Goal: Task Accomplishment & Management: Use online tool/utility

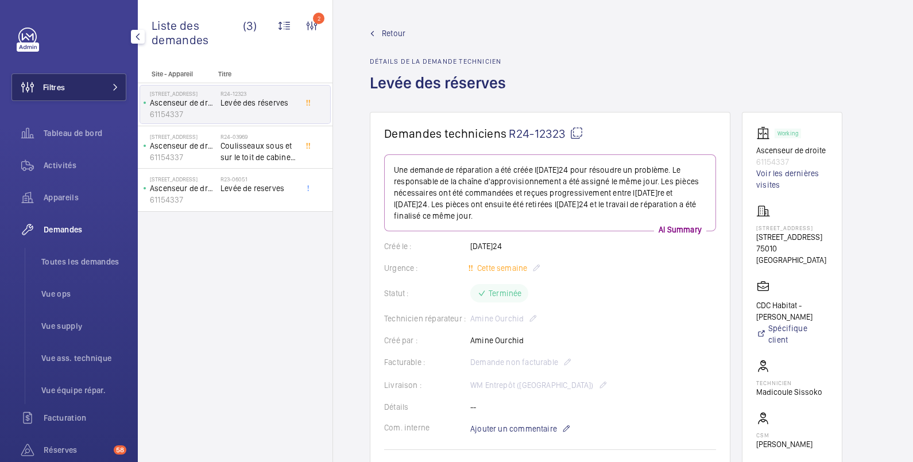
click at [66, 92] on button "Filtres" at bounding box center [68, 87] width 115 height 28
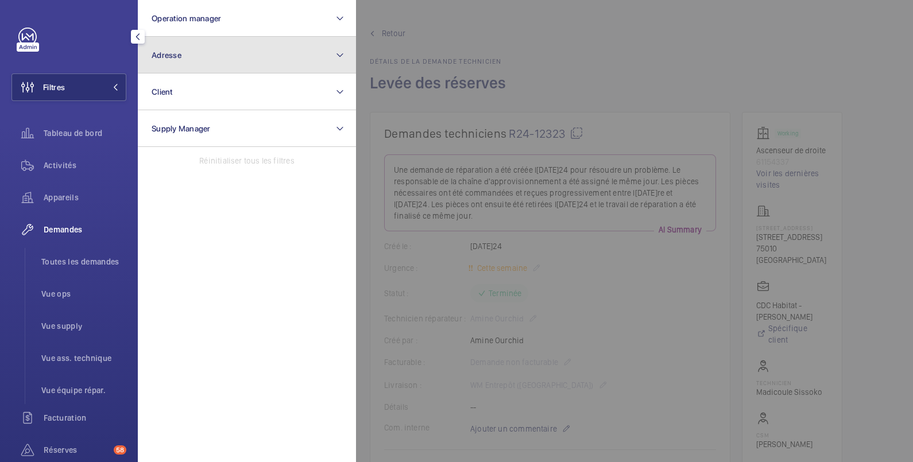
click at [201, 57] on button "Adresse" at bounding box center [247, 55] width 218 height 37
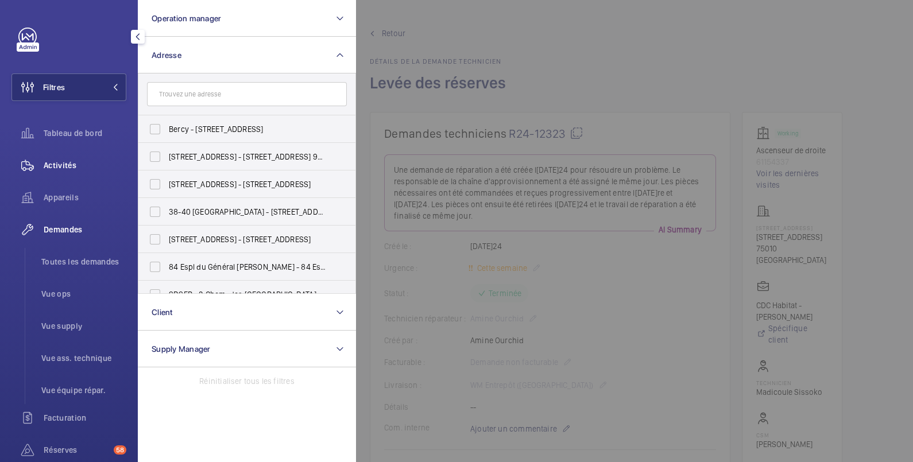
click at [66, 165] on span "Activités" at bounding box center [85, 165] width 83 height 11
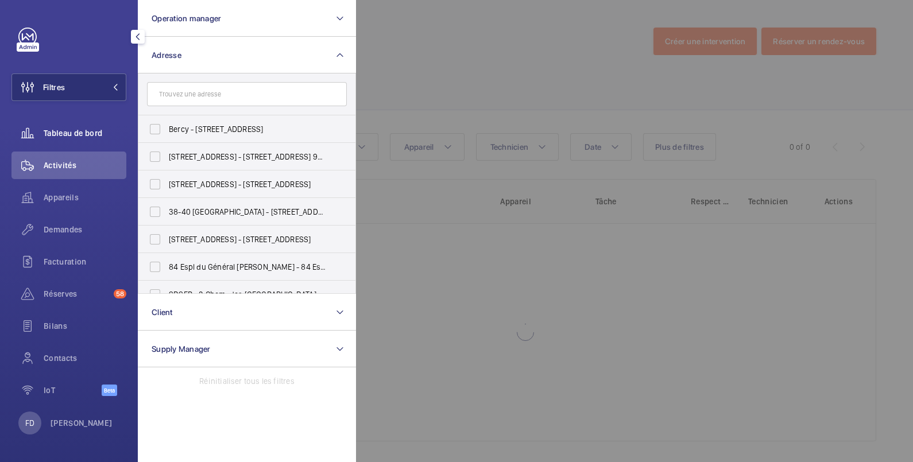
click at [47, 127] on span "Tableau de bord" at bounding box center [85, 132] width 83 height 11
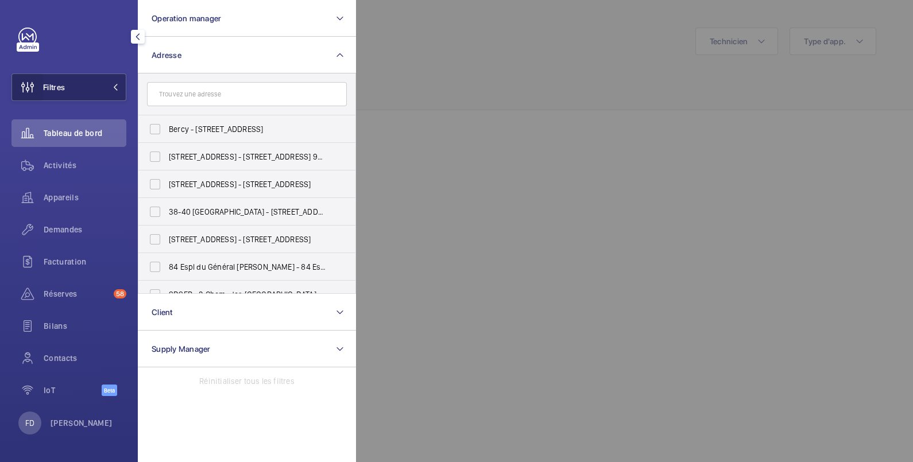
click at [37, 83] on wm-front-icon-button at bounding box center [27, 87] width 31 height 28
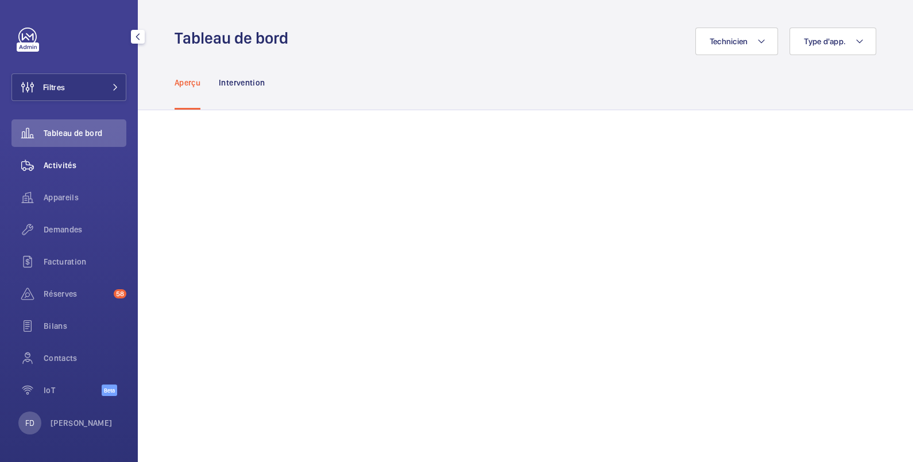
click at [65, 167] on span "Activités" at bounding box center [85, 165] width 83 height 11
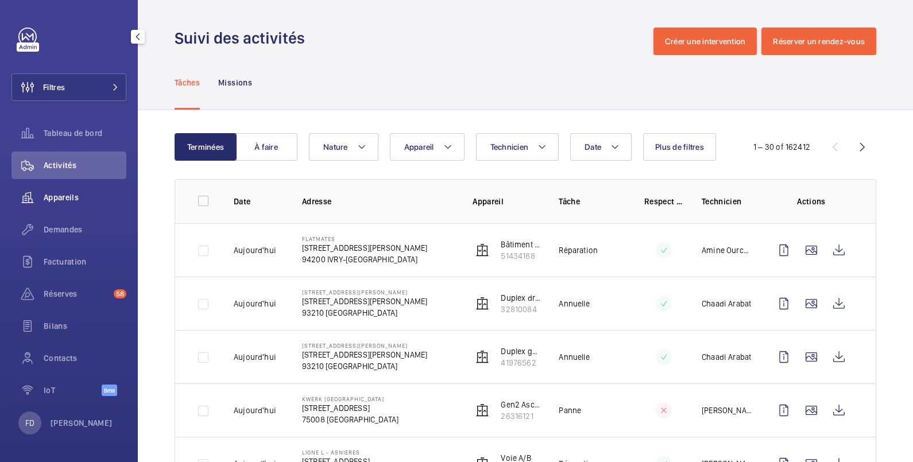
click at [58, 195] on span "Appareils" at bounding box center [85, 197] width 83 height 11
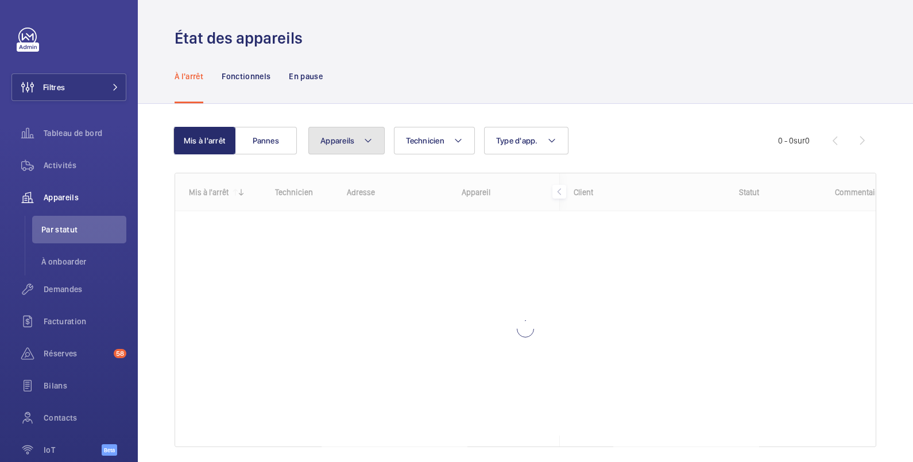
click at [334, 136] on span "Appareils" at bounding box center [337, 140] width 34 height 9
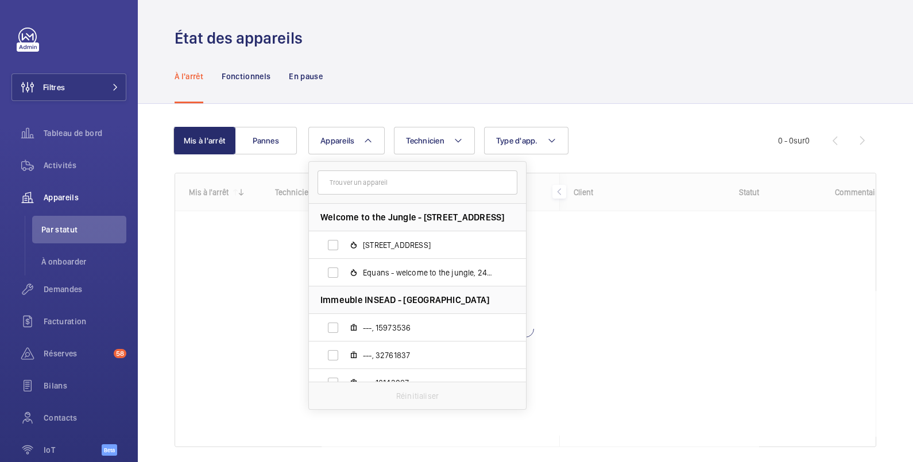
click at [358, 181] on input "text" at bounding box center [418, 183] width 200 height 24
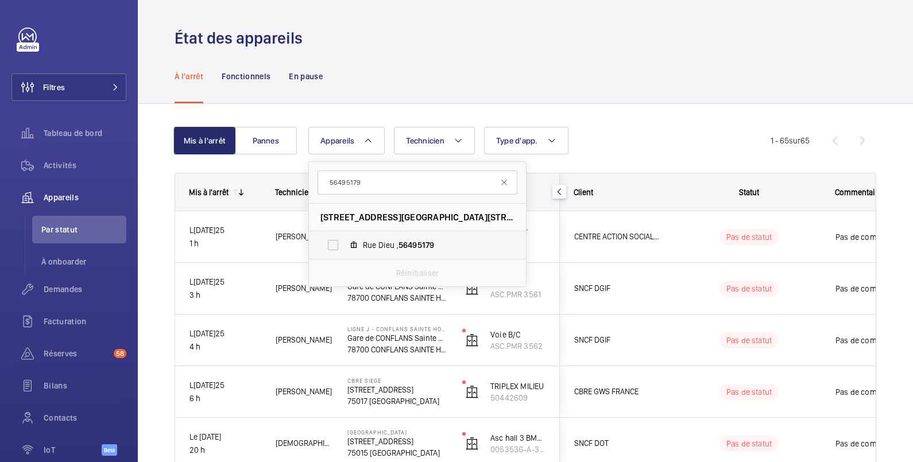
type input "56495179"
click at [331, 245] on label "[GEOGRAPHIC_DATA]" at bounding box center [408, 245] width 199 height 28
click at [331, 245] on input "[GEOGRAPHIC_DATA]" at bounding box center [333, 245] width 23 height 23
checkbox input "true"
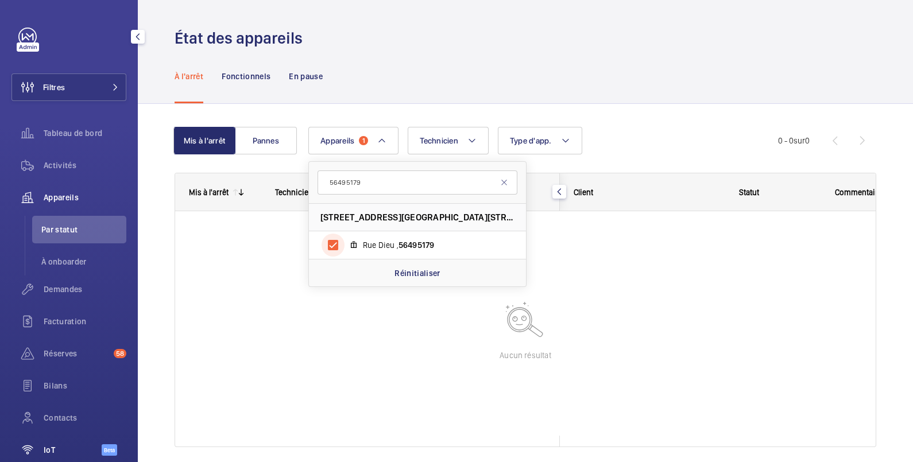
scroll to position [57, 0]
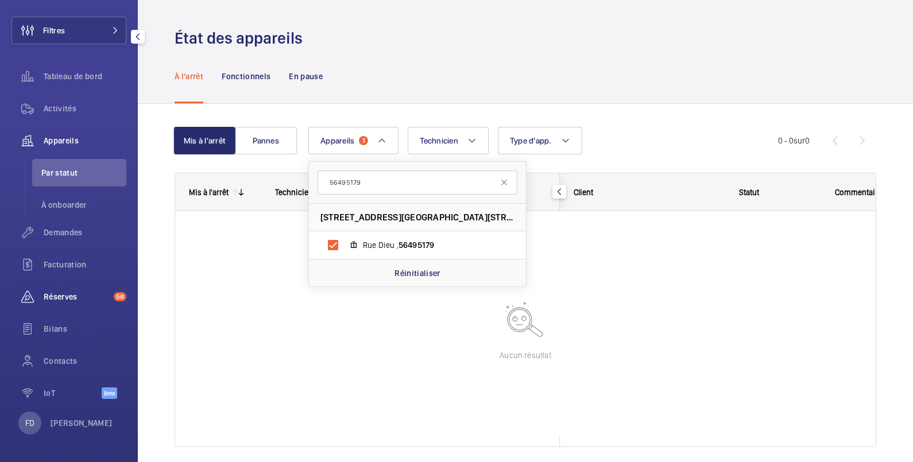
click at [57, 297] on span "Réserves" at bounding box center [76, 296] width 65 height 11
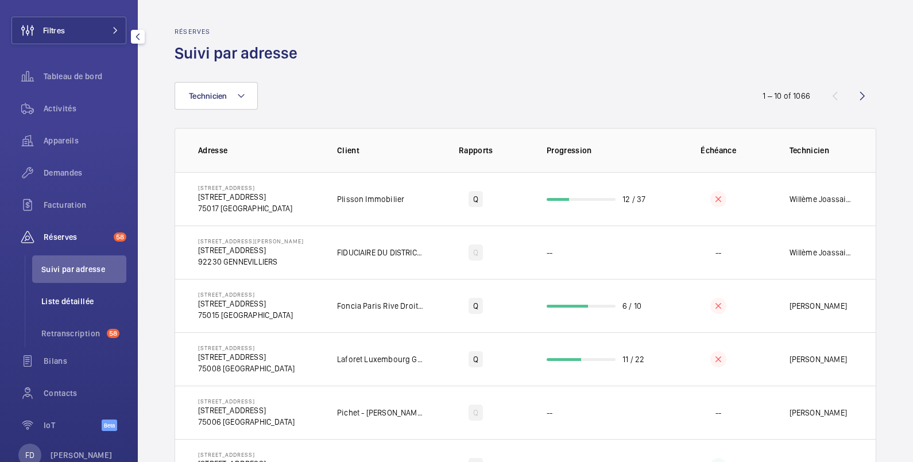
click at [63, 303] on span "Liste détaillée" at bounding box center [83, 301] width 85 height 11
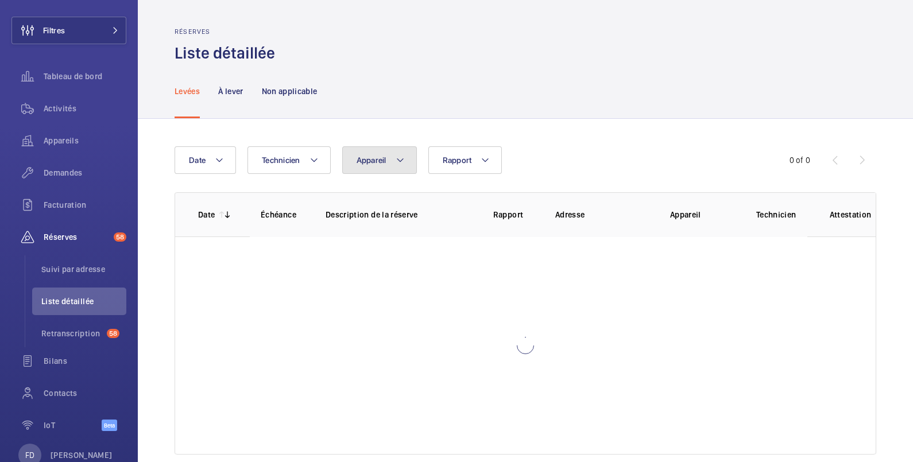
click at [389, 159] on button "Appareil" at bounding box center [379, 160] width 75 height 28
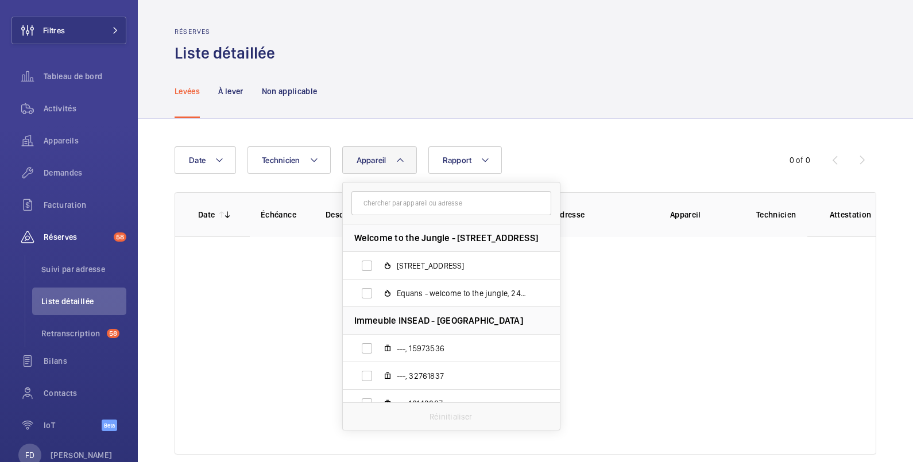
click at [386, 203] on input "text" at bounding box center [451, 203] width 200 height 24
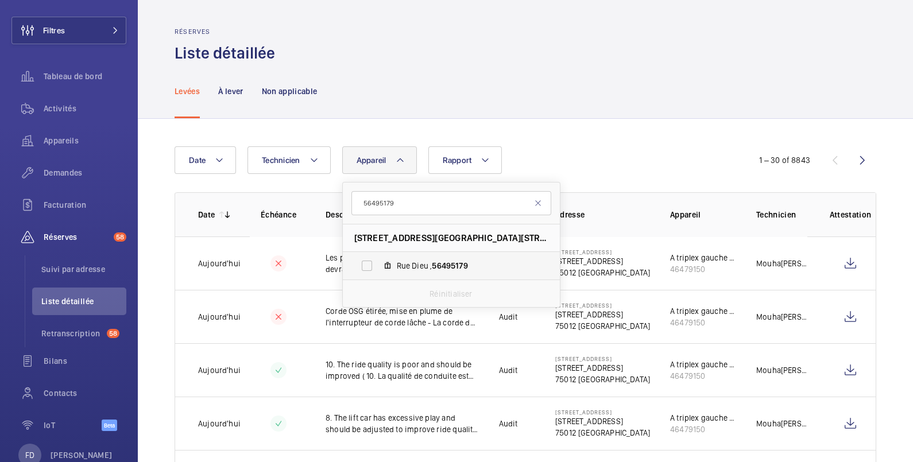
type input "56495179"
click at [373, 267] on label "[GEOGRAPHIC_DATA]" at bounding box center [442, 266] width 199 height 28
click at [373, 267] on input "[GEOGRAPHIC_DATA]" at bounding box center [366, 265] width 23 height 23
checkbox input "true"
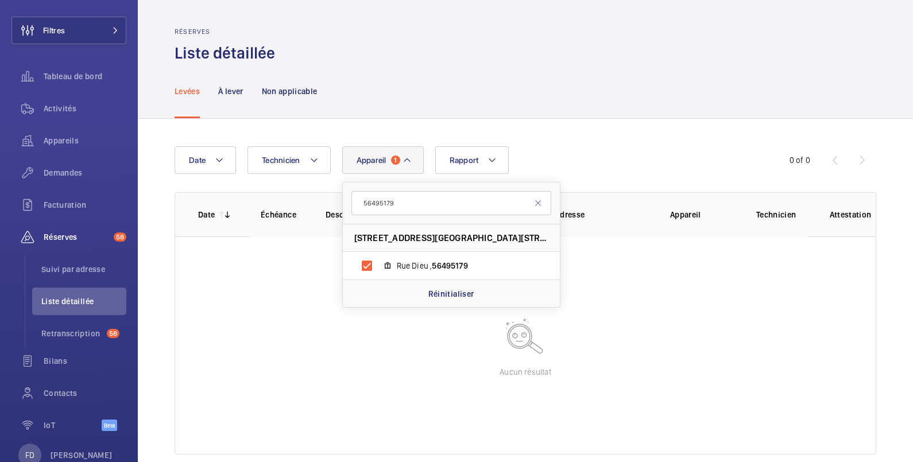
click at [440, 66] on div "Levées À lever Non applicable" at bounding box center [526, 91] width 702 height 55
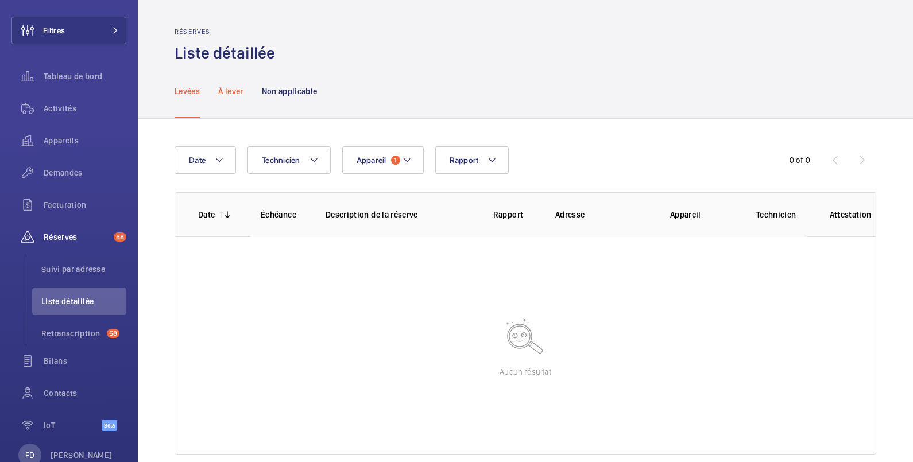
click at [235, 87] on p "À lever" at bounding box center [230, 91] width 25 height 11
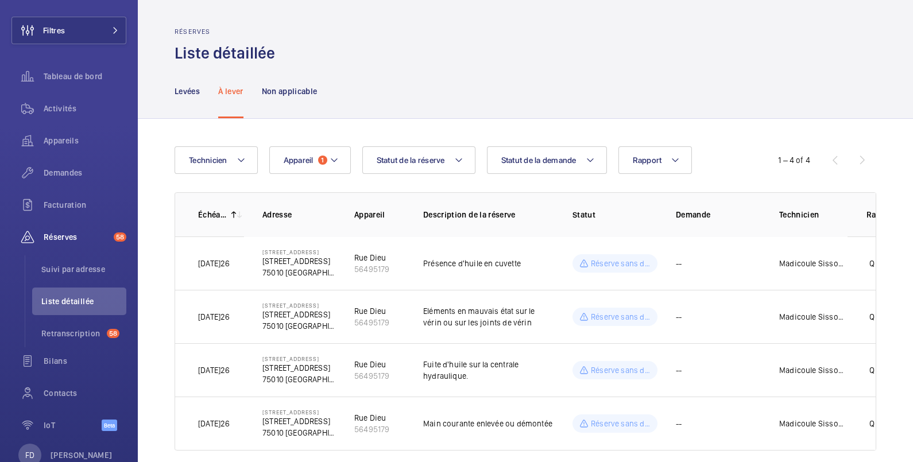
scroll to position [0, 51]
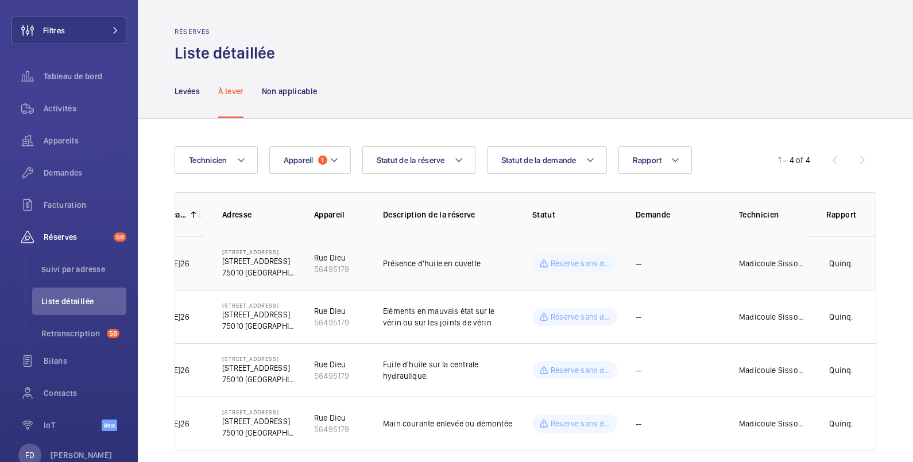
click at [729, 253] on td "Madicoule Sissoko" at bounding box center [764, 263] width 86 height 53
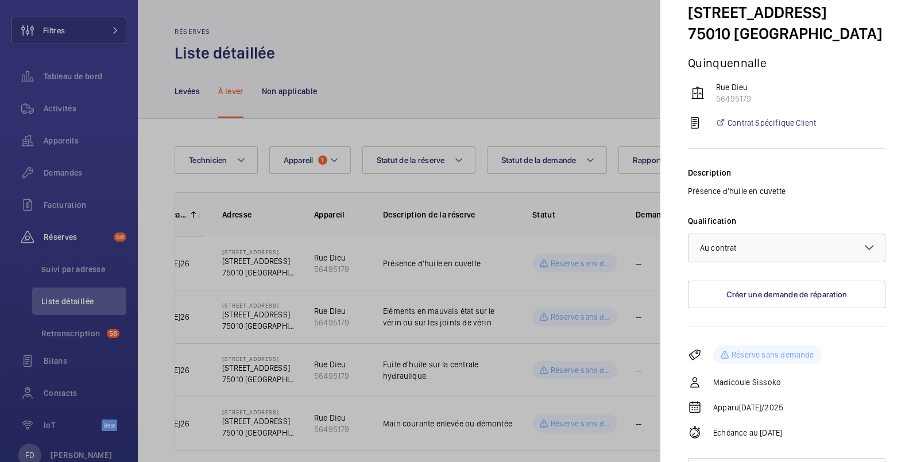
scroll to position [87, 0]
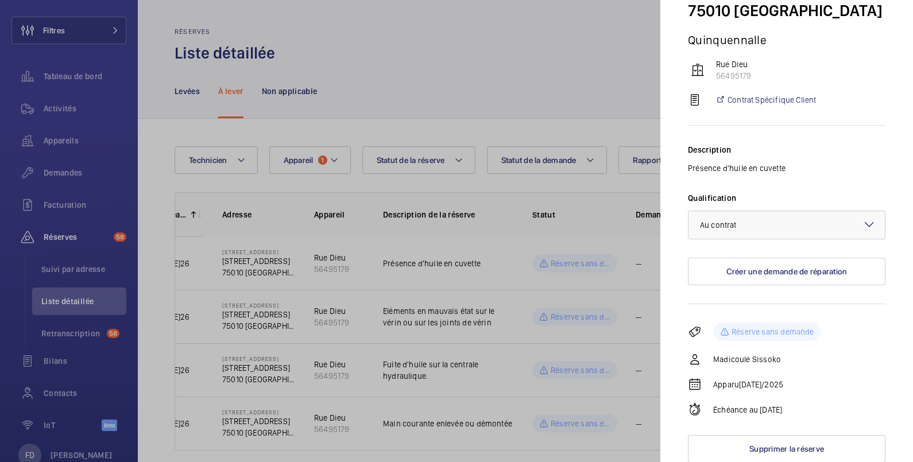
click at [439, 69] on div at bounding box center [456, 231] width 913 height 462
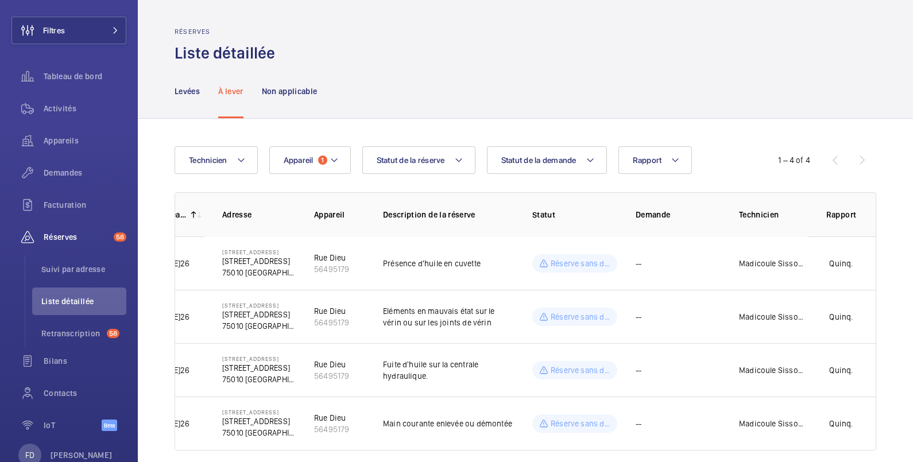
scroll to position [0, 0]
click at [296, 160] on span "Appareil" at bounding box center [299, 160] width 30 height 9
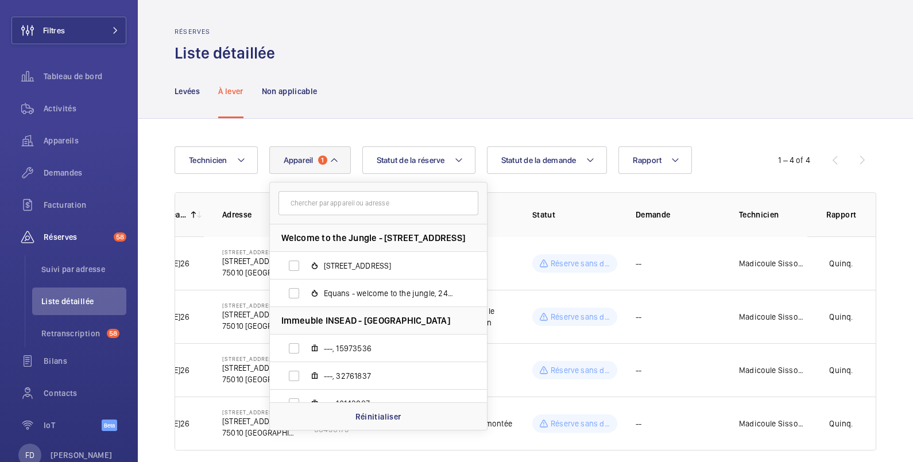
click at [315, 204] on input "text" at bounding box center [378, 203] width 200 height 24
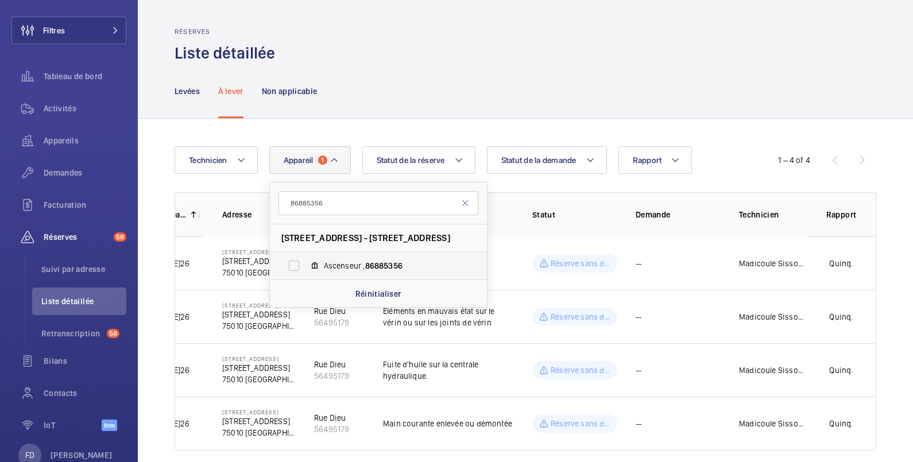
type input "86885356"
click at [296, 267] on label "Ascenseur , 86885356" at bounding box center [369, 266] width 199 height 28
click at [296, 267] on input "Ascenseur , 86885356" at bounding box center [294, 265] width 23 height 23
checkbox input "true"
click at [432, 51] on div "Réserves Liste détaillée" at bounding box center [526, 46] width 702 height 36
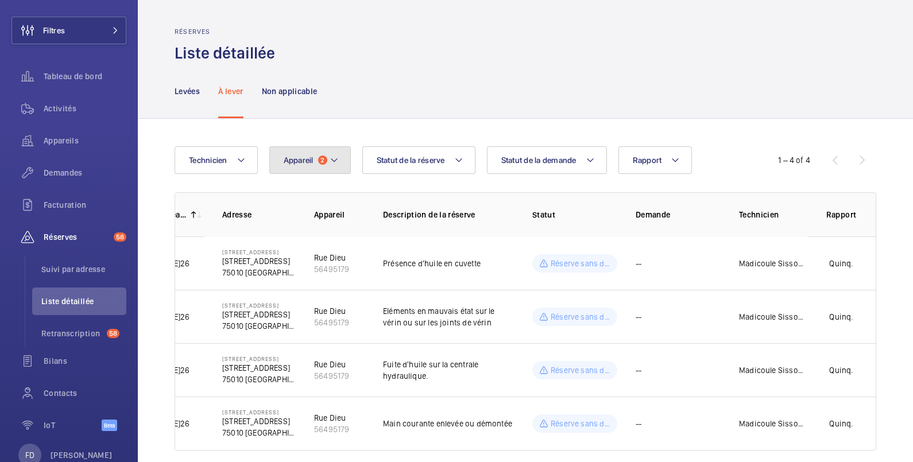
click at [296, 163] on span "Appareil" at bounding box center [299, 160] width 30 height 9
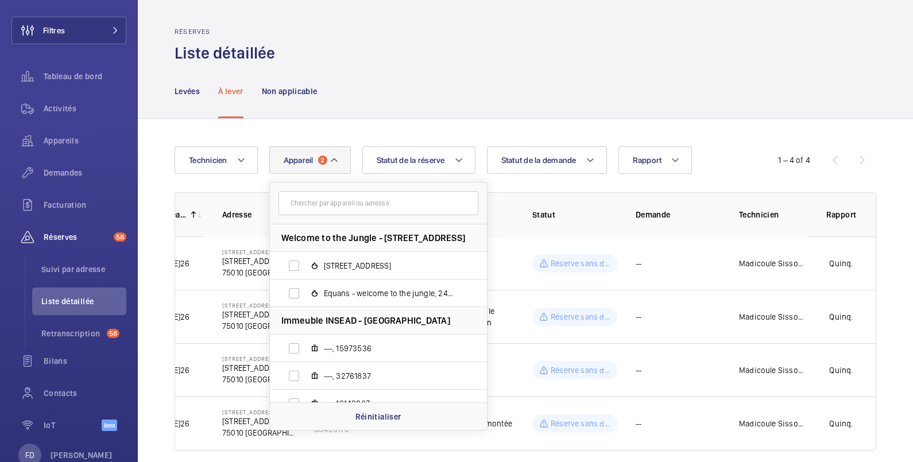
click at [318, 203] on input "text" at bounding box center [378, 203] width 200 height 24
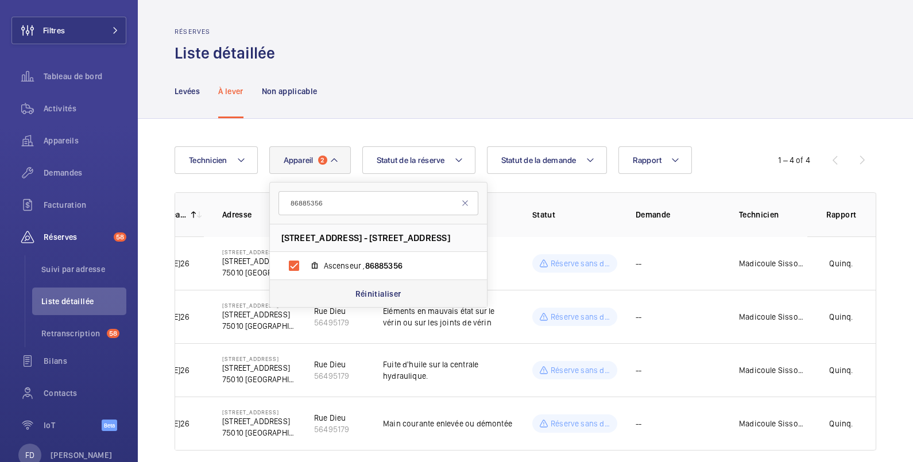
type input "86885356"
click at [375, 295] on p "Réinitialiser" at bounding box center [378, 293] width 46 height 11
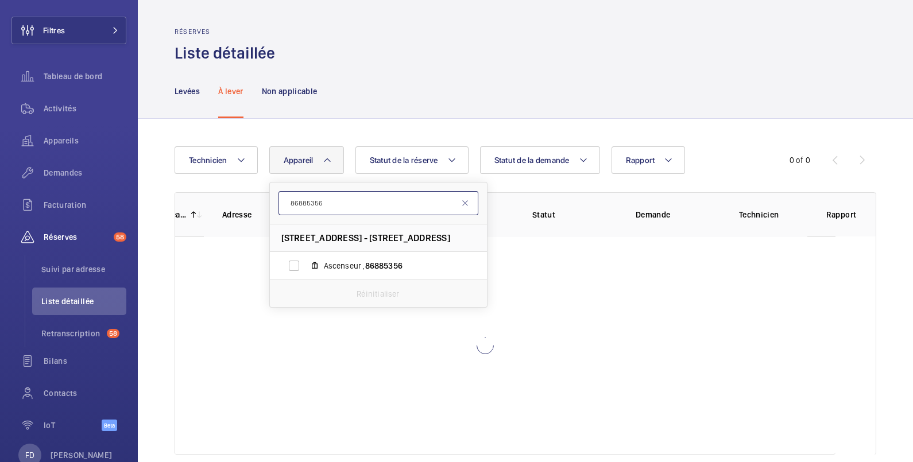
click at [305, 206] on input "86885356" at bounding box center [378, 203] width 200 height 24
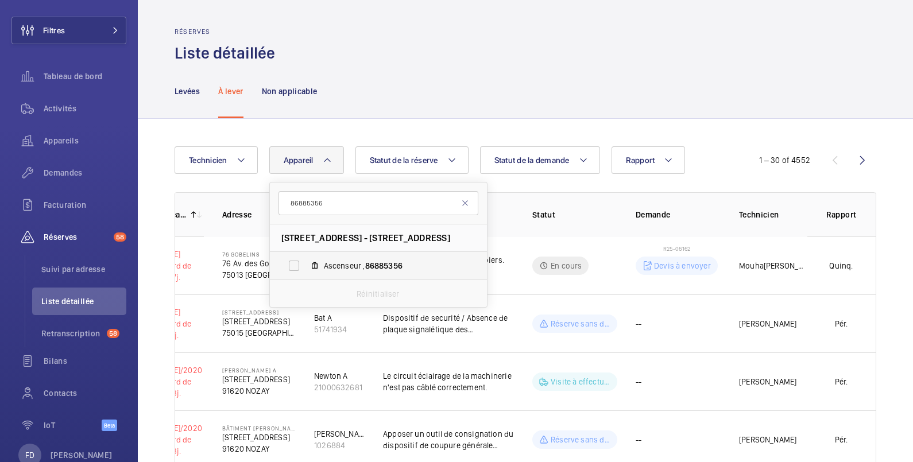
click at [296, 265] on label "Ascenseur , 86885356" at bounding box center [369, 266] width 199 height 28
click at [296, 265] on input "Ascenseur , 86885356" at bounding box center [294, 265] width 23 height 23
checkbox input "true"
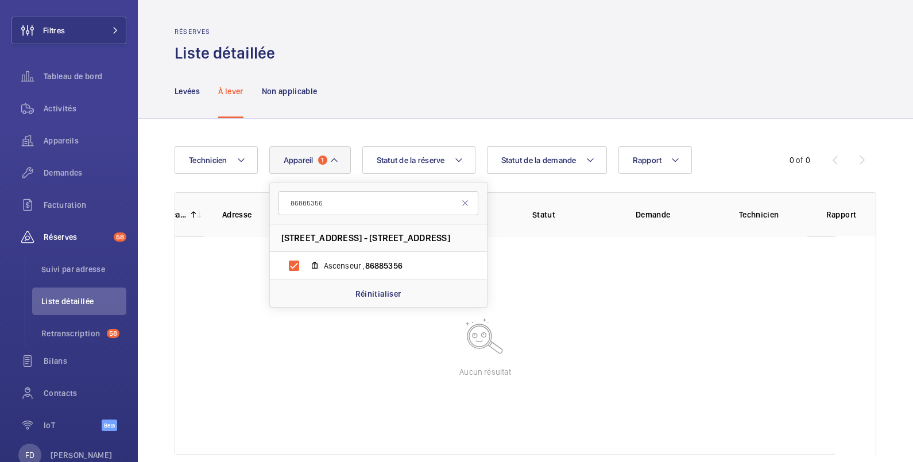
click at [467, 63] on div "Réserves Liste détaillée" at bounding box center [526, 46] width 702 height 36
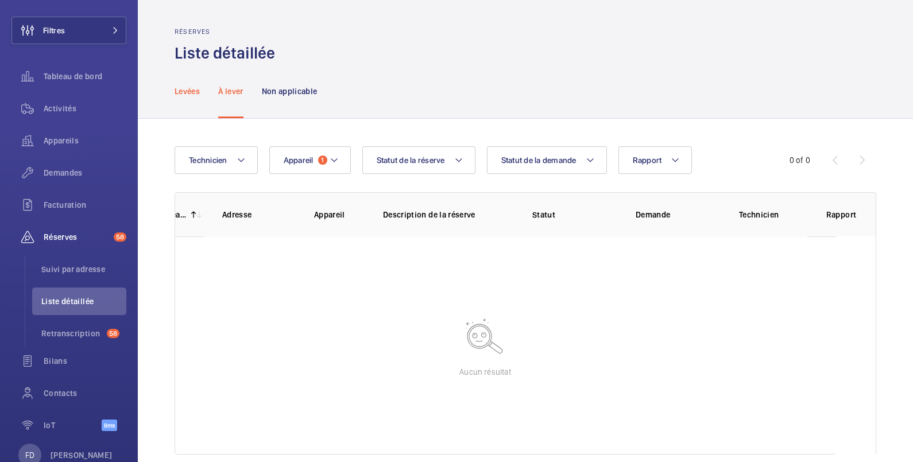
click at [188, 90] on p "Levées" at bounding box center [187, 91] width 25 height 11
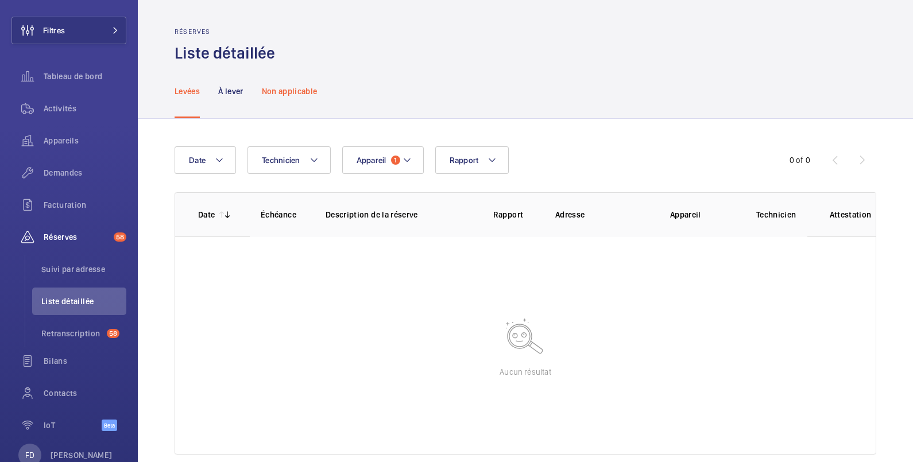
click at [280, 92] on p "Non applicable" at bounding box center [290, 91] width 56 height 11
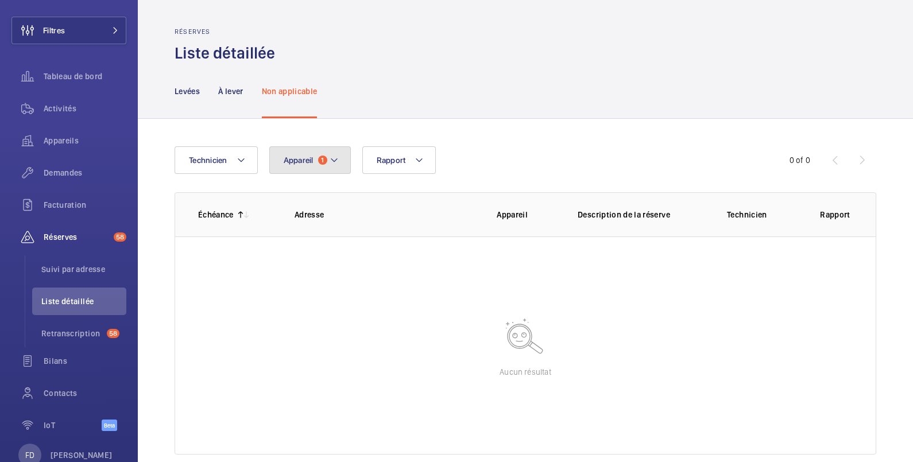
click at [309, 161] on span "Appareil" at bounding box center [299, 160] width 30 height 9
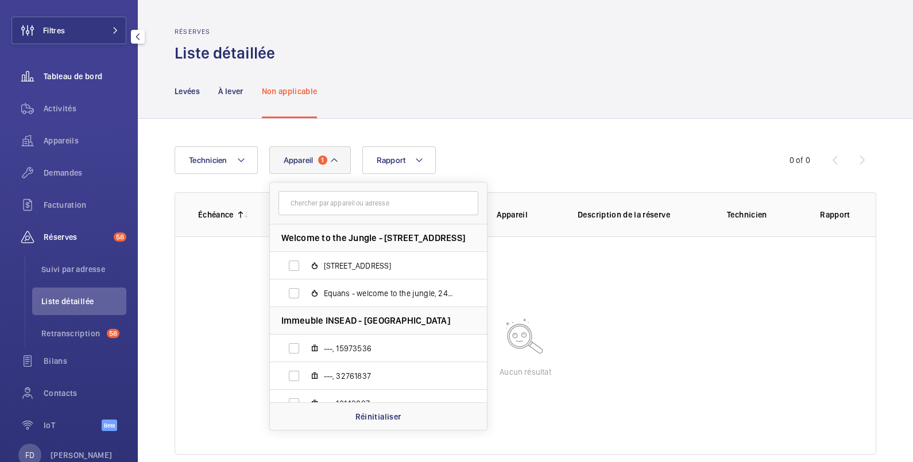
click at [64, 77] on span "Tableau de bord" at bounding box center [85, 76] width 83 height 11
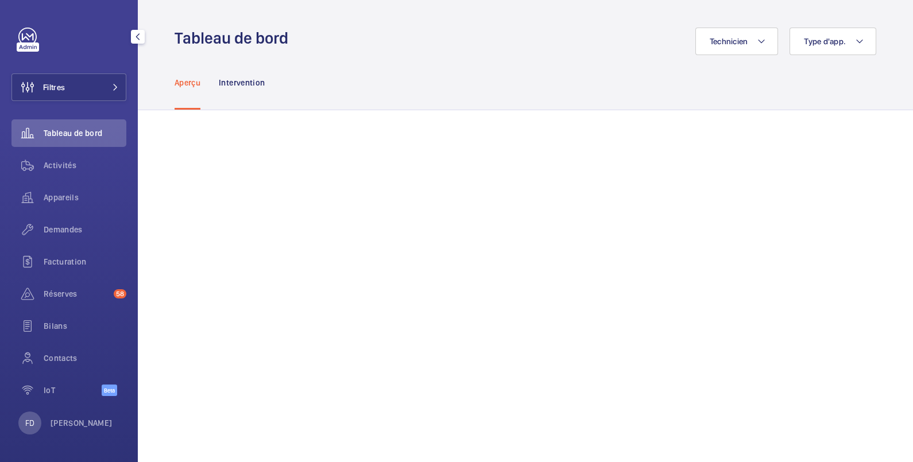
click at [478, 30] on div "Technicien Type d'app." at bounding box center [585, 42] width 581 height 28
click at [72, 295] on span "Réserves" at bounding box center [76, 293] width 65 height 11
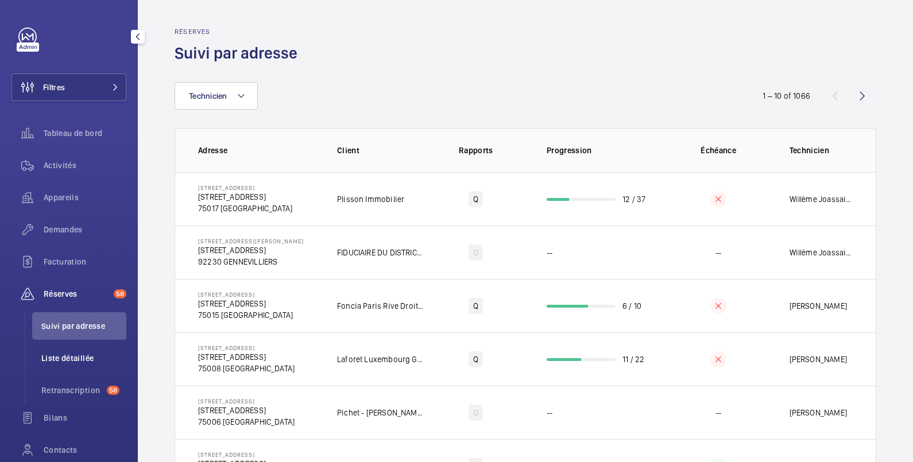
click at [79, 359] on span "Liste détaillée" at bounding box center [83, 358] width 85 height 11
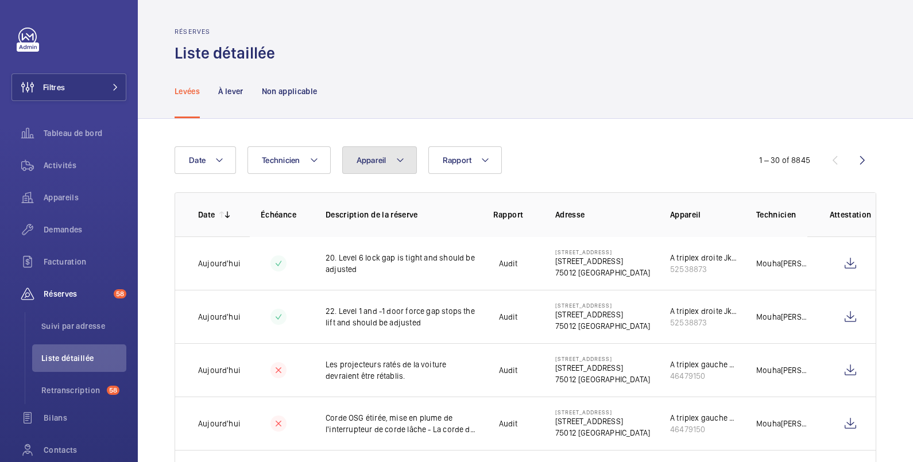
click at [373, 153] on button "Appareil" at bounding box center [379, 160] width 75 height 28
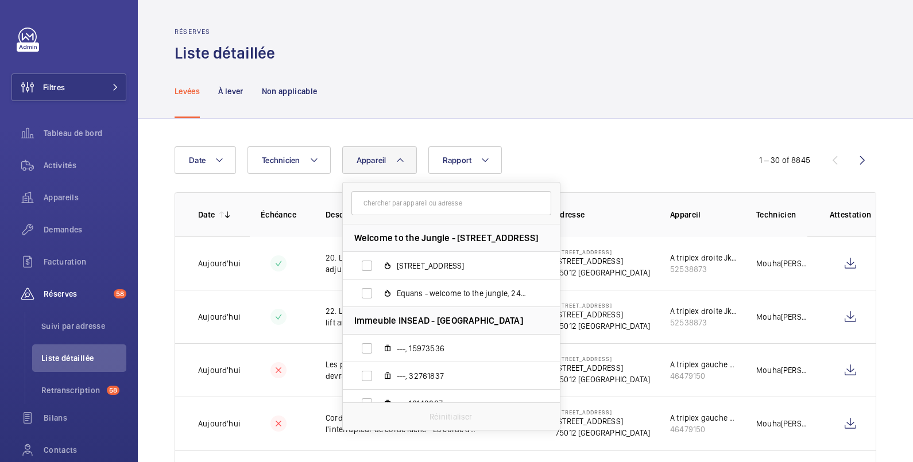
click at [376, 204] on input "text" at bounding box center [451, 203] width 200 height 24
type input "43"
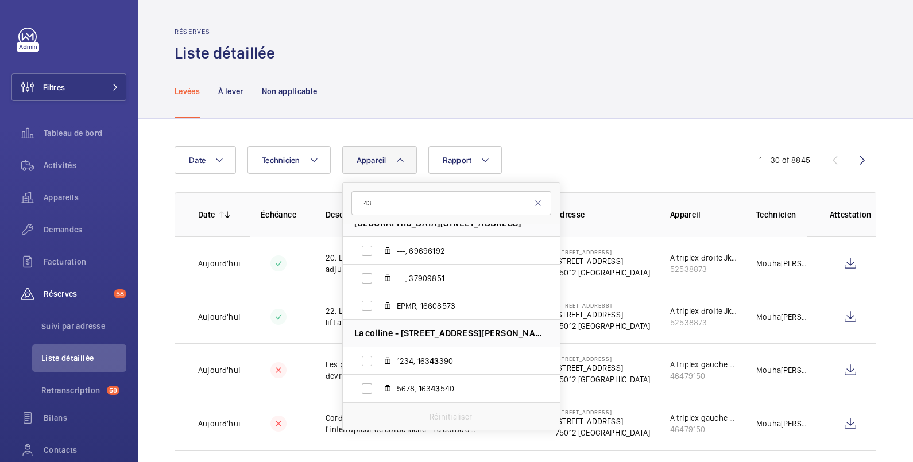
scroll to position [1016, 0]
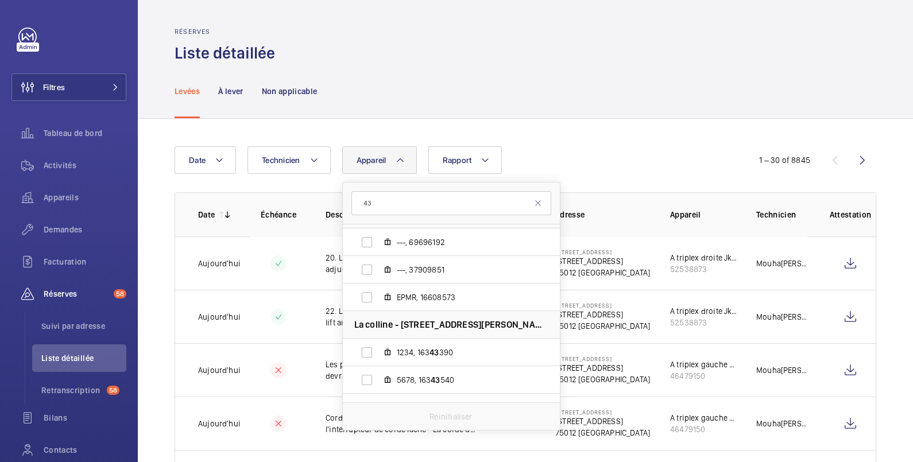
drag, startPoint x: 377, startPoint y: 208, endPoint x: 322, endPoint y: 203, distance: 55.4
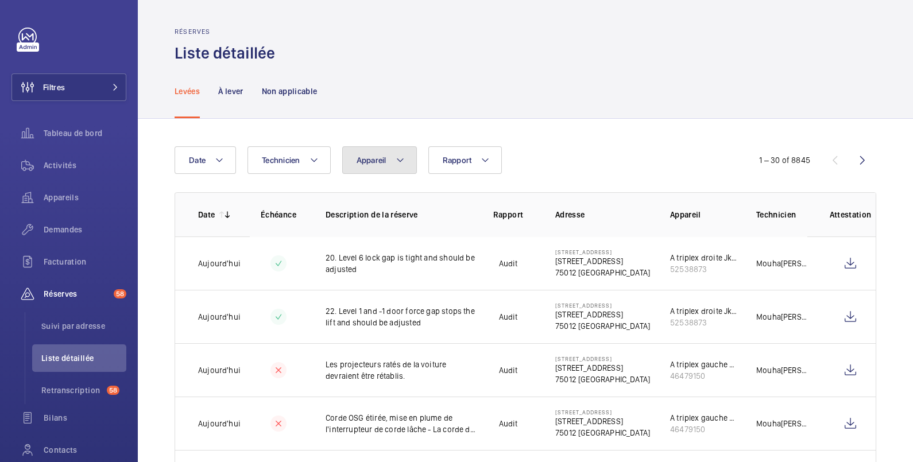
click at [369, 164] on span "Appareil" at bounding box center [372, 160] width 30 height 9
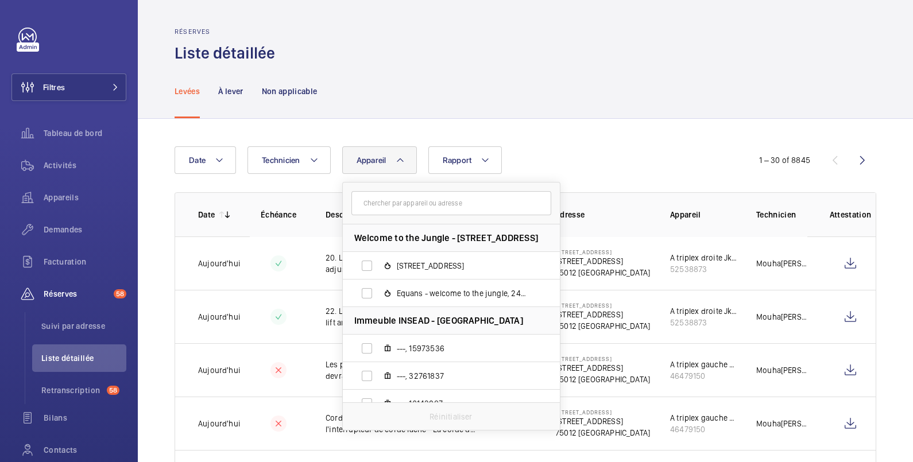
click at [384, 204] on input "text" at bounding box center [451, 203] width 200 height 24
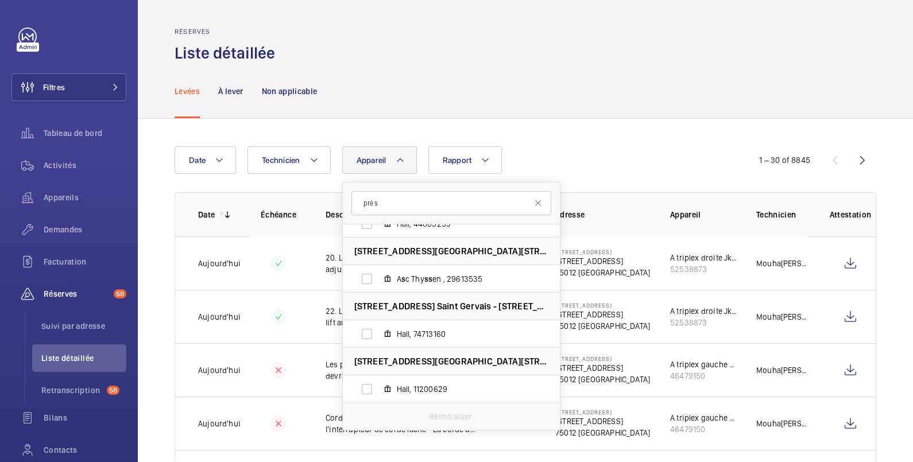
scroll to position [237, 0]
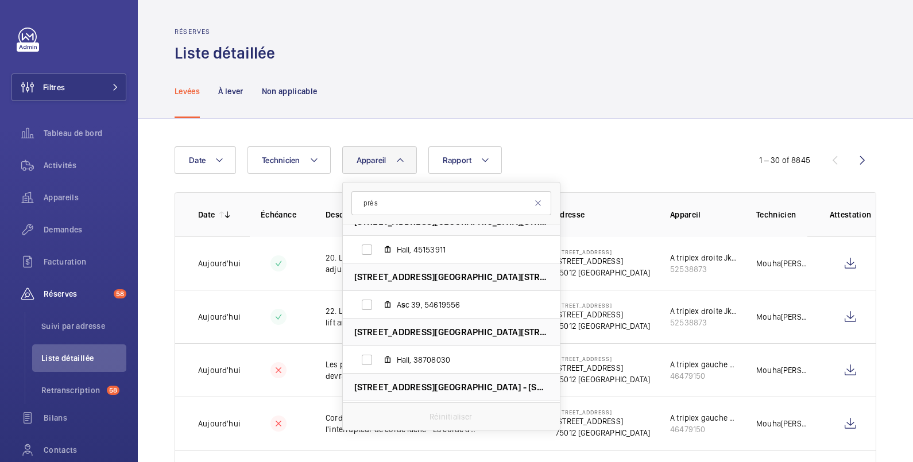
type input "pré s"
click at [382, 385] on span "[STREET_ADDRESS][GEOGRAPHIC_DATA] - [STREET_ADDRESS]" at bounding box center [451, 387] width 194 height 12
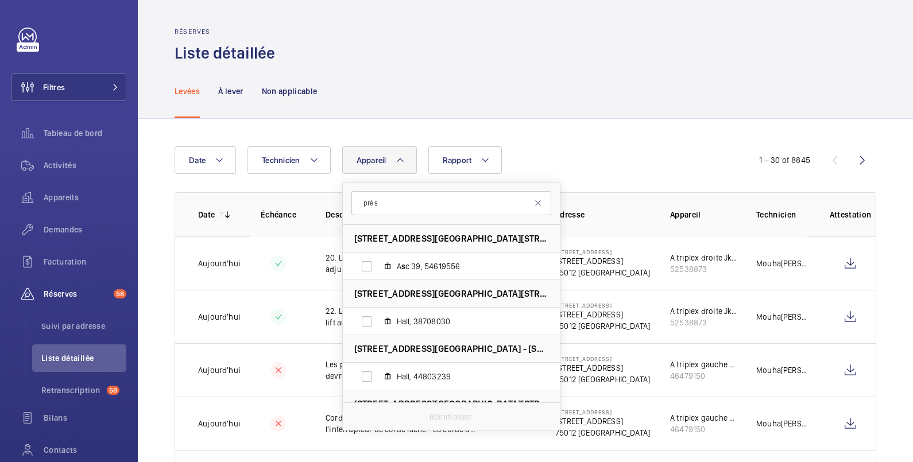
scroll to position [283, 0]
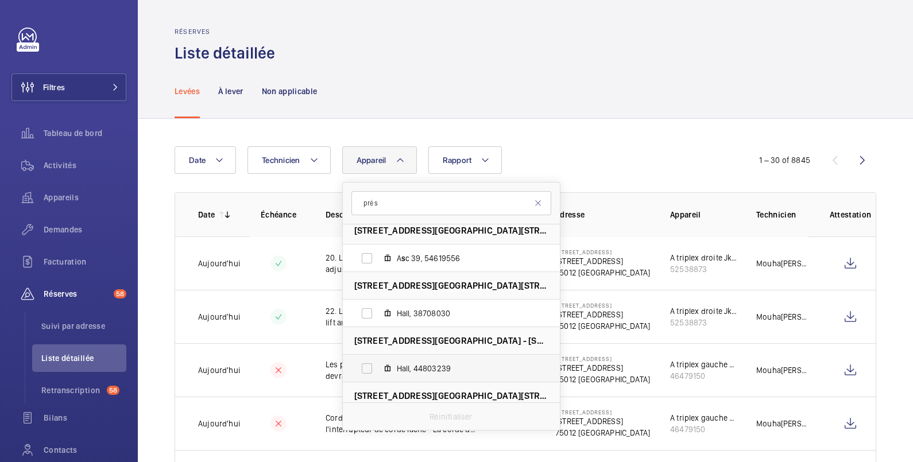
click at [370, 366] on label "Hall, 44803239" at bounding box center [442, 369] width 199 height 28
click at [370, 366] on input "Hall, 44803239" at bounding box center [366, 368] width 23 height 23
checkbox input "true"
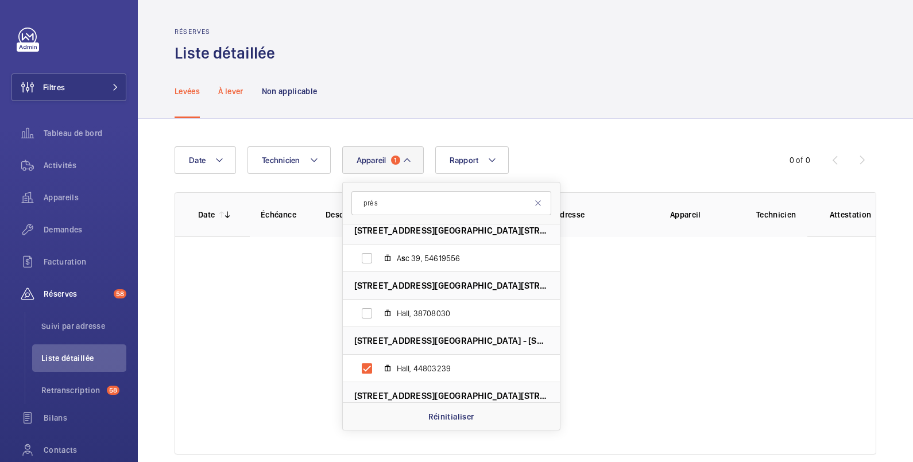
click at [227, 92] on p "À lever" at bounding box center [230, 91] width 25 height 11
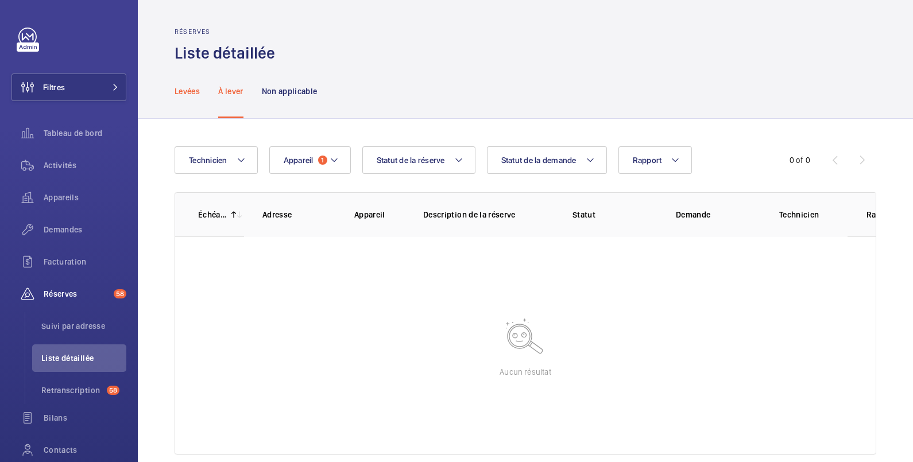
click at [189, 95] on p "Levées" at bounding box center [187, 91] width 25 height 11
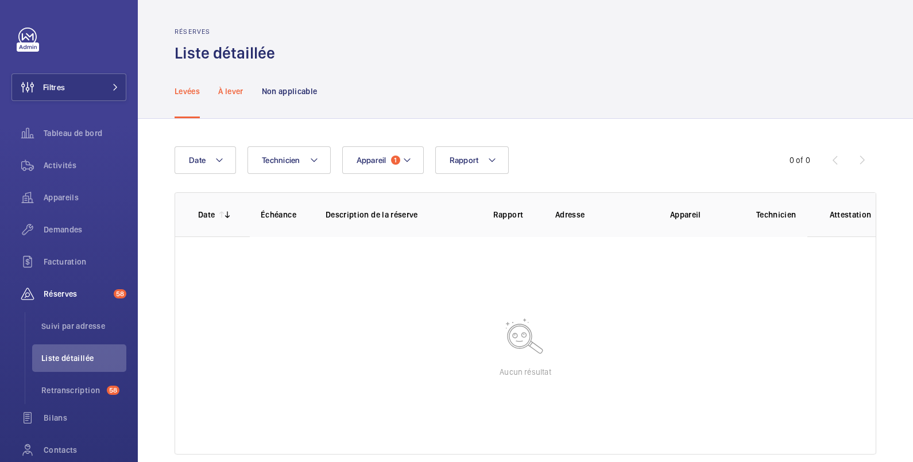
click at [233, 95] on p "À lever" at bounding box center [230, 91] width 25 height 11
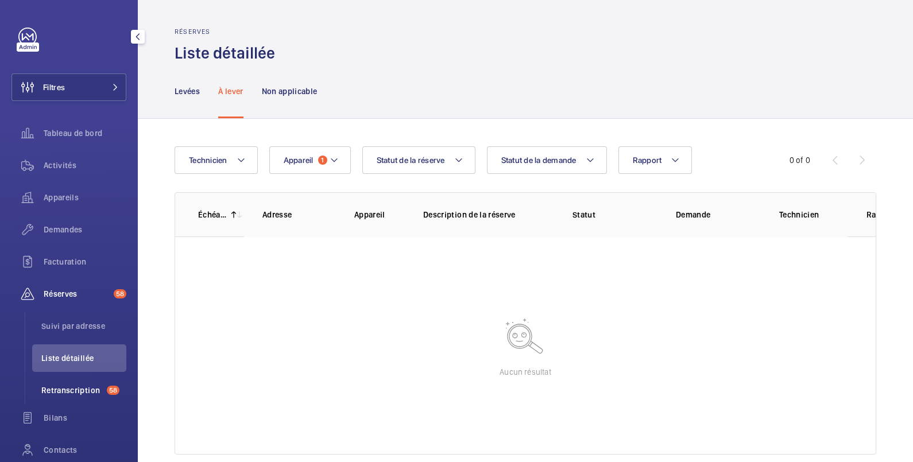
click at [77, 396] on span "Retranscription" at bounding box center [71, 390] width 61 height 11
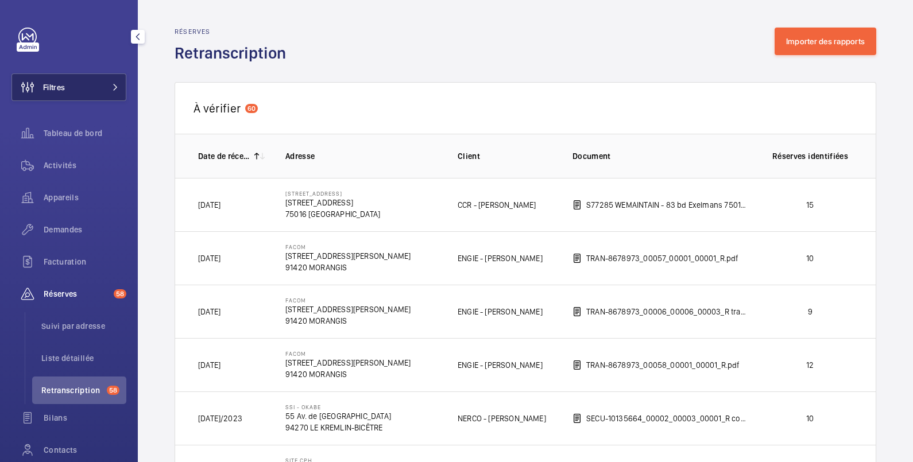
click at [84, 90] on button "Filtres" at bounding box center [68, 87] width 115 height 28
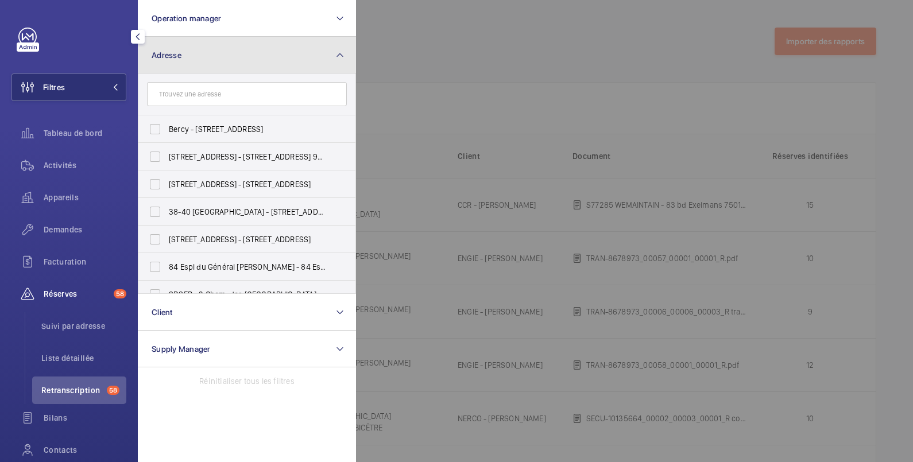
click at [201, 52] on button "Adresse" at bounding box center [247, 55] width 218 height 37
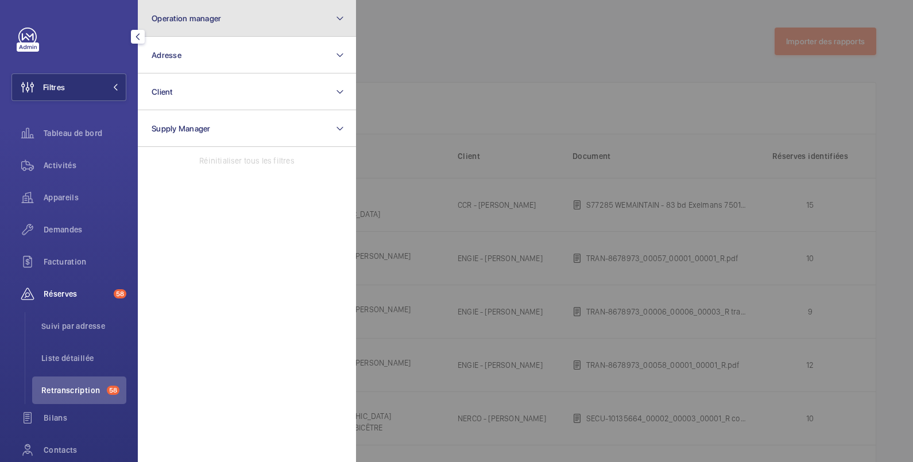
click at [220, 23] on button "Operation manager" at bounding box center [247, 18] width 218 height 37
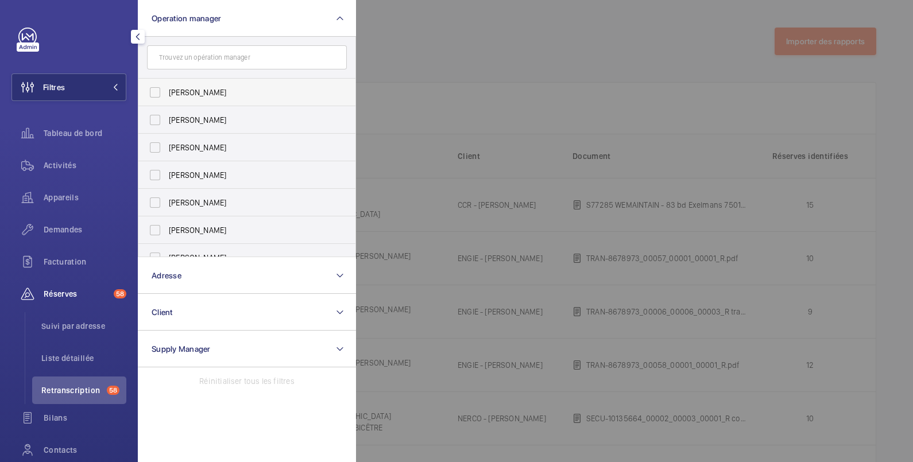
click at [210, 94] on span "[PERSON_NAME]" at bounding box center [248, 92] width 158 height 11
click at [167, 94] on input "[PERSON_NAME]" at bounding box center [155, 92] width 23 height 23
checkbox input "true"
click at [442, 91] on div at bounding box center [812, 231] width 913 height 462
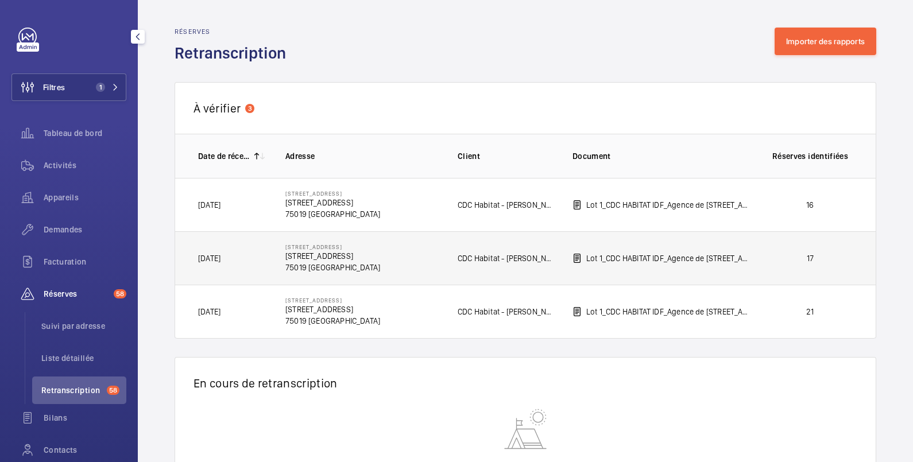
click at [775, 247] on td "17" at bounding box center [812, 257] width 126 height 53
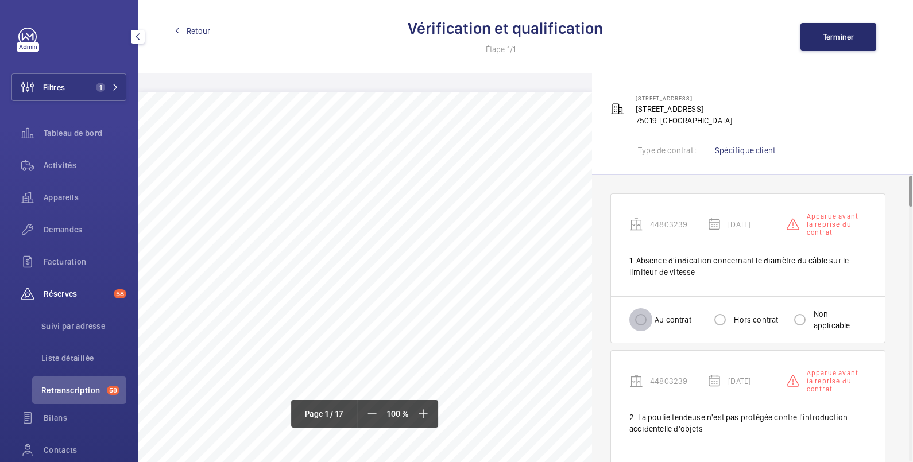
click at [637, 320] on input "Au contrat" at bounding box center [640, 319] width 23 height 23
radio input "true"
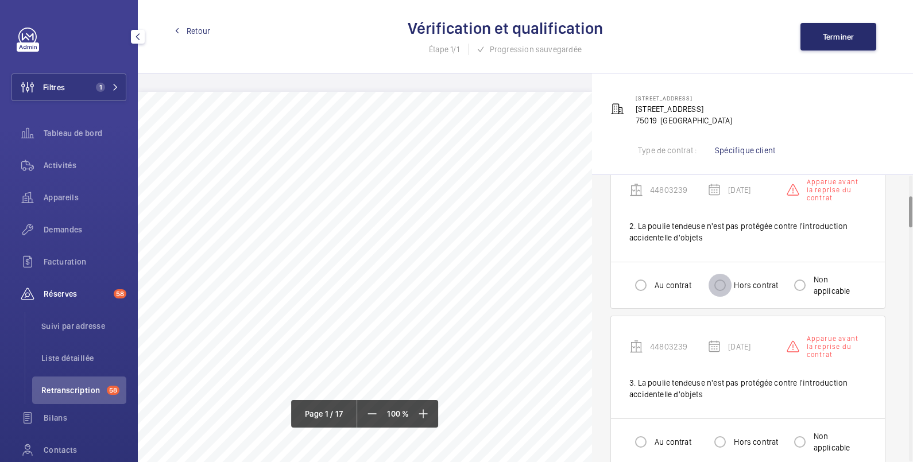
click at [725, 286] on input "Hors contrat" at bounding box center [720, 285] width 23 height 23
radio input "true"
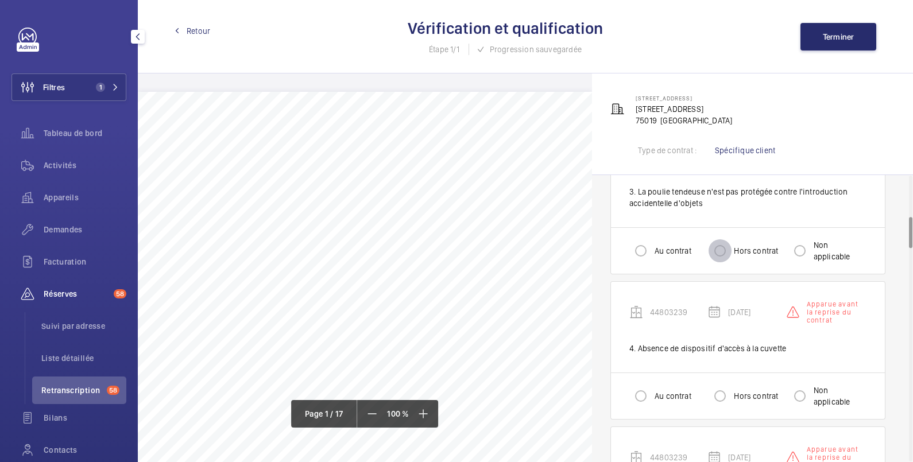
click at [721, 249] on input "Hors contrat" at bounding box center [720, 250] width 23 height 23
radio input "true"
click at [718, 394] on input "Hors contrat" at bounding box center [720, 396] width 23 height 23
radio input "true"
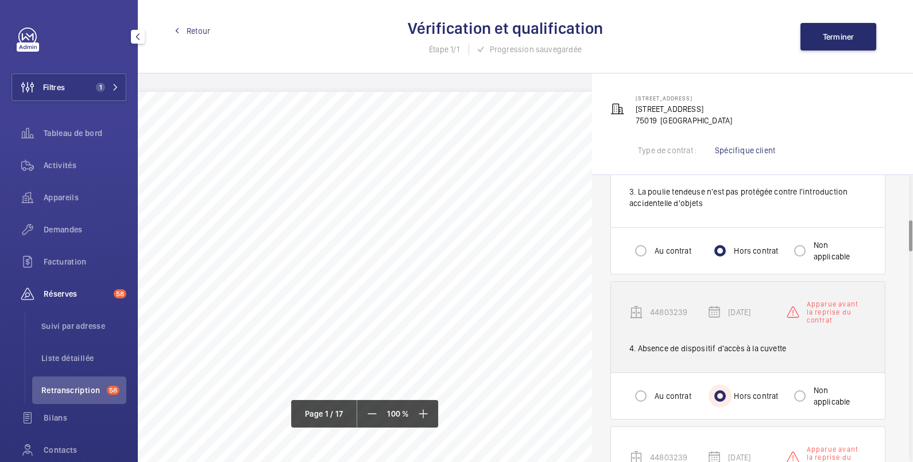
scroll to position [574, 0]
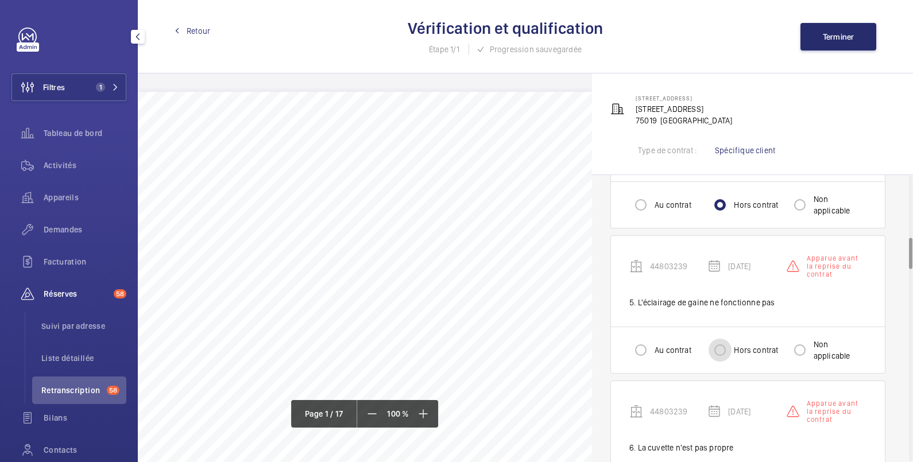
click at [721, 344] on input "Hors contrat" at bounding box center [720, 350] width 23 height 23
radio input "true"
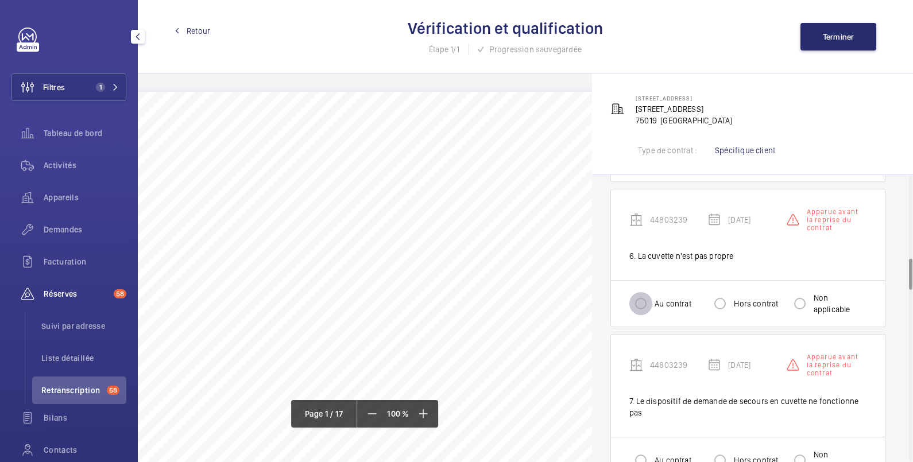
click at [640, 304] on input "Au contrat" at bounding box center [640, 303] width 23 height 23
radio input "true"
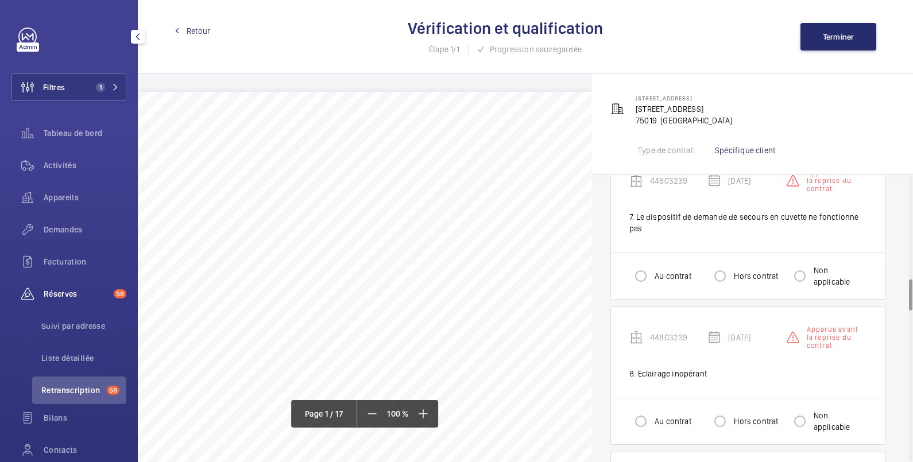
scroll to position [957, 0]
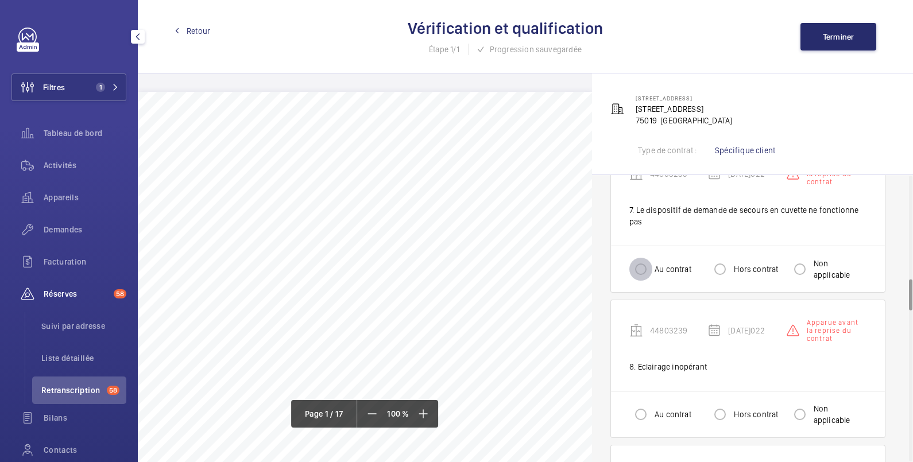
click at [646, 273] on input "Au contrat" at bounding box center [640, 269] width 23 height 23
radio input "true"
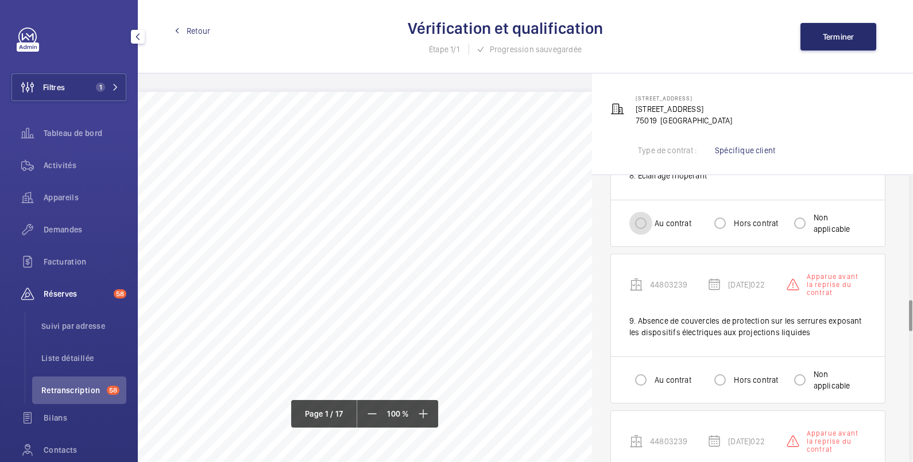
click at [643, 221] on input "Au contrat" at bounding box center [640, 223] width 23 height 23
radio input "true"
click at [717, 379] on input "Hors contrat" at bounding box center [720, 380] width 23 height 23
radio input "true"
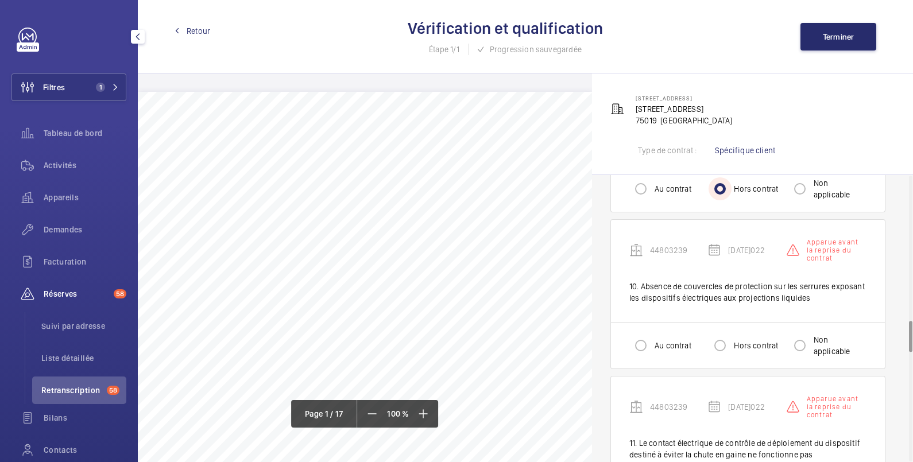
scroll to position [1340, 0]
click at [714, 343] on input "Hors contrat" at bounding box center [720, 345] width 23 height 23
radio input "true"
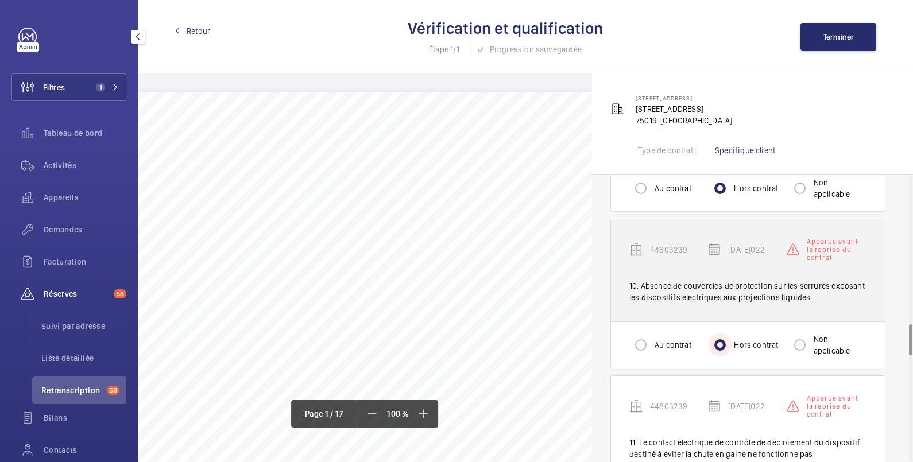
scroll to position [1531, 0]
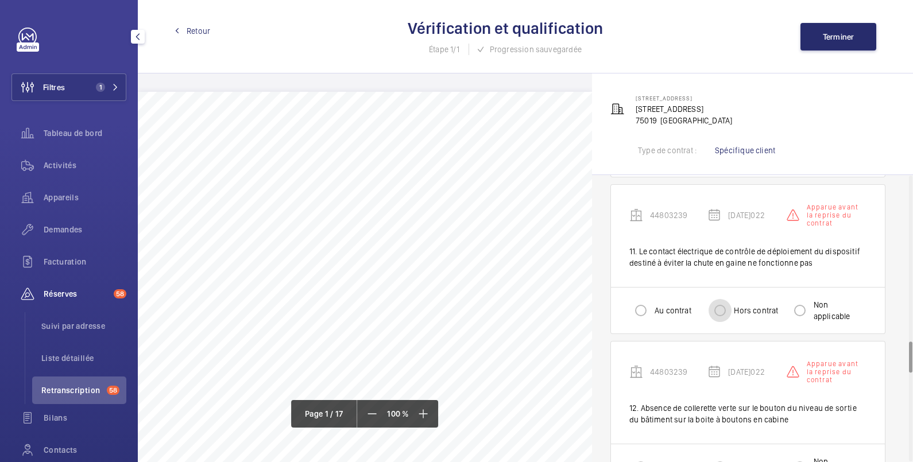
click at [719, 311] on input "Hors contrat" at bounding box center [720, 310] width 23 height 23
radio input "true"
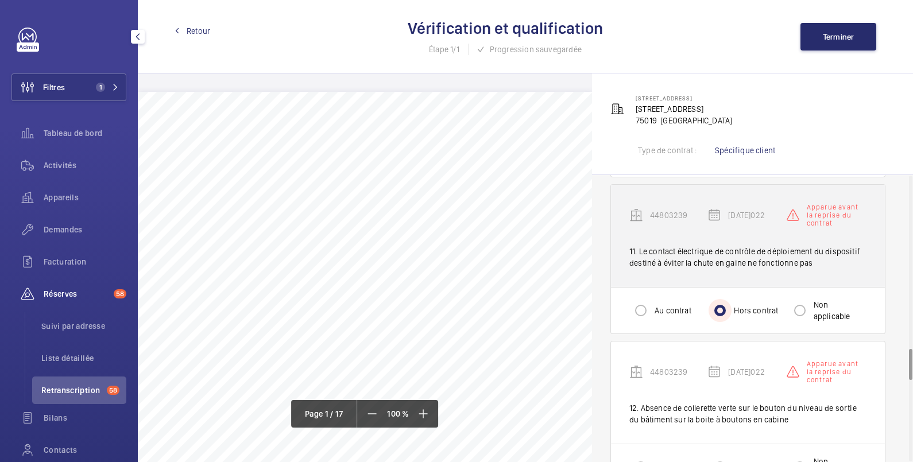
scroll to position [1723, 0]
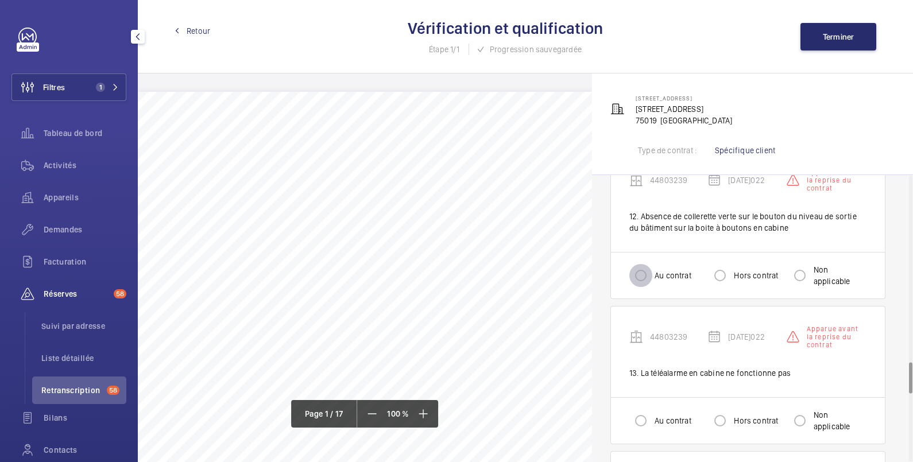
click at [643, 273] on input "Au contrat" at bounding box center [640, 275] width 23 height 23
radio input "true"
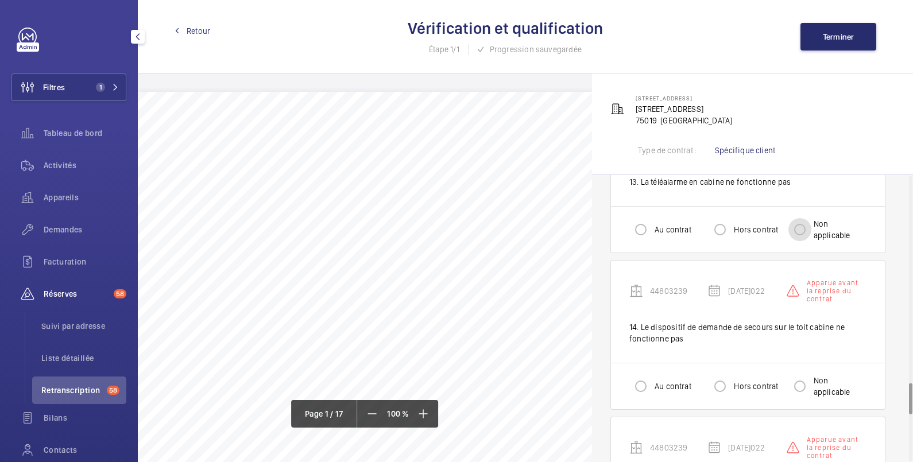
click at [806, 227] on input "Non applicable" at bounding box center [799, 229] width 23 height 23
radio input "true"
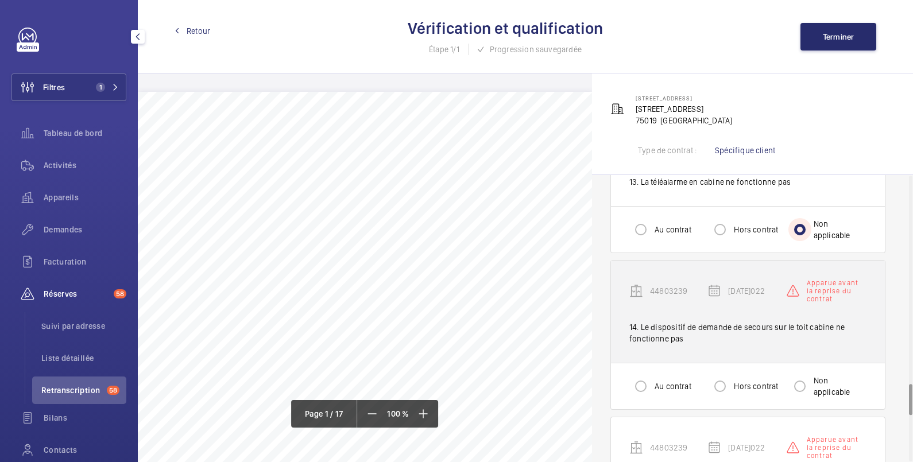
scroll to position [2105, 0]
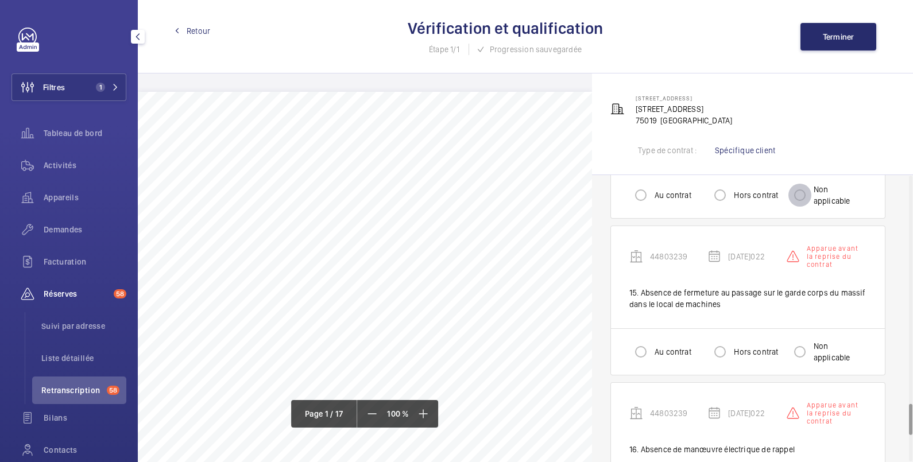
click at [797, 195] on input "Non applicable" at bounding box center [799, 195] width 23 height 23
radio input "true"
click at [722, 355] on input "Hors contrat" at bounding box center [720, 351] width 23 height 23
radio input "true"
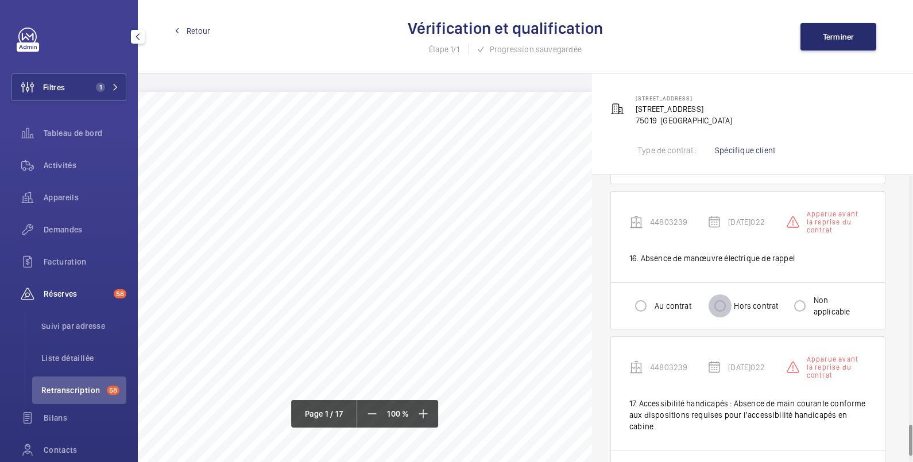
click at [718, 310] on input "Hors contrat" at bounding box center [720, 306] width 23 height 23
radio input "true"
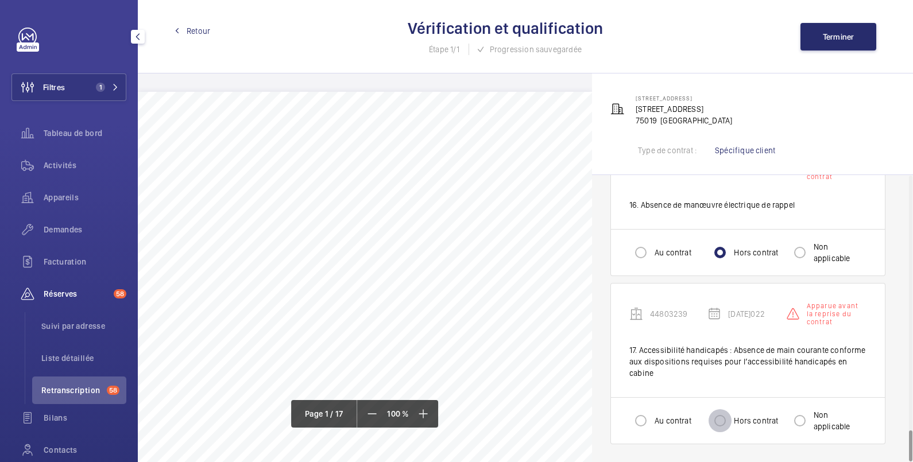
click at [720, 426] on input "Hors contrat" at bounding box center [720, 420] width 23 height 23
radio input "true"
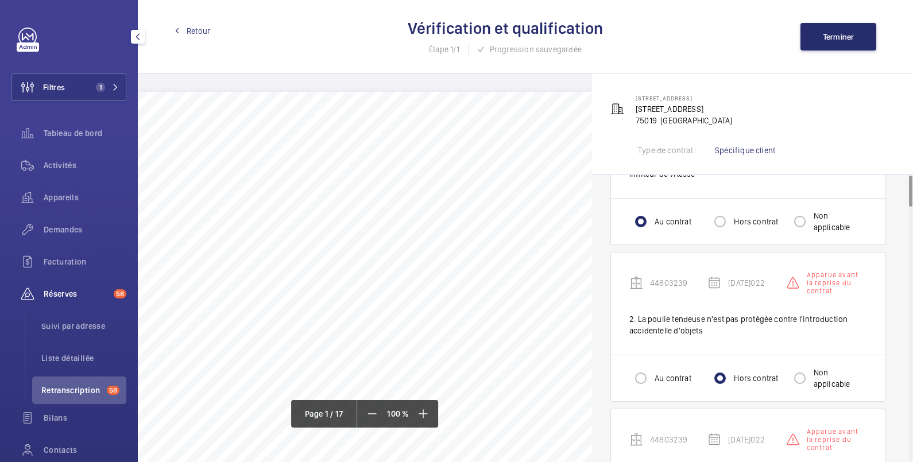
scroll to position [0, 0]
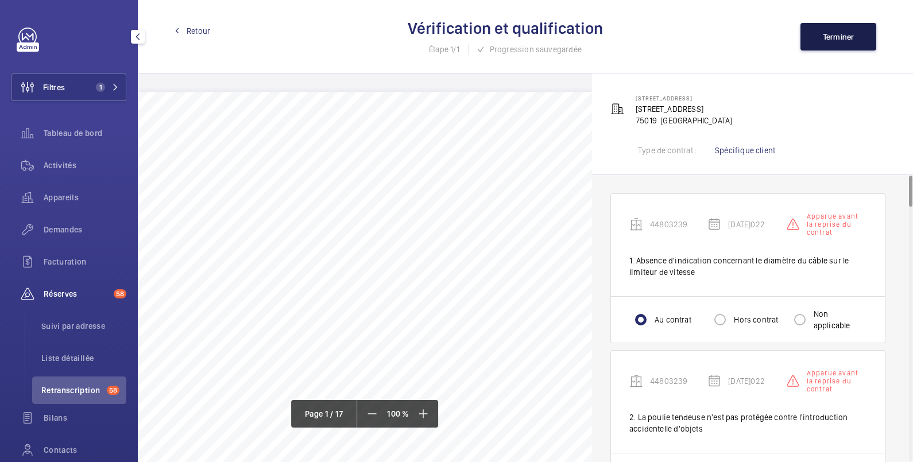
click at [840, 36] on span "Terminer" at bounding box center [839, 36] width 32 height 9
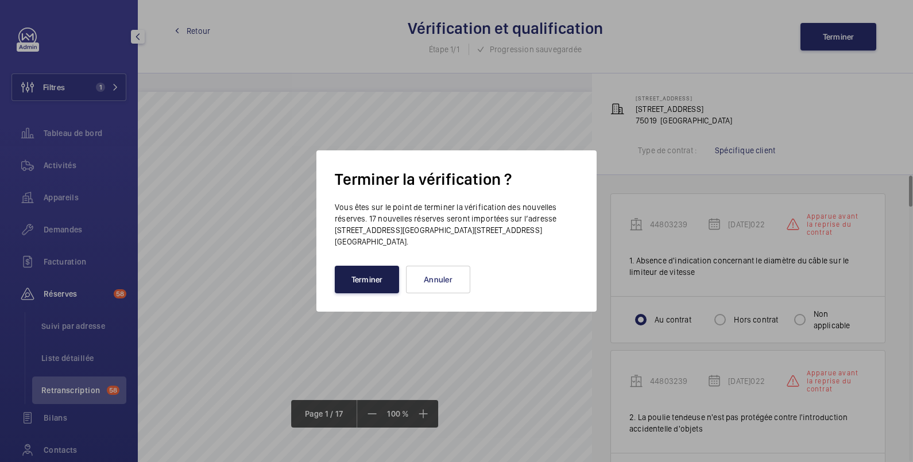
click at [377, 275] on button "Terminer" at bounding box center [367, 280] width 64 height 28
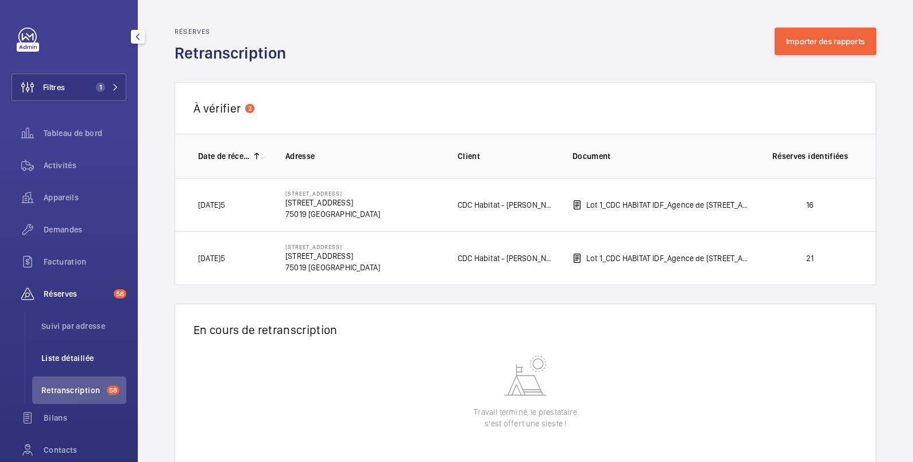
click at [63, 356] on span "Liste détaillée" at bounding box center [83, 358] width 85 height 11
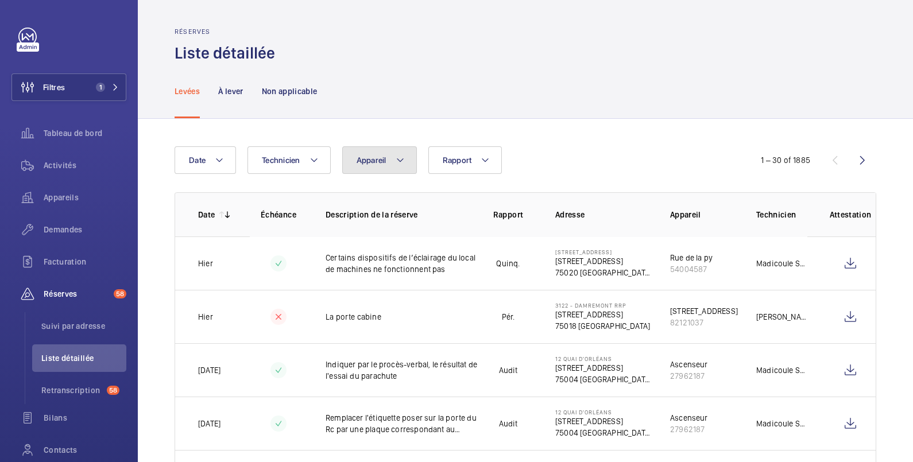
click at [378, 165] on button "Appareil" at bounding box center [379, 160] width 75 height 28
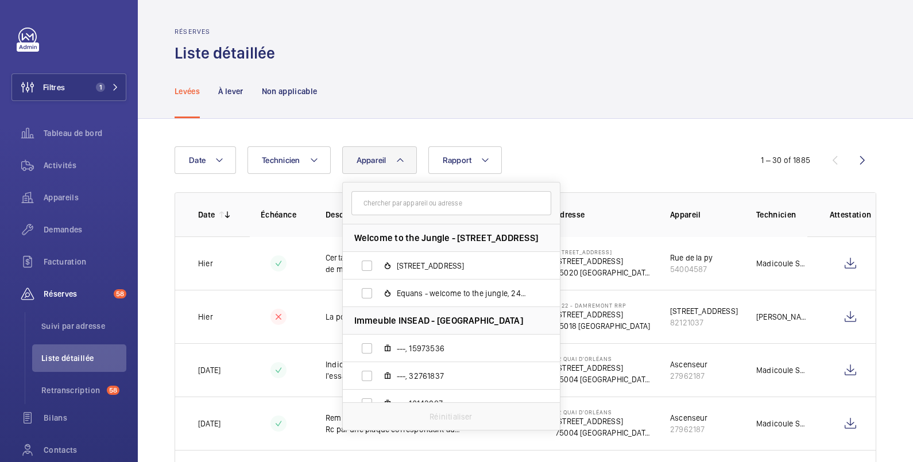
click at [373, 203] on input "text" at bounding box center [451, 203] width 200 height 24
type input "86885356"
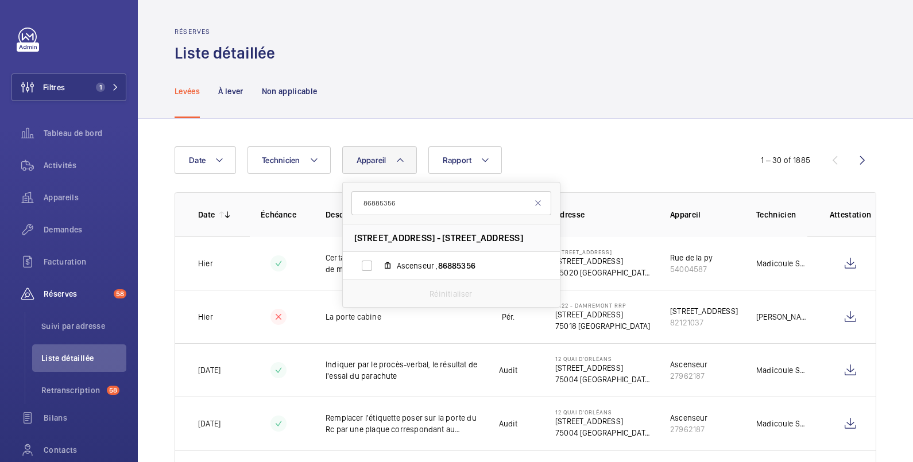
drag, startPoint x: 419, startPoint y: 206, endPoint x: 278, endPoint y: 206, distance: 140.1
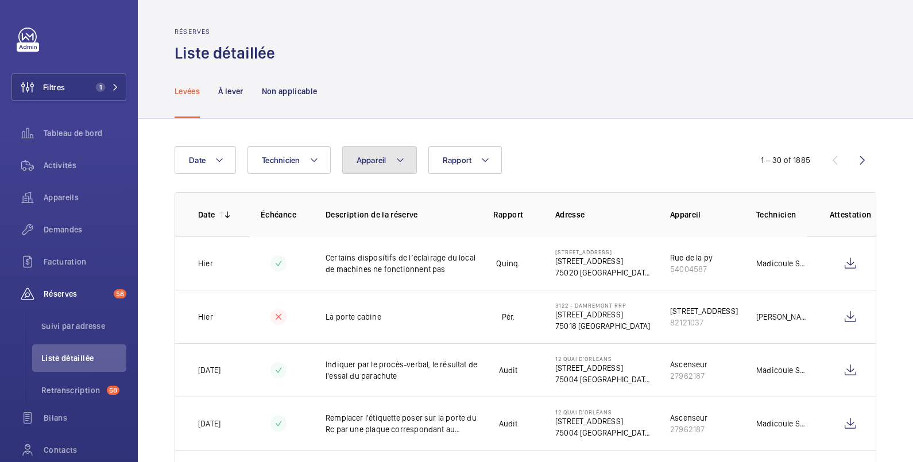
click at [359, 157] on span "Appareil" at bounding box center [372, 160] width 30 height 9
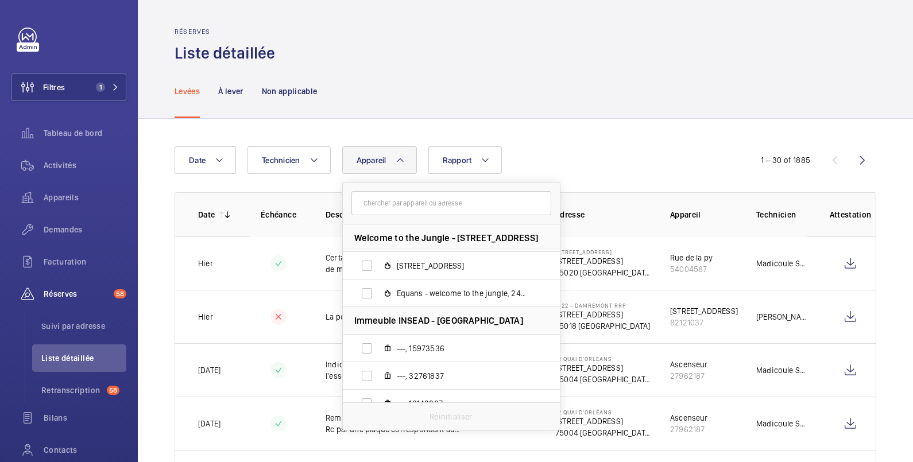
click at [365, 206] on input "text" at bounding box center [451, 203] width 200 height 24
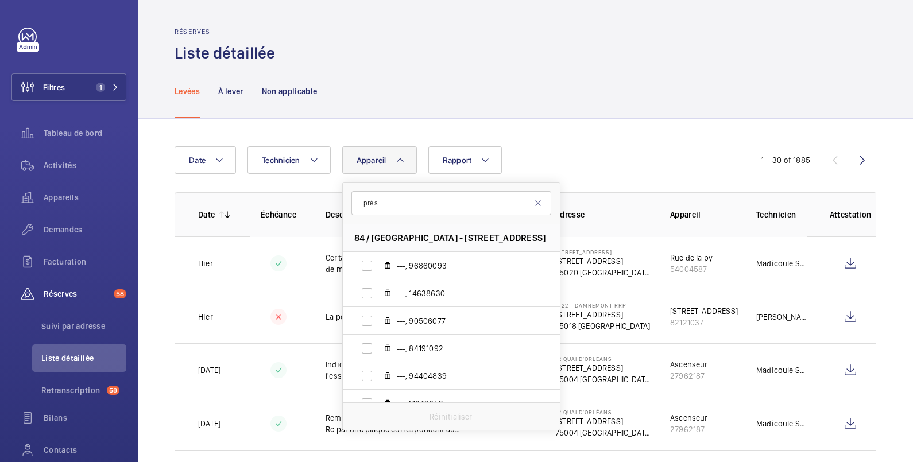
type input "pré st"
click at [371, 202] on input "pré st" at bounding box center [451, 203] width 200 height 24
drag, startPoint x: 379, startPoint y: 200, endPoint x: 389, endPoint y: 204, distance: 10.6
click at [378, 201] on input "pré st" at bounding box center [451, 203] width 200 height 24
click at [397, 193] on input "pré st" at bounding box center [451, 203] width 200 height 24
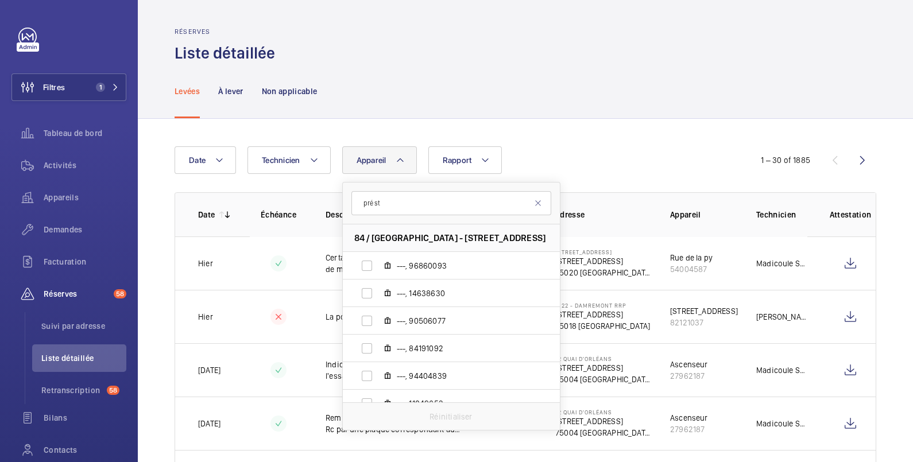
drag, startPoint x: 383, startPoint y: 200, endPoint x: 297, endPoint y: 200, distance: 85.6
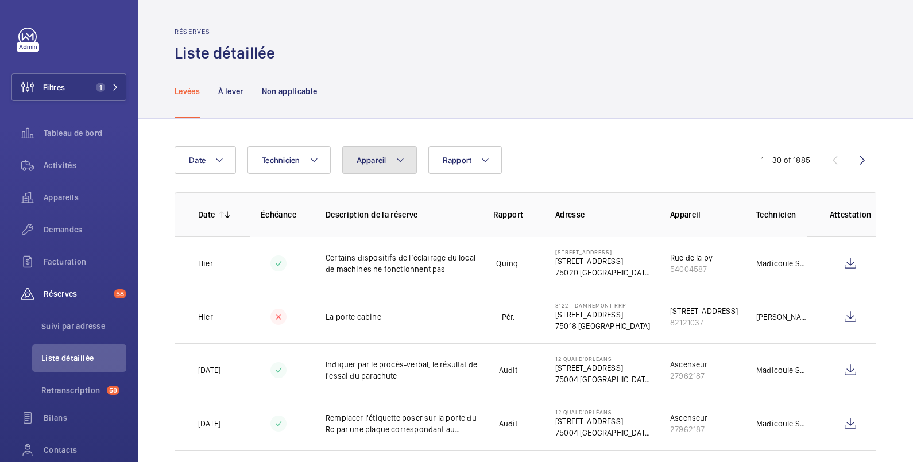
click at [399, 163] on mat-icon at bounding box center [400, 160] width 9 height 14
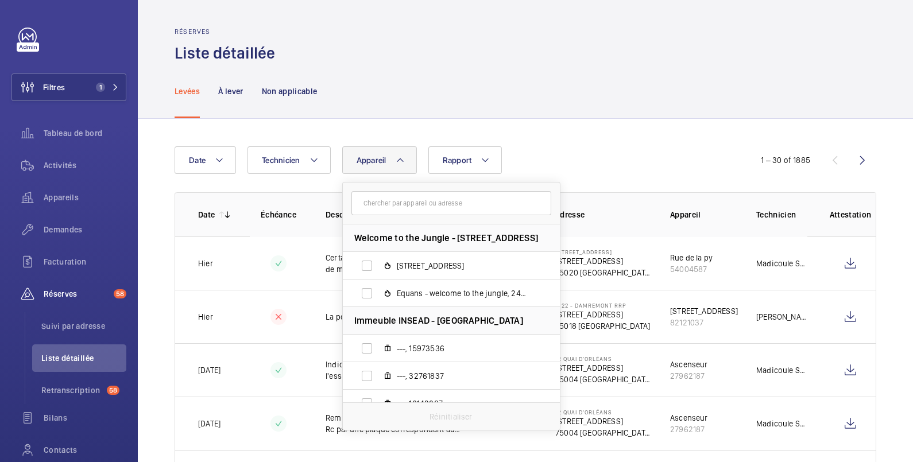
click at [398, 204] on input "text" at bounding box center [451, 203] width 200 height 24
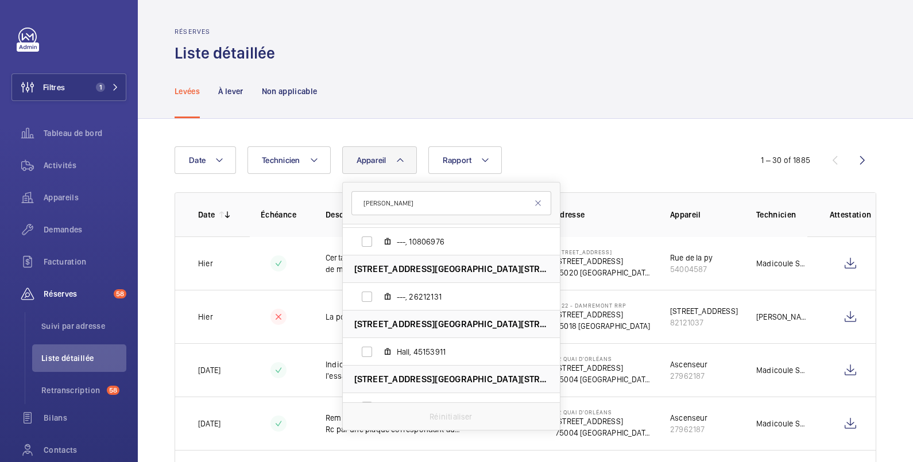
scroll to position [739, 0]
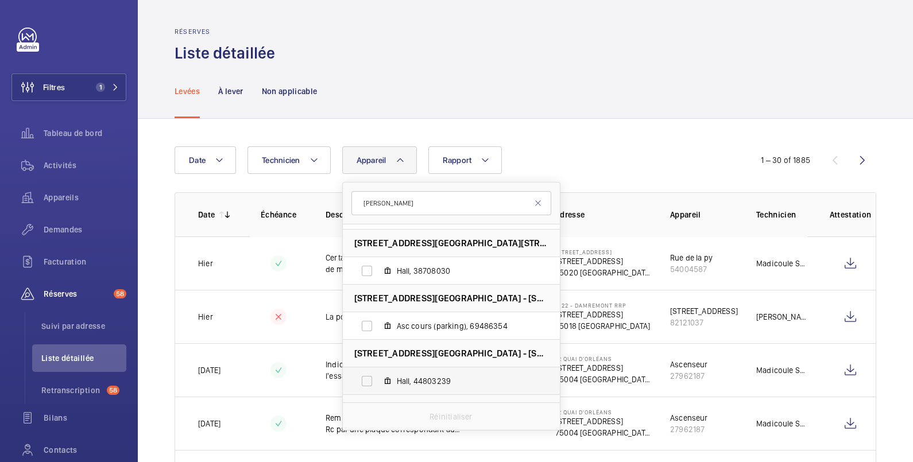
type input "[PERSON_NAME]"
click at [370, 379] on label "Hall, 44803239" at bounding box center [442, 381] width 199 height 28
click at [370, 379] on input "Hall, 44803239" at bounding box center [366, 381] width 23 height 23
checkbox input "true"
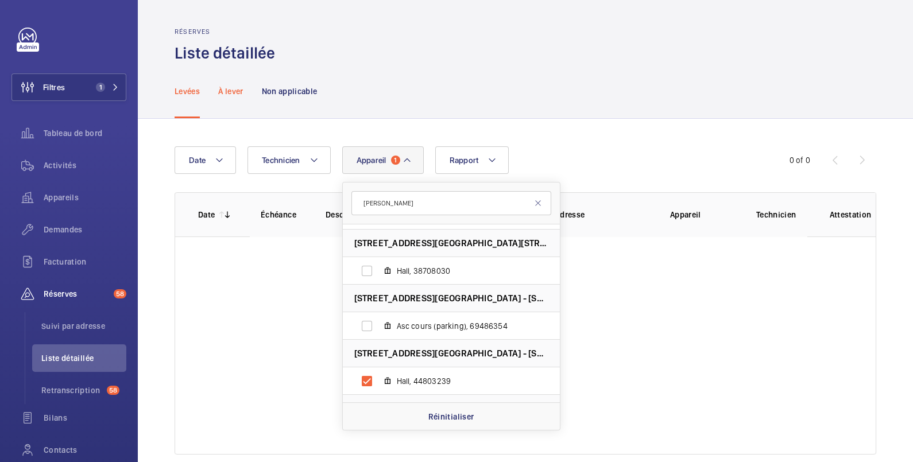
click at [231, 79] on div "À lever" at bounding box center [230, 91] width 25 height 55
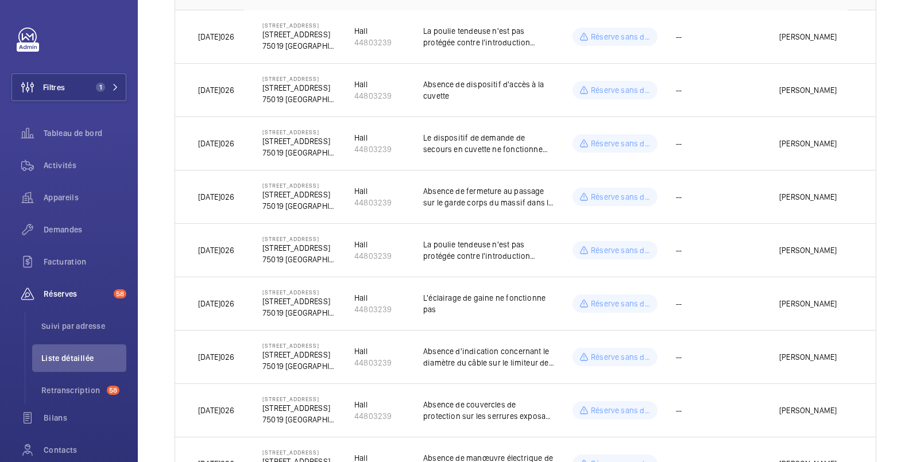
scroll to position [36, 0]
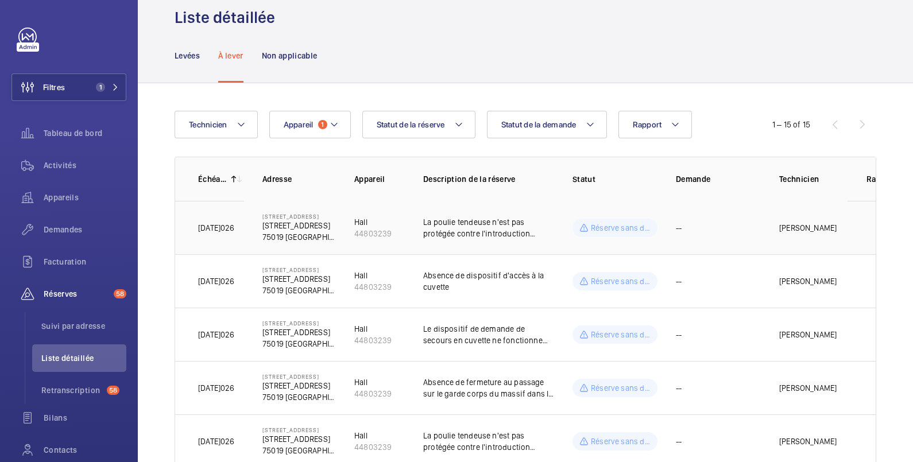
click at [769, 218] on td "[PERSON_NAME]" at bounding box center [804, 227] width 86 height 53
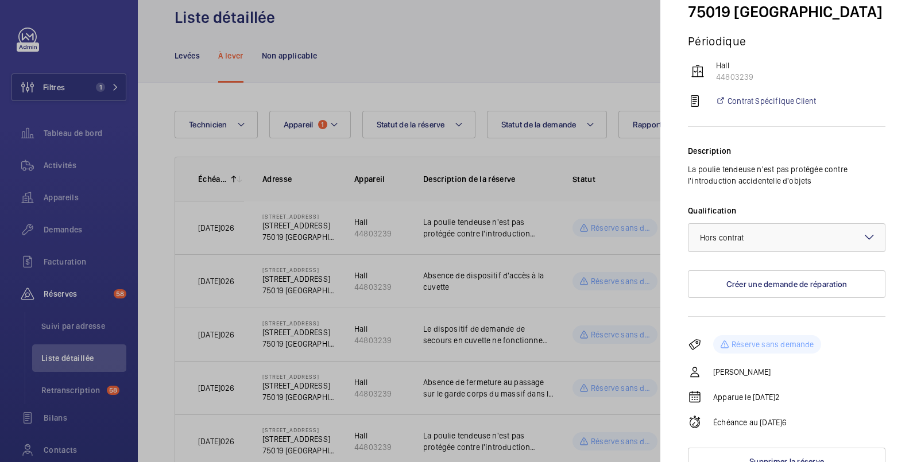
scroll to position [120, 0]
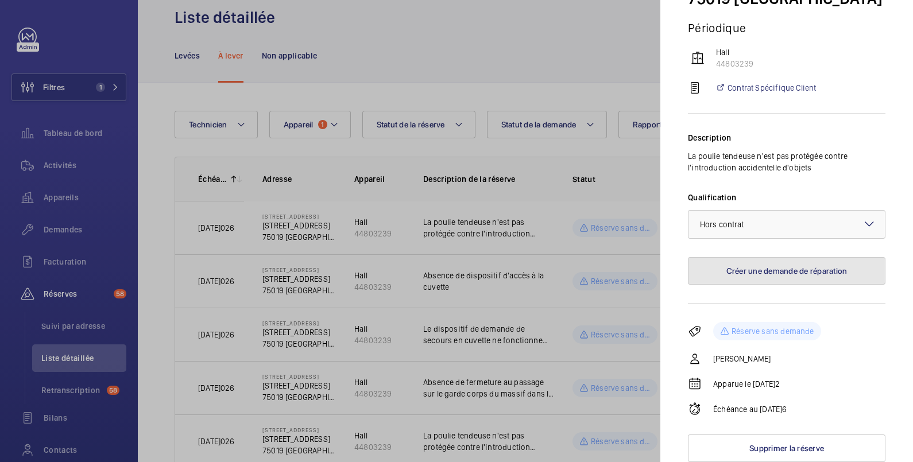
click at [792, 268] on button "Créer une demande de réparation" at bounding box center [787, 271] width 198 height 28
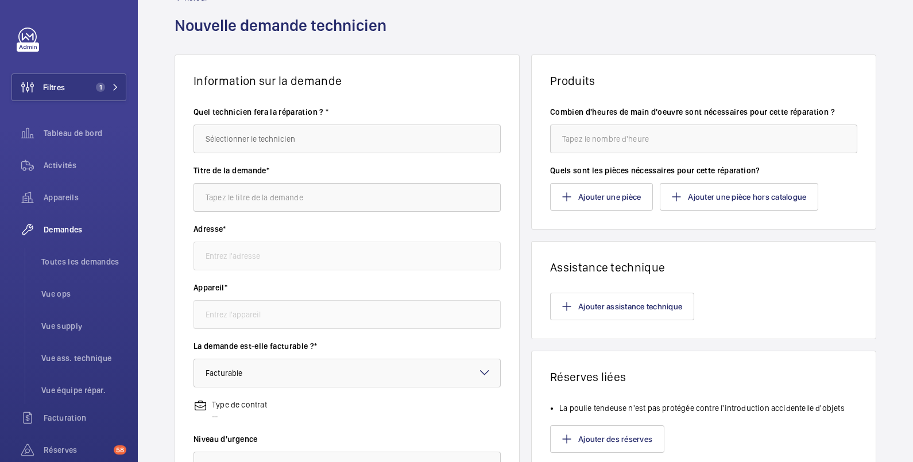
type input "[STREET_ADDRESS][GEOGRAPHIC_DATA] [STREET_ADDRESS]"
type input "44803239 - Hall"
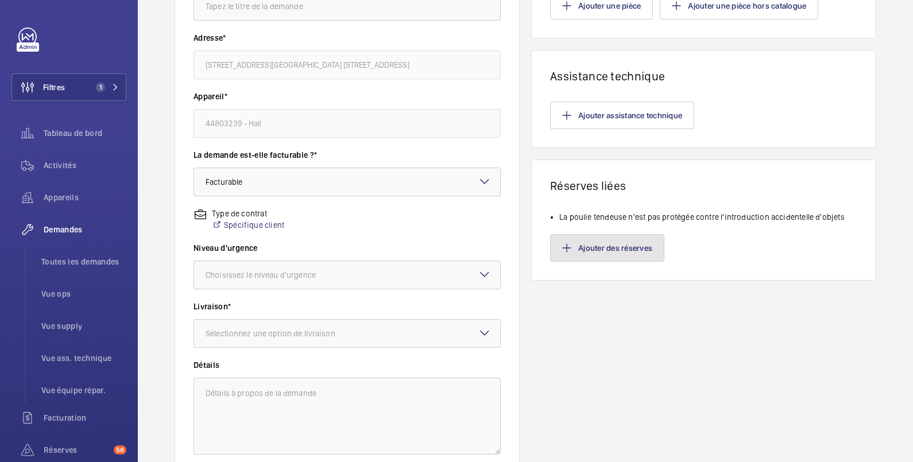
click at [603, 247] on button "Ajouter des réserves" at bounding box center [607, 248] width 114 height 28
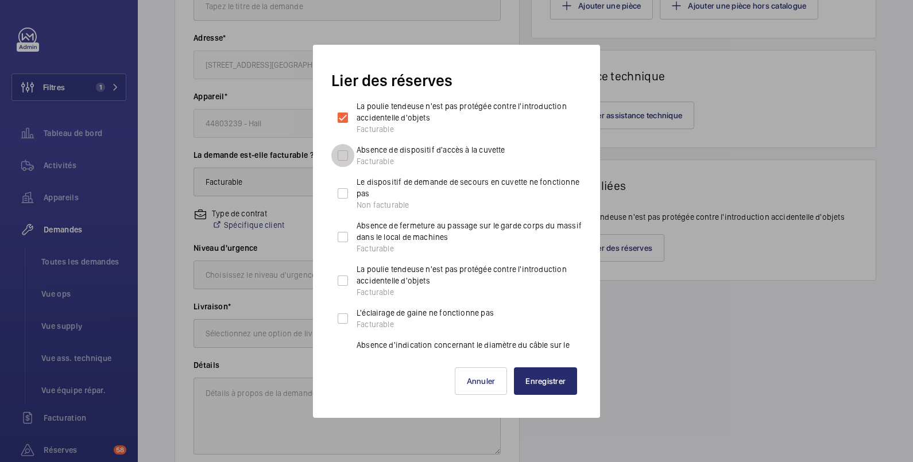
click at [344, 156] on input "Absence de dispositif d'accès à la cuvette Facturable" at bounding box center [342, 155] width 23 height 23
checkbox input "true"
click at [342, 278] on input "La poulie tendeuse n'est pas protégée contre l'introduction accidentelle d'obje…" at bounding box center [342, 280] width 23 height 23
checkbox input "true"
click at [345, 319] on input "L'éclairage de gaine ne fonctionne pas Facturable" at bounding box center [342, 318] width 23 height 23
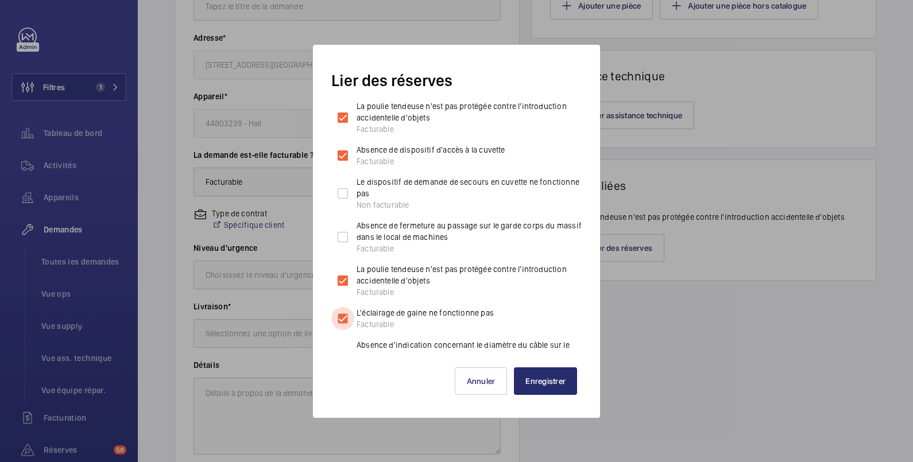
checkbox input "true"
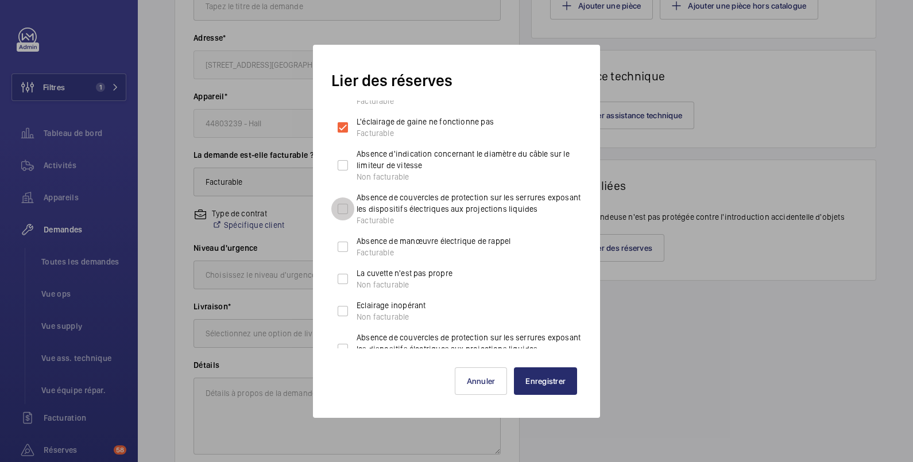
click at [349, 212] on input "Absence de couvercles de protection sur les serrures exposant les dispositifs é…" at bounding box center [342, 209] width 23 height 23
checkbox input "true"
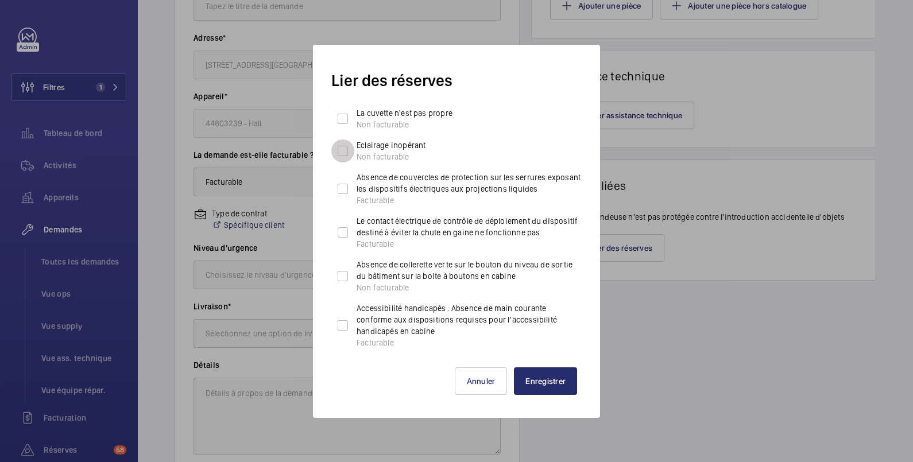
click at [345, 140] on input "Eclairage inopérant Non facturable" at bounding box center [342, 151] width 23 height 23
checkbox input "true"
click at [486, 380] on button "Annuler" at bounding box center [481, 381] width 53 height 28
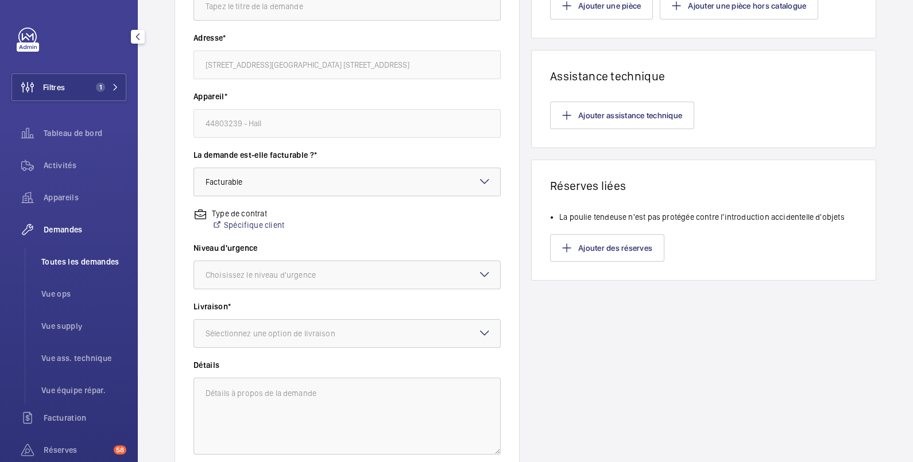
click at [75, 258] on span "Toutes les demandes" at bounding box center [83, 261] width 85 height 11
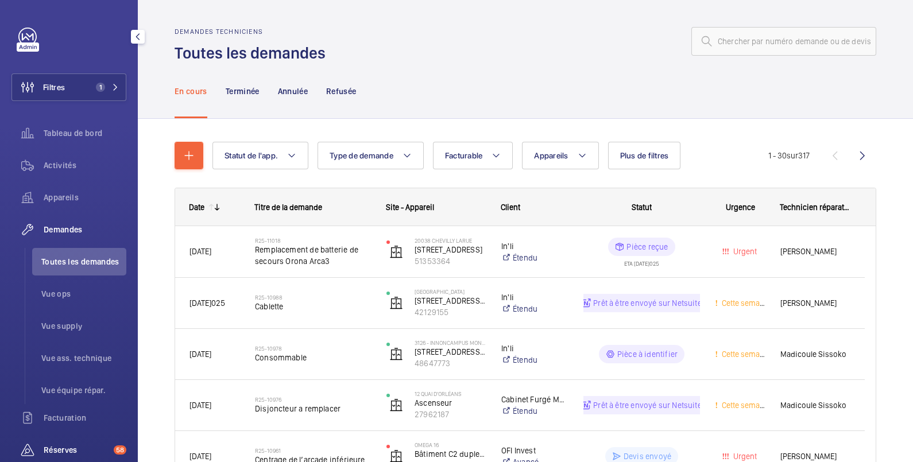
click at [79, 444] on span "Réserves" at bounding box center [76, 449] width 65 height 11
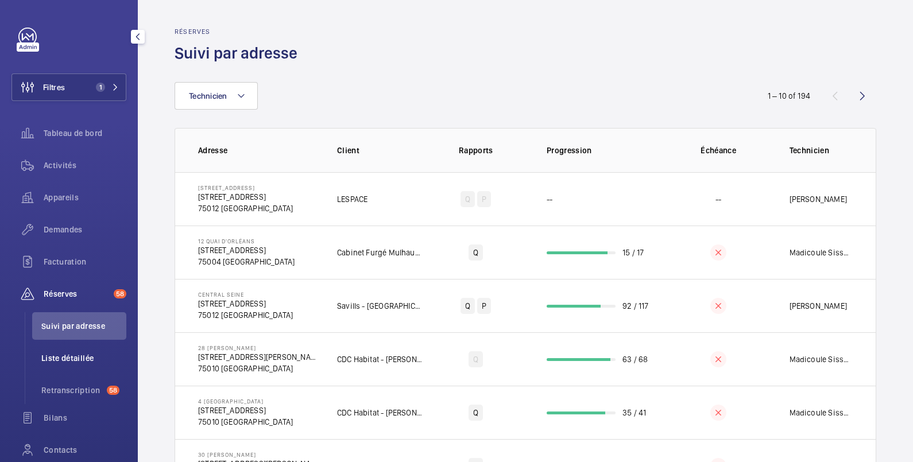
click at [46, 359] on span "Liste détaillée" at bounding box center [83, 358] width 85 height 11
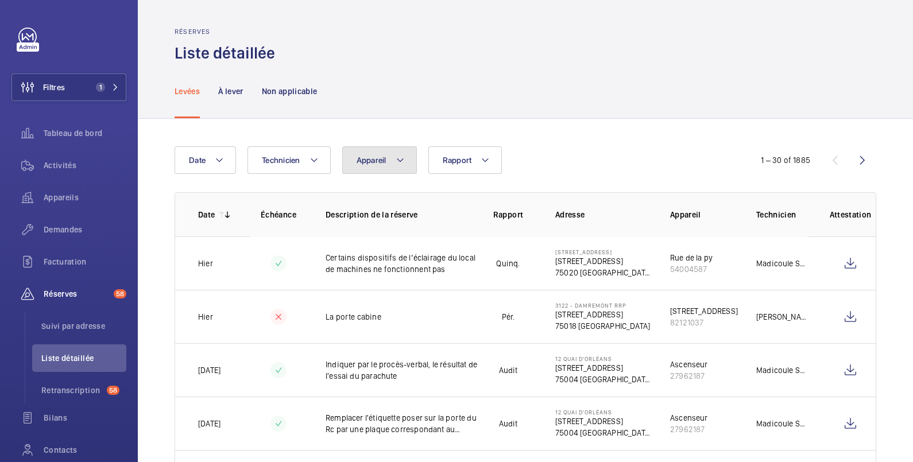
click at [380, 156] on span "Appareil" at bounding box center [372, 160] width 30 height 9
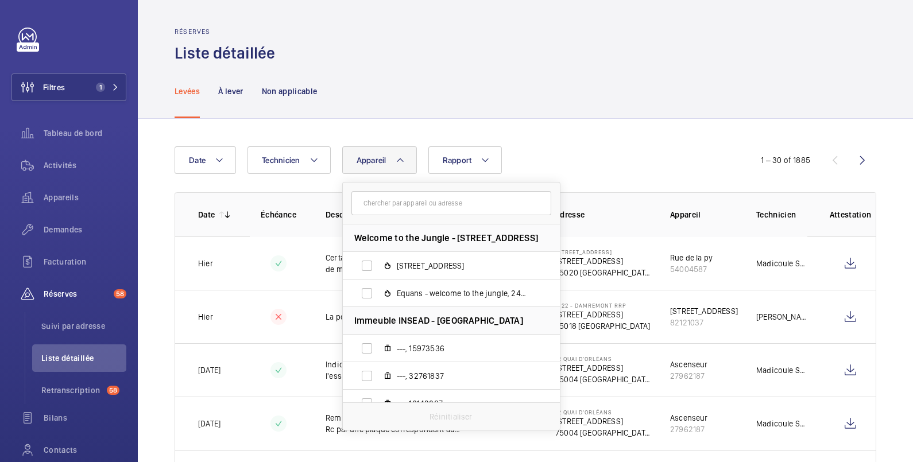
click at [422, 207] on input "text" at bounding box center [451, 203] width 200 height 24
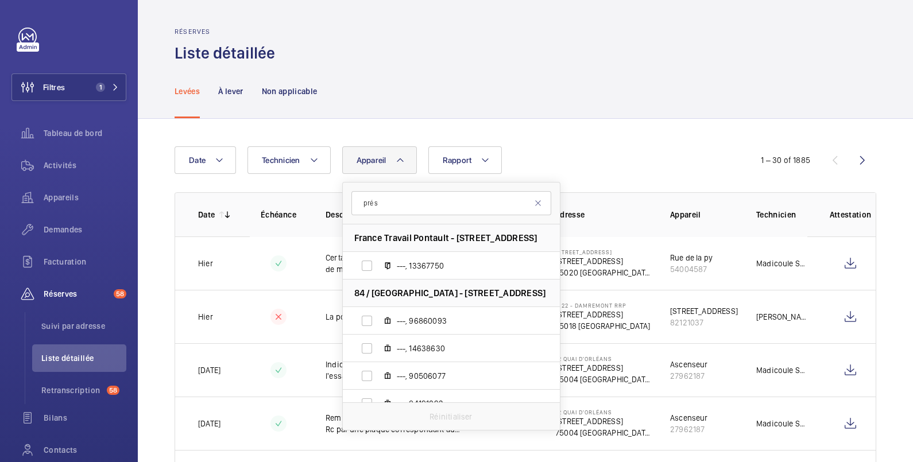
type input "pré st"
drag, startPoint x: 405, startPoint y: 204, endPoint x: 312, endPoint y: 190, distance: 94.0
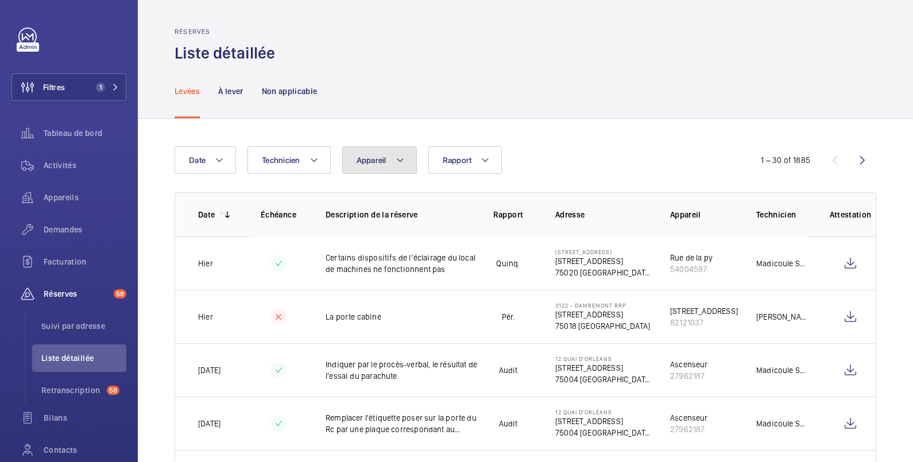
click at [385, 161] on span "Appareil" at bounding box center [372, 160] width 30 height 9
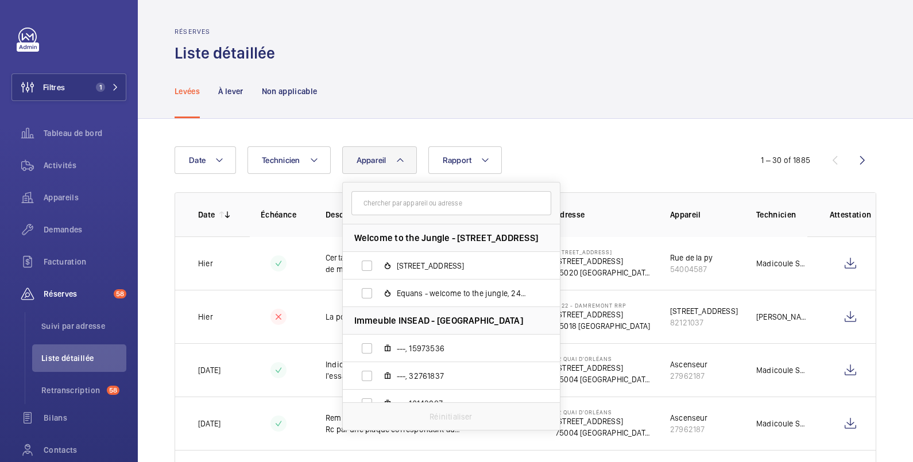
click at [428, 205] on input "text" at bounding box center [451, 203] width 200 height 24
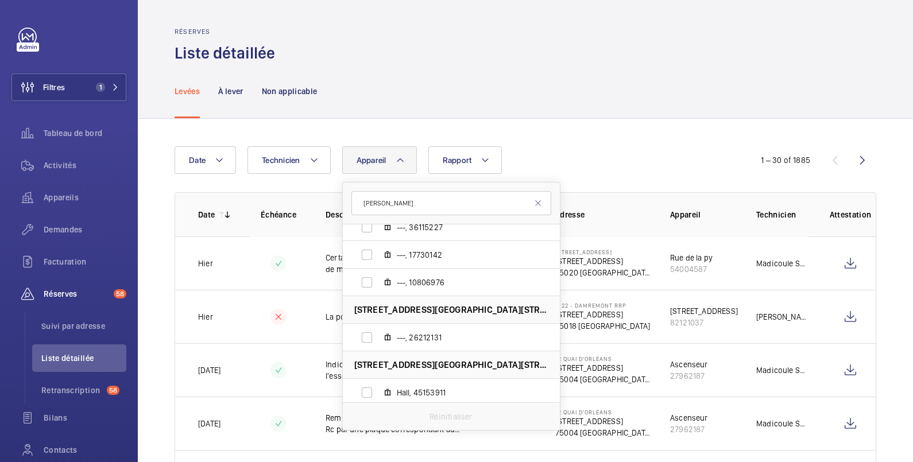
scroll to position [702, 0]
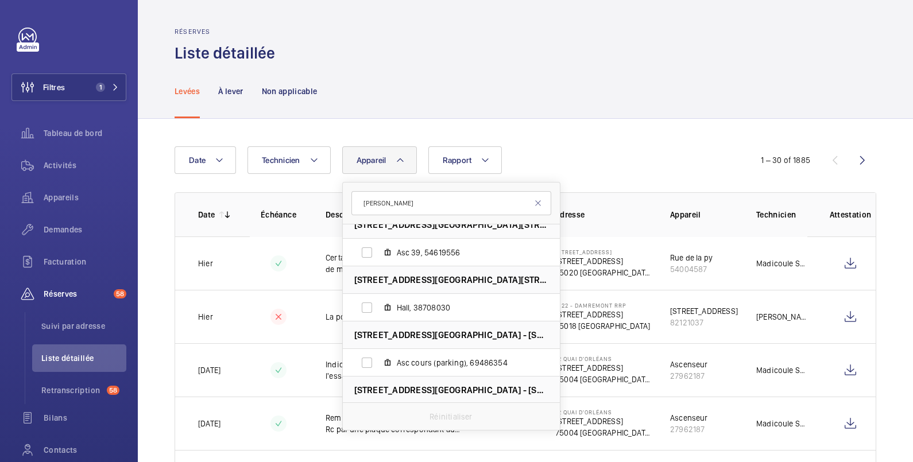
type input "[PERSON_NAME]"
click at [434, 390] on span "[STREET_ADDRESS][GEOGRAPHIC_DATA] - [STREET_ADDRESS]" at bounding box center [451, 390] width 194 height 12
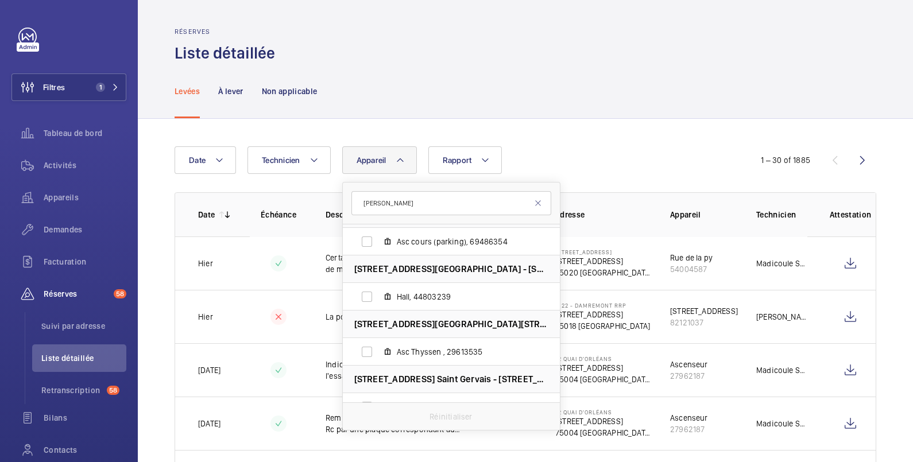
scroll to position [811, 0]
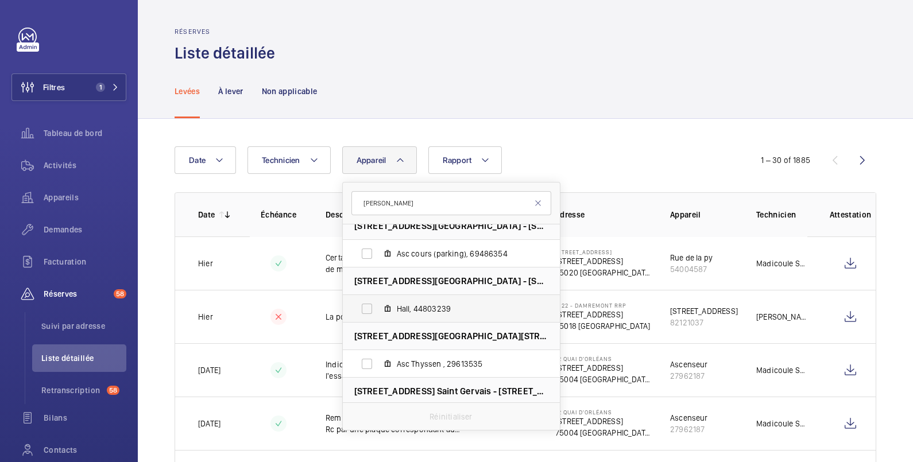
click at [370, 311] on label "Hall, 44803239" at bounding box center [442, 309] width 199 height 28
click at [370, 311] on input "Hall, 44803239" at bounding box center [366, 308] width 23 height 23
checkbox input "true"
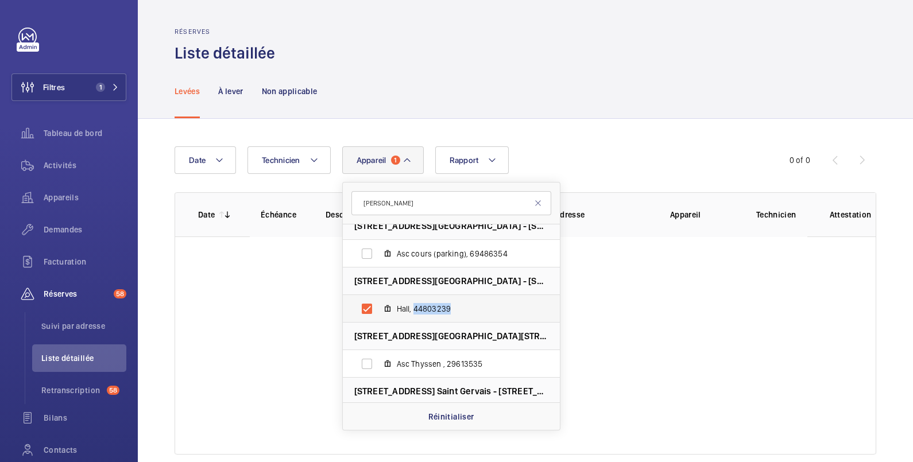
drag, startPoint x: 470, startPoint y: 307, endPoint x: 413, endPoint y: 311, distance: 56.4
click at [413, 311] on span "Hall, 44803239" at bounding box center [463, 308] width 133 height 11
copy span "44803239"
click at [307, 297] on wm-front-table-empty-state "Aucun résultat" at bounding box center [525, 346] width 701 height 218
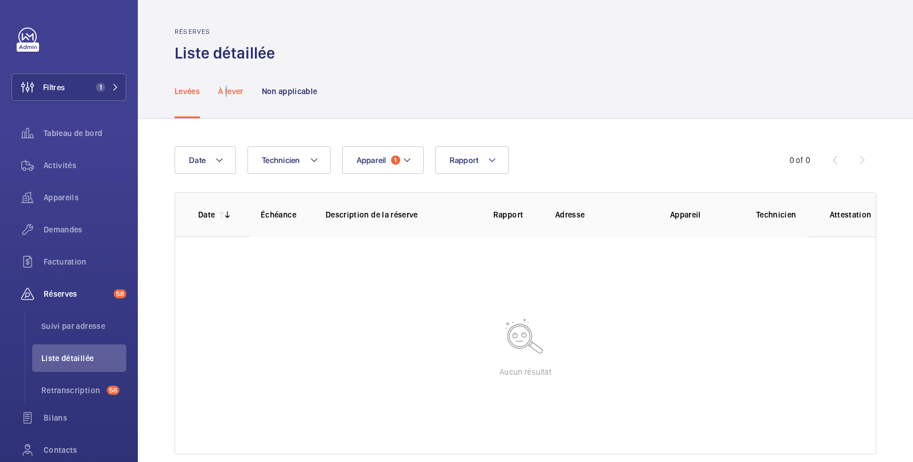
click at [227, 92] on p "À lever" at bounding box center [230, 91] width 25 height 11
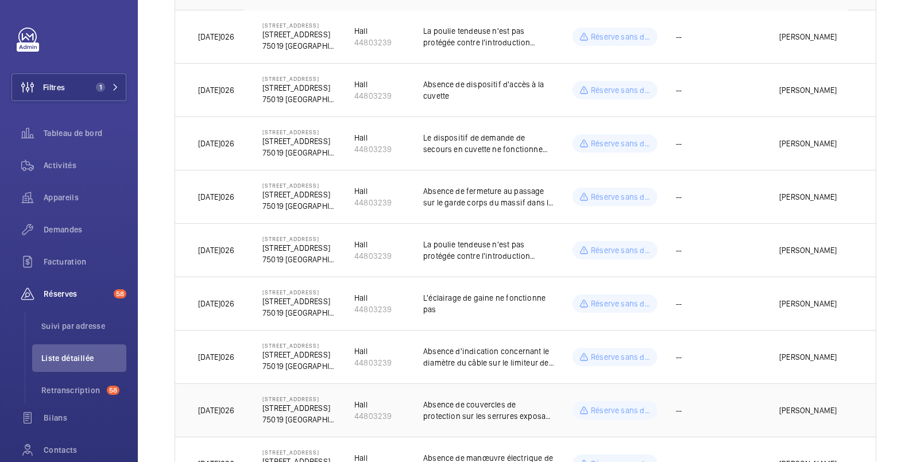
scroll to position [36, 0]
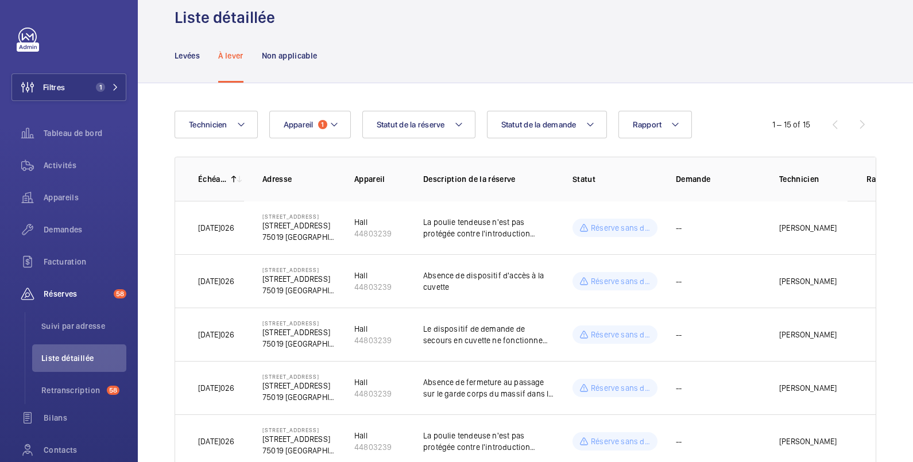
drag, startPoint x: 422, startPoint y: 220, endPoint x: 532, endPoint y: 230, distance: 110.1
click at [532, 230] on td "La poulie tendeuse n'est pas protégée contre l'introduction accidentelle d'obje…" at bounding box center [479, 227] width 149 height 53
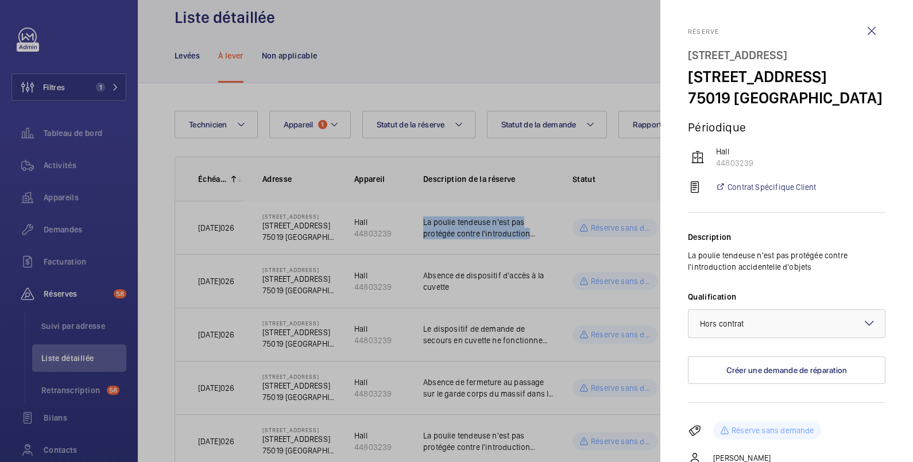
copy p "La poulie tendeuse n'est pas protégée contre l'introduction"
click at [489, 23] on div at bounding box center [456, 231] width 913 height 462
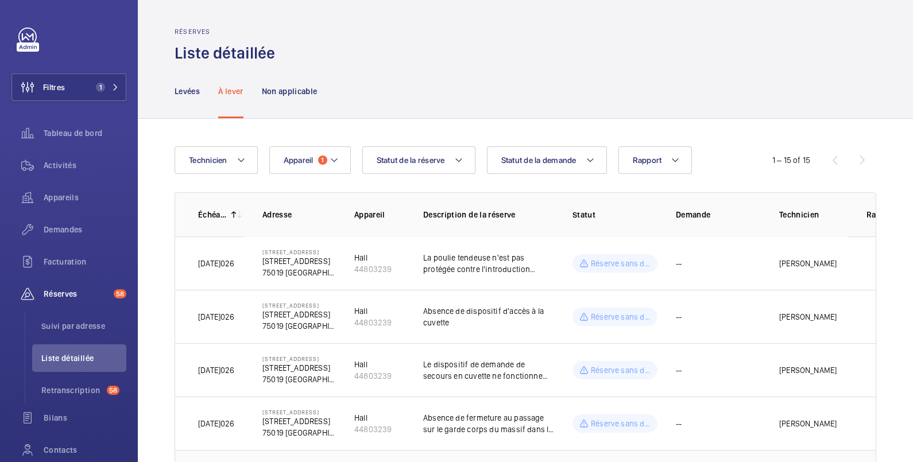
scroll to position [191, 0]
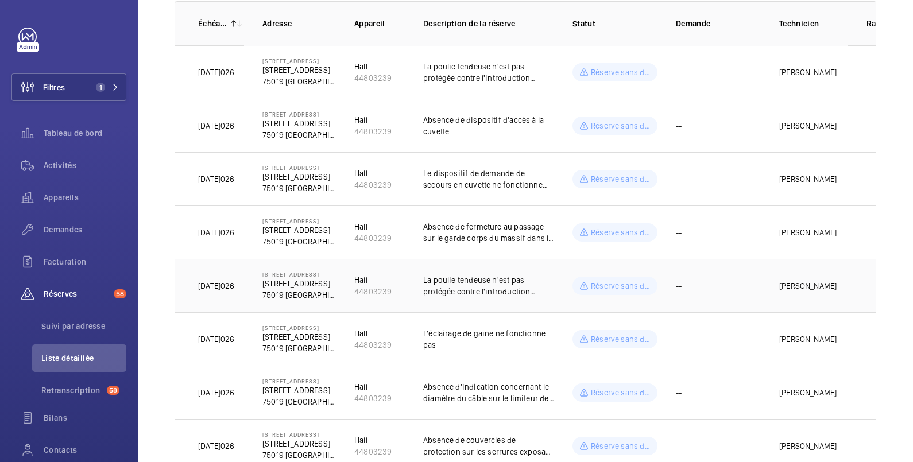
click at [783, 285] on p "[PERSON_NAME]" at bounding box center [807, 285] width 57 height 11
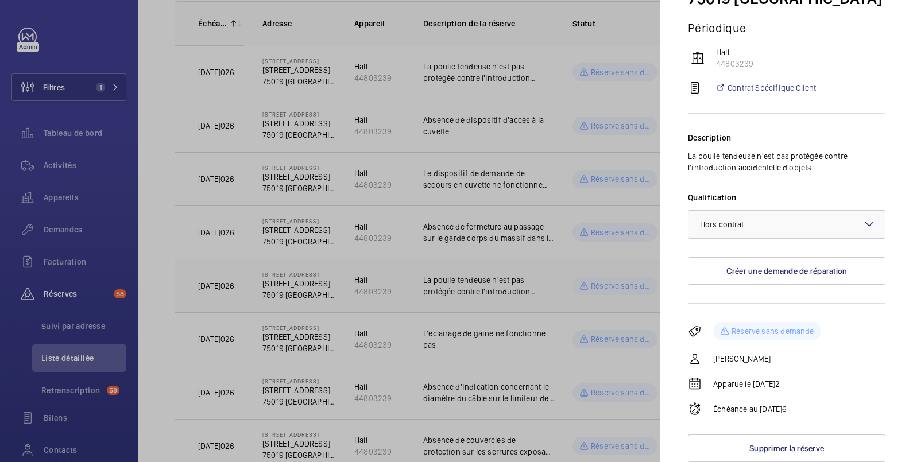
scroll to position [120, 0]
click at [798, 449] on button "Supprimer la réserve" at bounding box center [787, 449] width 198 height 28
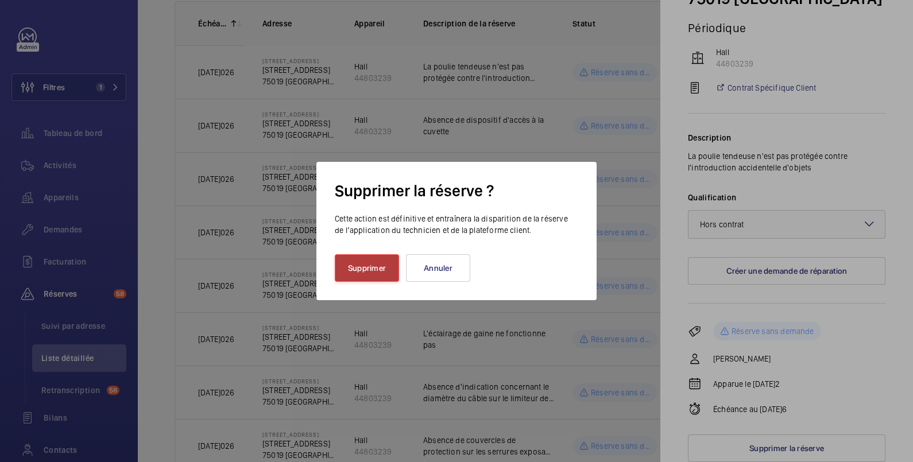
click at [374, 264] on button "Supprimer" at bounding box center [367, 268] width 64 height 28
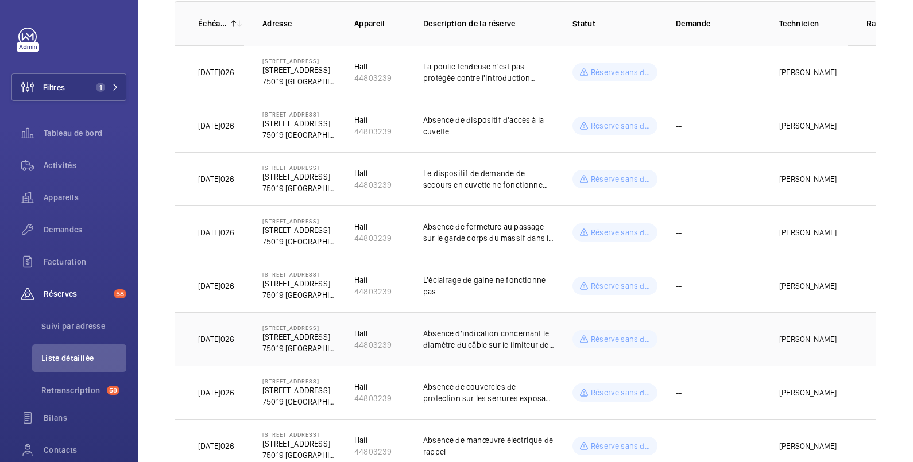
scroll to position [382, 0]
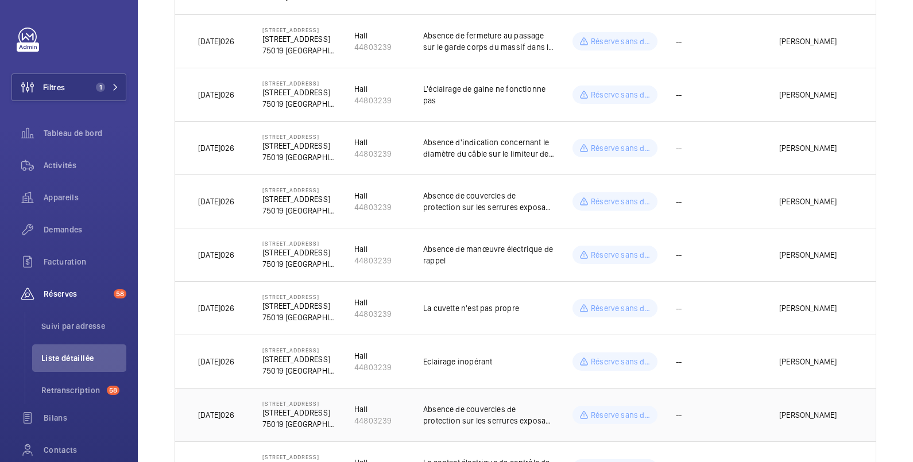
click at [760, 407] on td "--" at bounding box center [708, 414] width 103 height 53
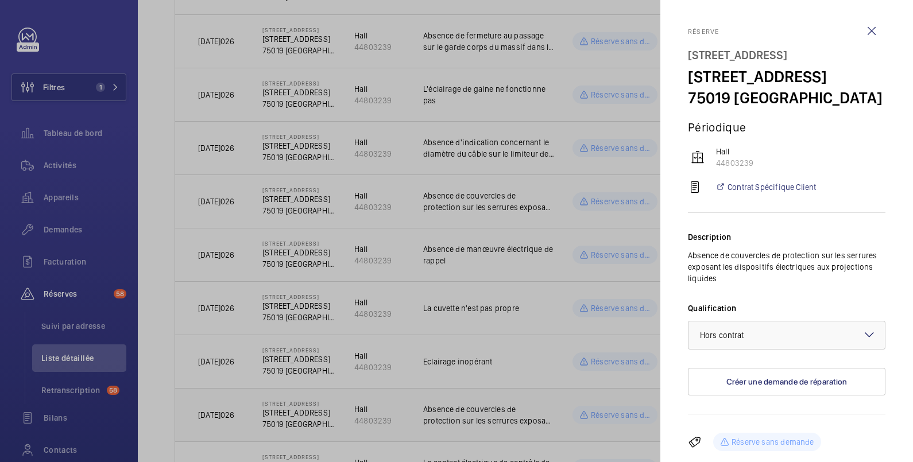
scroll to position [131, 0]
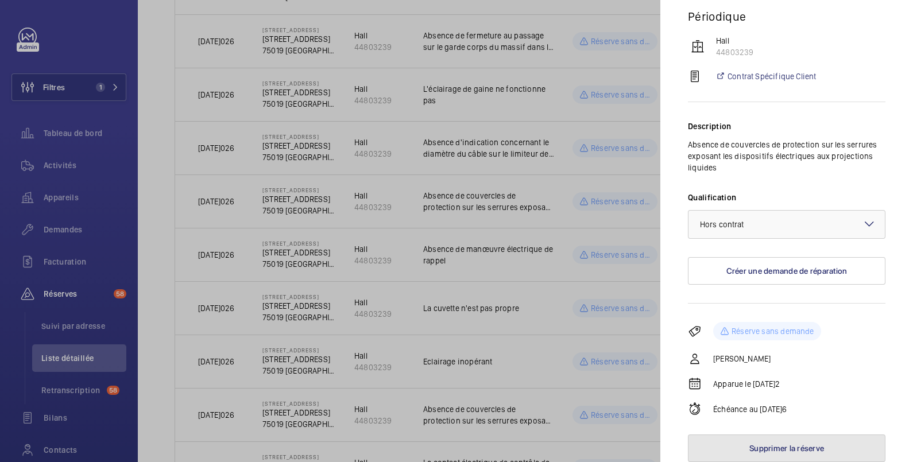
click at [753, 446] on button "Supprimer la réserve" at bounding box center [787, 449] width 198 height 28
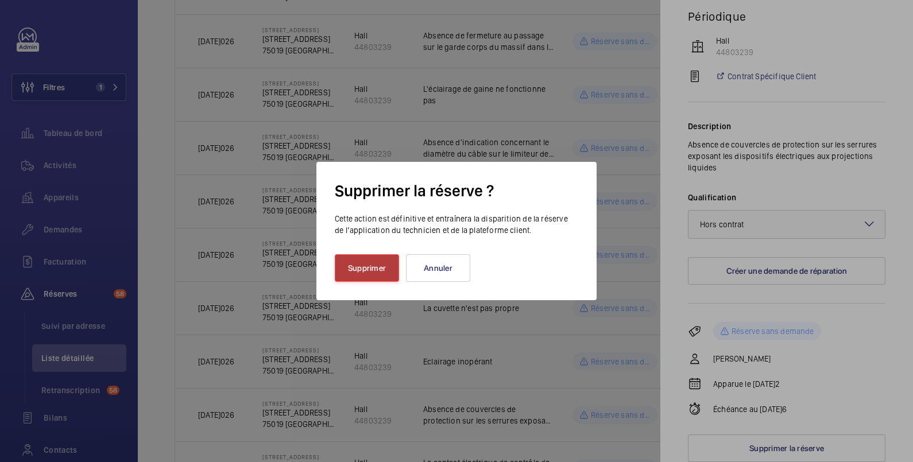
drag, startPoint x: 363, startPoint y: 261, endPoint x: 386, endPoint y: 270, distance: 24.7
click at [363, 261] on button "Supprimer" at bounding box center [367, 268] width 64 height 28
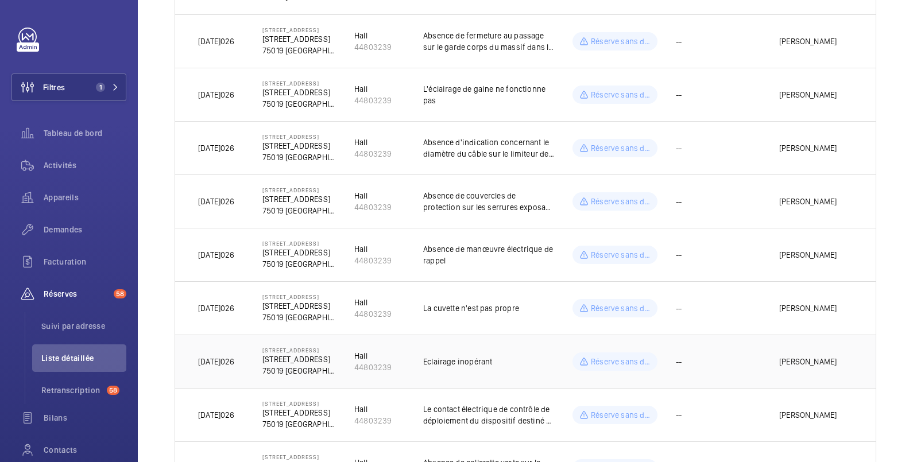
scroll to position [504, 0]
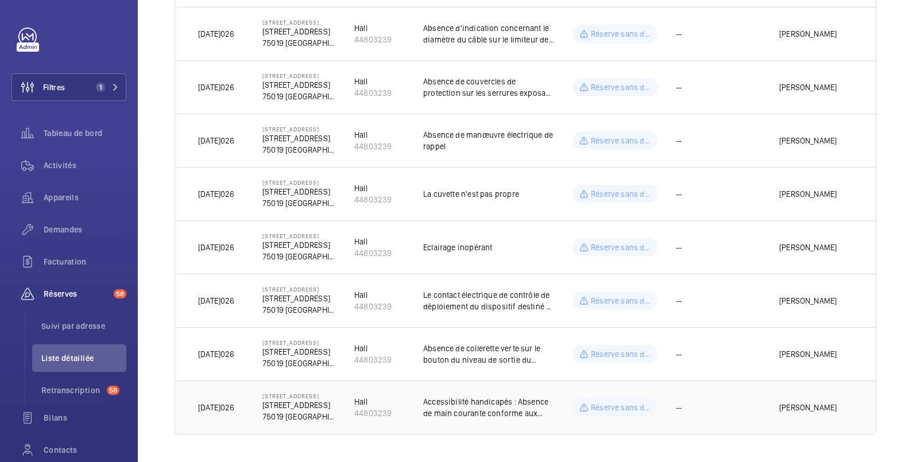
click at [504, 396] on p "Accessibilité handicapés : Absence de main courante conforme aux dispositions r…" at bounding box center [488, 407] width 131 height 23
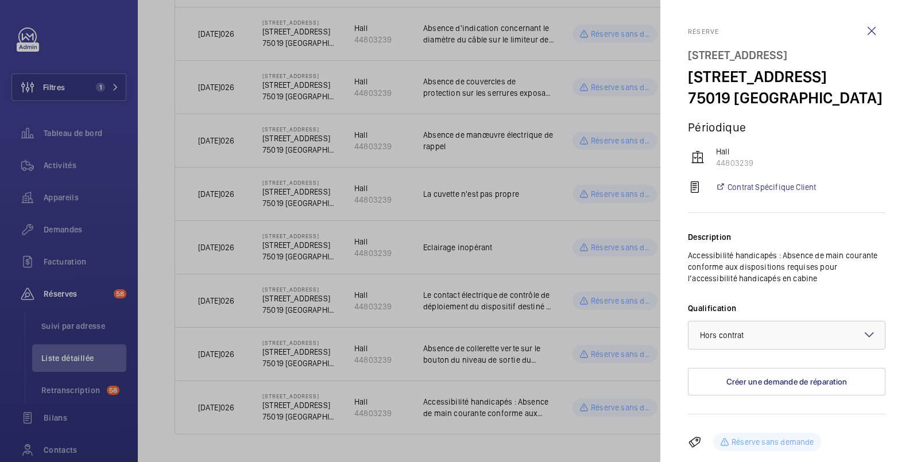
click at [516, 350] on div at bounding box center [456, 231] width 913 height 462
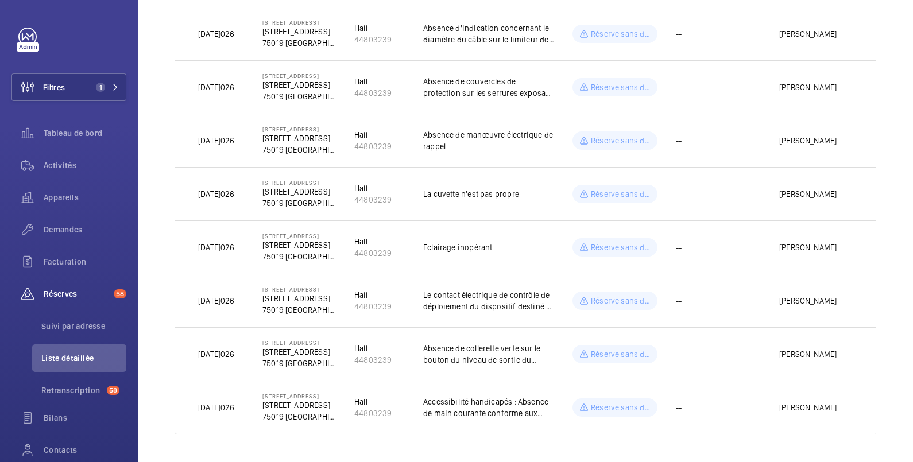
click at [516, 350] on p "Absence de collerette verte sur le bouton du niveau de sortie du bâtiment sur l…" at bounding box center [488, 354] width 131 height 23
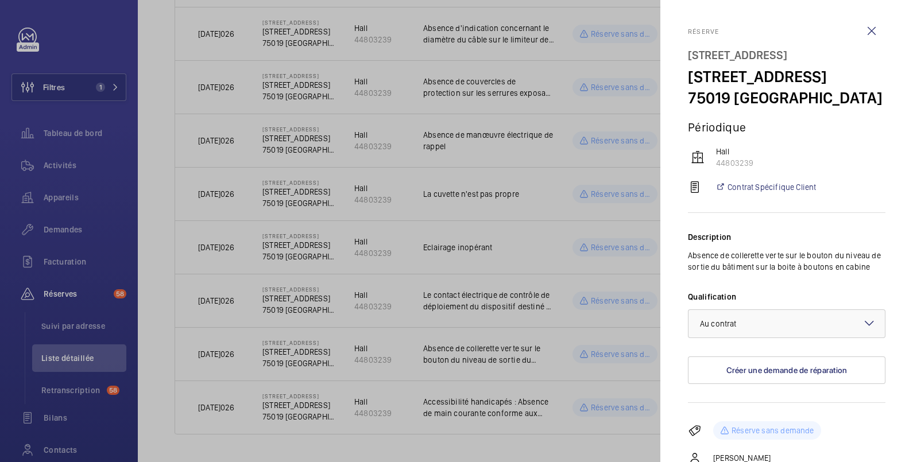
click at [496, 299] on div at bounding box center [456, 231] width 913 height 462
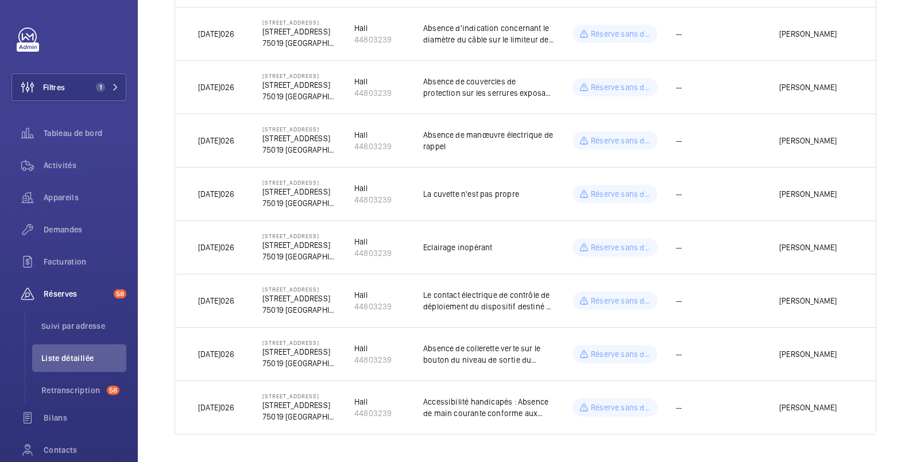
click at [496, 299] on p "Le contact électrique de contrôle de déploiement du dispositif destiné à éviter…" at bounding box center [488, 300] width 131 height 23
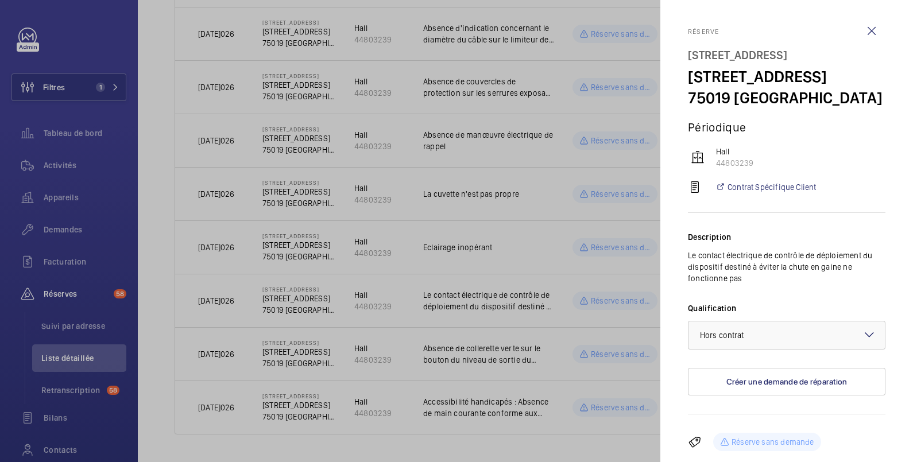
click at [497, 197] on div at bounding box center [456, 231] width 913 height 462
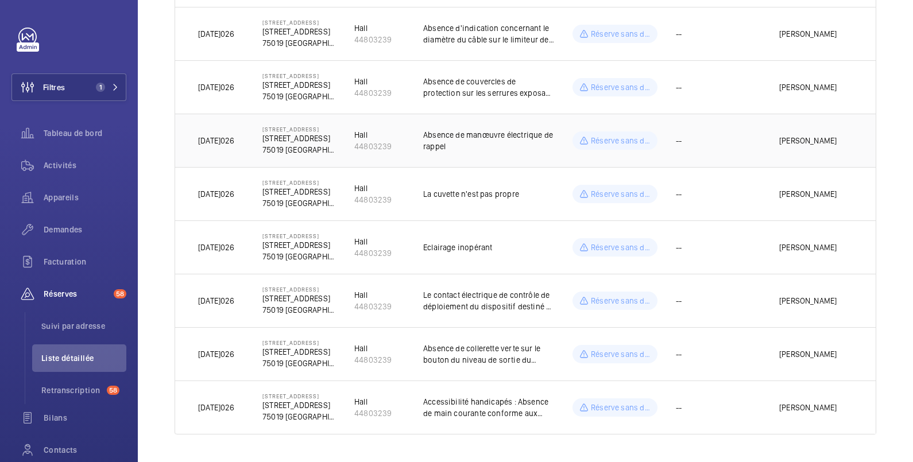
click at [473, 129] on p "Absence de manœuvre électrique de rappel" at bounding box center [488, 140] width 131 height 23
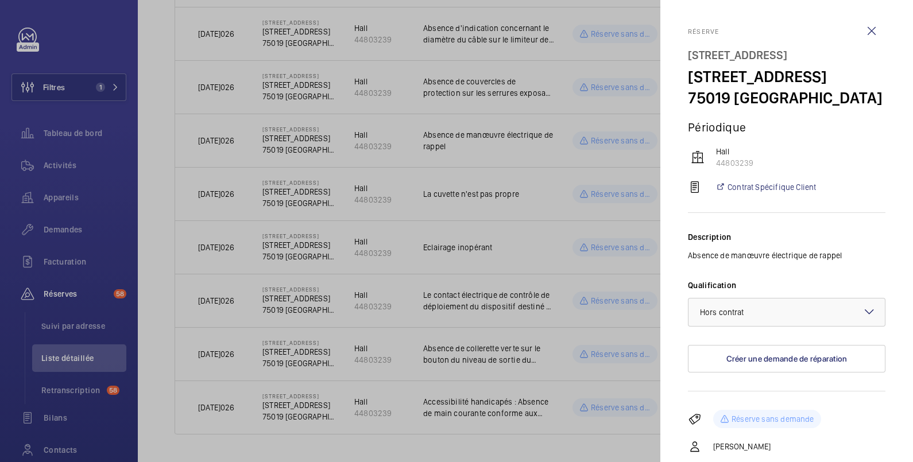
click at [539, 78] on div at bounding box center [456, 231] width 913 height 462
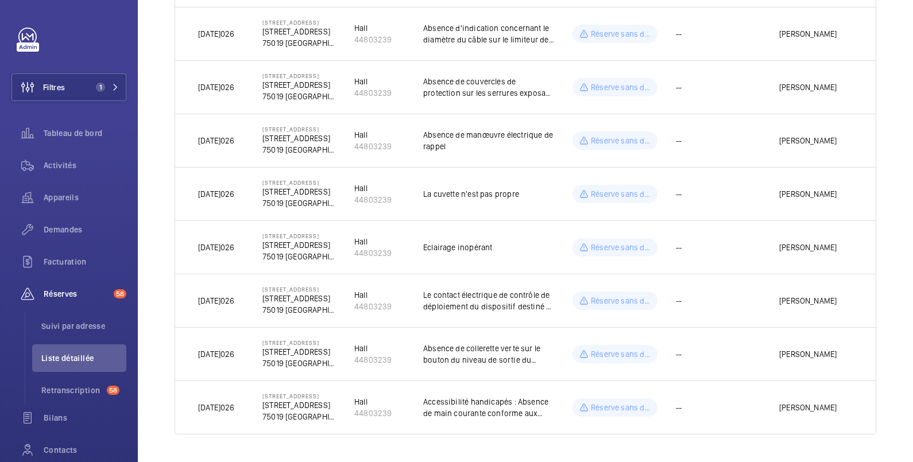
click at [539, 78] on p "Absence de couvercles de protection sur les serrures exposant les dispositifs é…" at bounding box center [488, 87] width 131 height 23
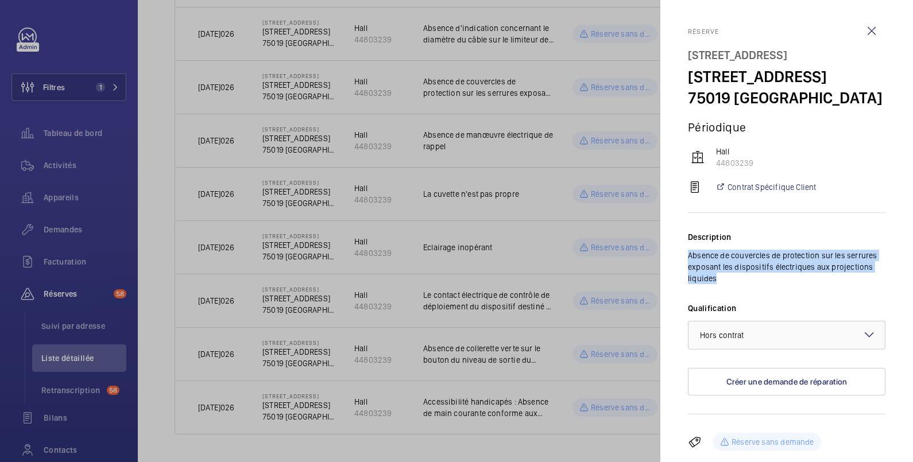
drag, startPoint x: 681, startPoint y: 271, endPoint x: 876, endPoint y: 304, distance: 197.5
click at [876, 304] on mat-sidenav "Réserve [STREET_ADDRESS][GEOGRAPHIC_DATA] [STREET_ADDRESS][GEOGRAPHIC_DATA] Con…" at bounding box center [786, 231] width 253 height 462
copy p "Absence de couvercles de protection sur les serrures exposant les dispositifs é…"
drag, startPoint x: 761, startPoint y: 183, endPoint x: 711, endPoint y: 185, distance: 49.4
click at [711, 169] on wm-front-device-cell "Hall 44803239" at bounding box center [787, 157] width 198 height 23
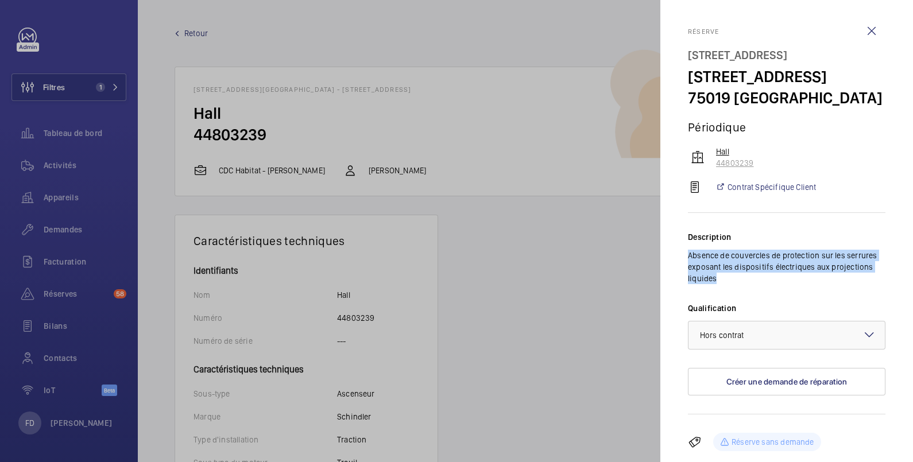
click at [793, 169] on p "44803239" at bounding box center [800, 162] width 169 height 11
drag, startPoint x: 768, startPoint y: 185, endPoint x: 715, endPoint y: 182, distance: 52.9
click at [715, 169] on wm-front-device-cell "Hall 44803239" at bounding box center [787, 157] width 198 height 23
copy p "44803239"
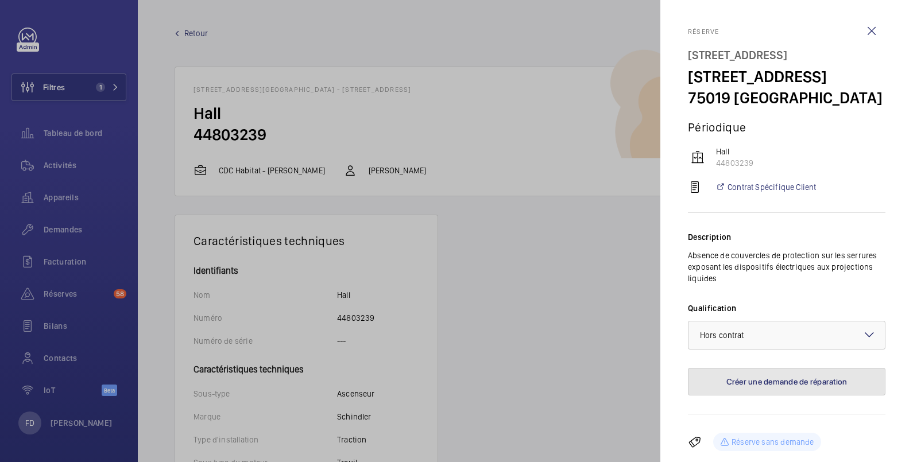
click at [781, 396] on button "Créer une demande de réparation" at bounding box center [787, 382] width 198 height 28
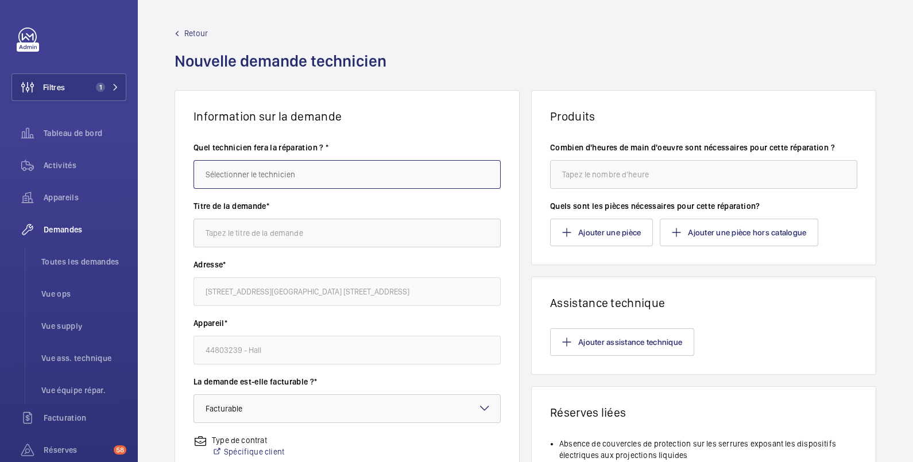
click at [329, 175] on input "text" at bounding box center [347, 174] width 307 height 29
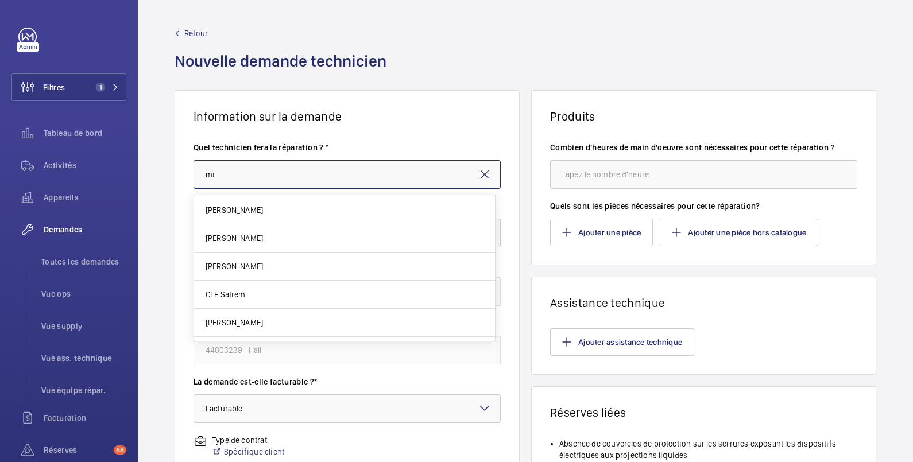
scroll to position [218, 0]
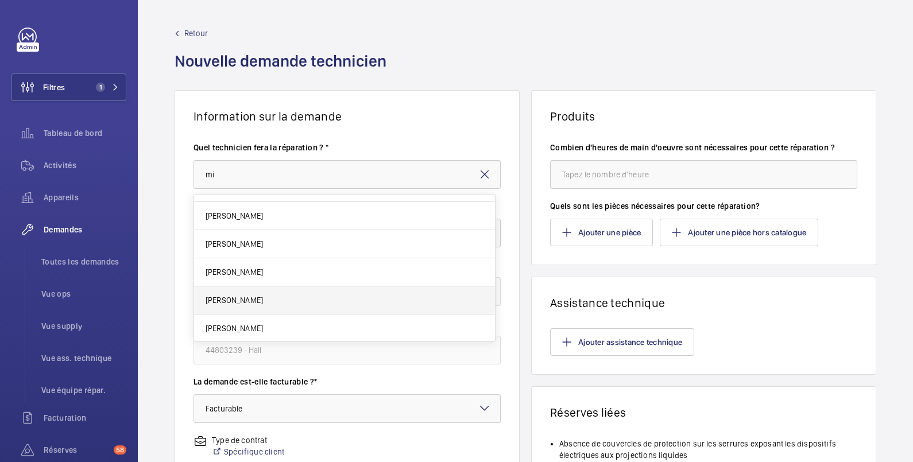
click at [280, 299] on mat-option "[PERSON_NAME]" at bounding box center [344, 301] width 301 height 28
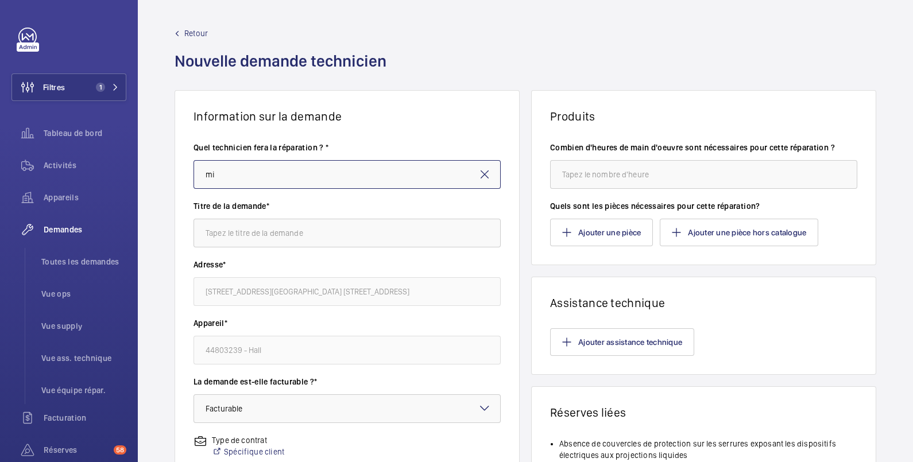
type input "[PERSON_NAME]"
click at [295, 235] on input "text" at bounding box center [347, 233] width 307 height 29
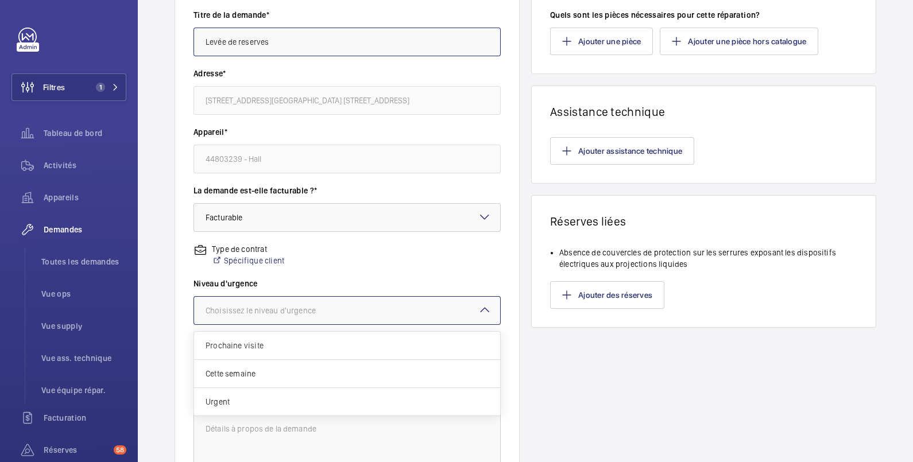
click at [321, 307] on div "Choisissez le niveau d'urgence" at bounding box center [275, 310] width 139 height 11
click at [299, 370] on span "Cette semaine" at bounding box center [347, 373] width 283 height 11
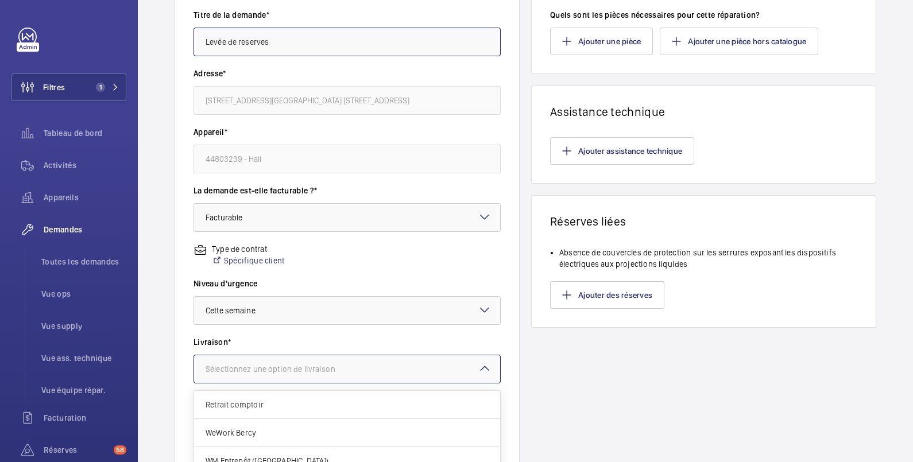
click at [299, 367] on div "Sélectionnez une option de livraison" at bounding box center [285, 368] width 158 height 11
click at [285, 405] on span "Retrait comptoir" at bounding box center [347, 404] width 283 height 11
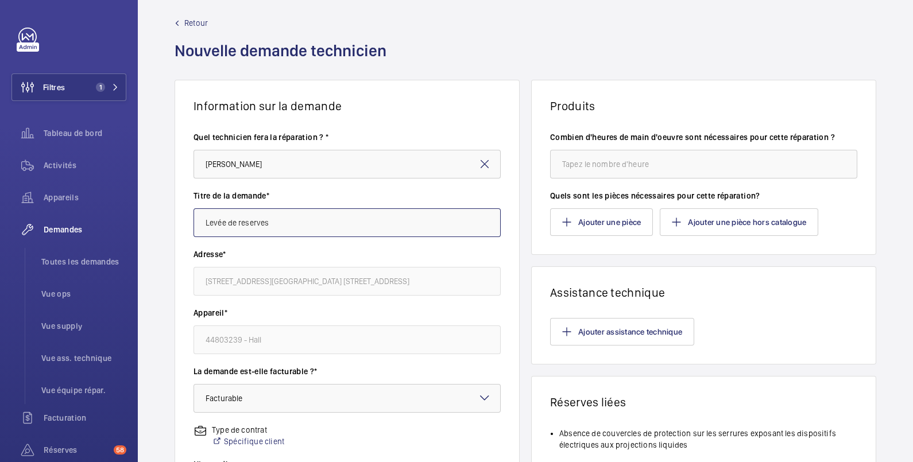
scroll to position [0, 0]
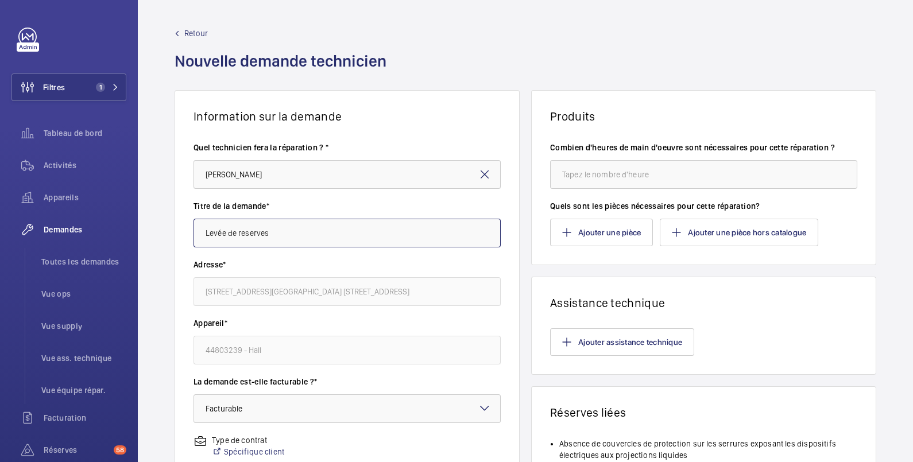
type input "Levée de reserves"
click at [616, 179] on input "number" at bounding box center [703, 174] width 307 height 29
click at [583, 175] on input "number" at bounding box center [703, 174] width 307 height 29
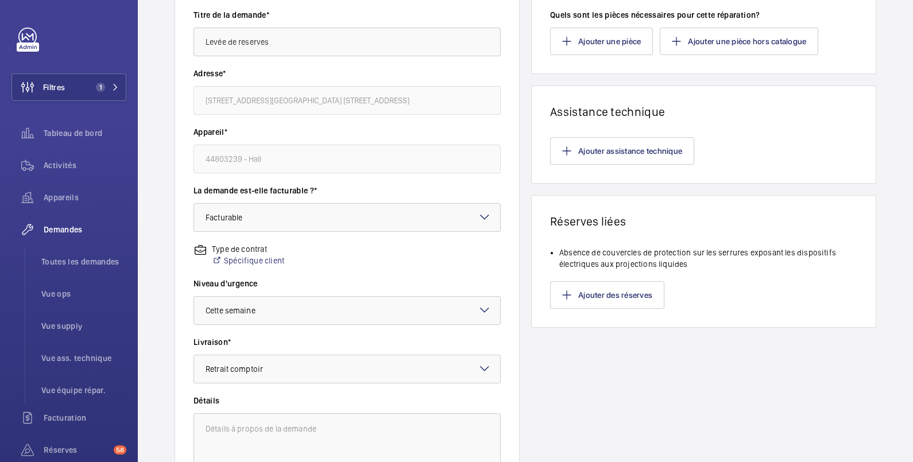
scroll to position [320, 0]
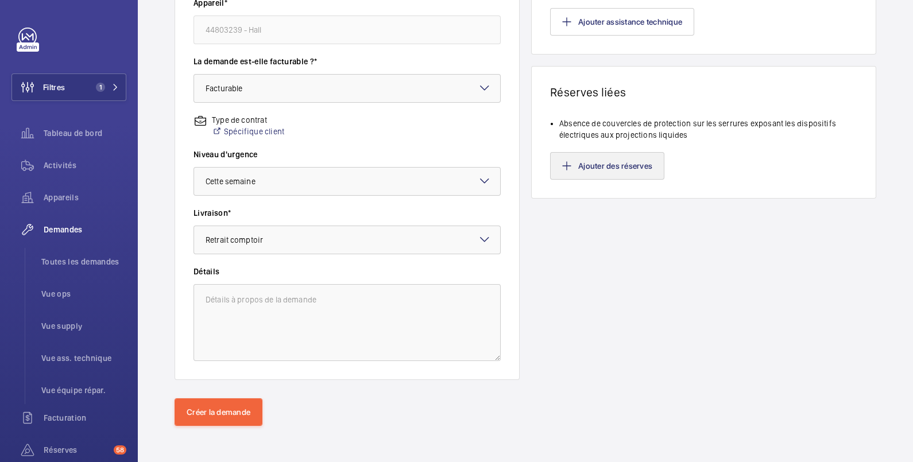
type input "1"
click at [614, 168] on button "Ajouter des réserves" at bounding box center [607, 166] width 114 height 28
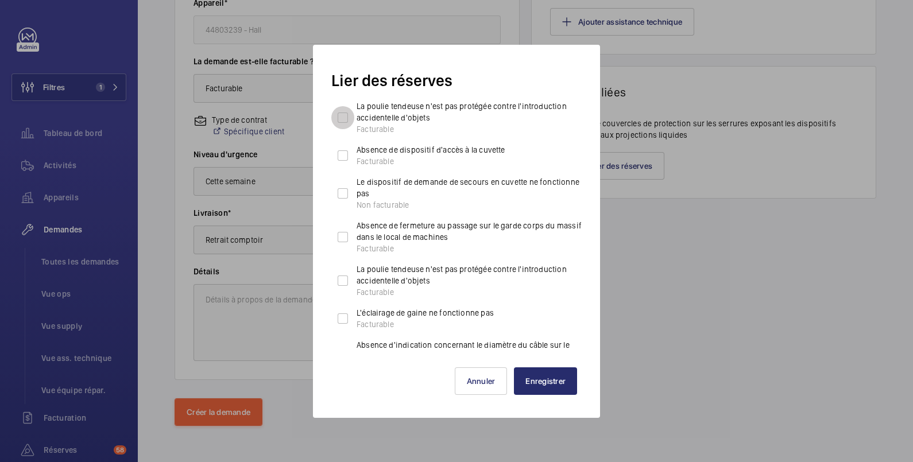
click at [342, 118] on input "La poulie tendeuse n'est pas protégée contre l'introduction accidentelle d'obje…" at bounding box center [342, 117] width 23 height 23
checkbox input "true"
click at [341, 239] on input "Absence de fermeture au passage sur le garde corps du massif dans le local de m…" at bounding box center [342, 237] width 23 height 23
checkbox input "true"
click at [342, 159] on input "Absence de dispositif d'accès à la cuvette Facturable" at bounding box center [342, 155] width 23 height 23
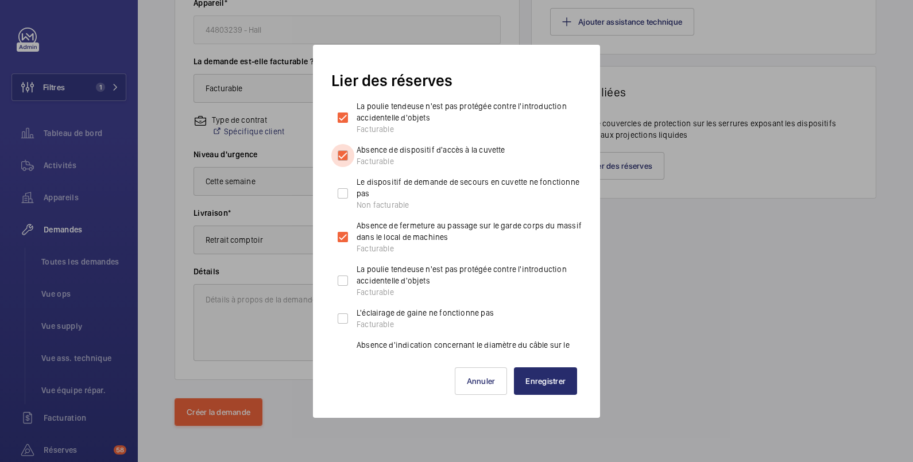
checkbox input "true"
click at [345, 279] on input "La poulie tendeuse n'est pas protégée contre l'introduction accidentelle d'obje…" at bounding box center [342, 280] width 23 height 23
checkbox input "true"
click at [347, 316] on input "L'éclairage de gaine ne fonctionne pas Facturable" at bounding box center [342, 318] width 23 height 23
checkbox input "true"
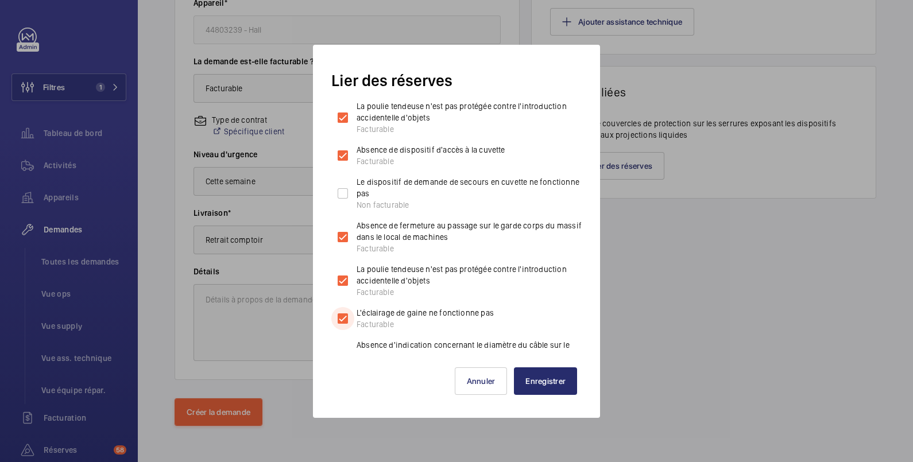
scroll to position [191, 0]
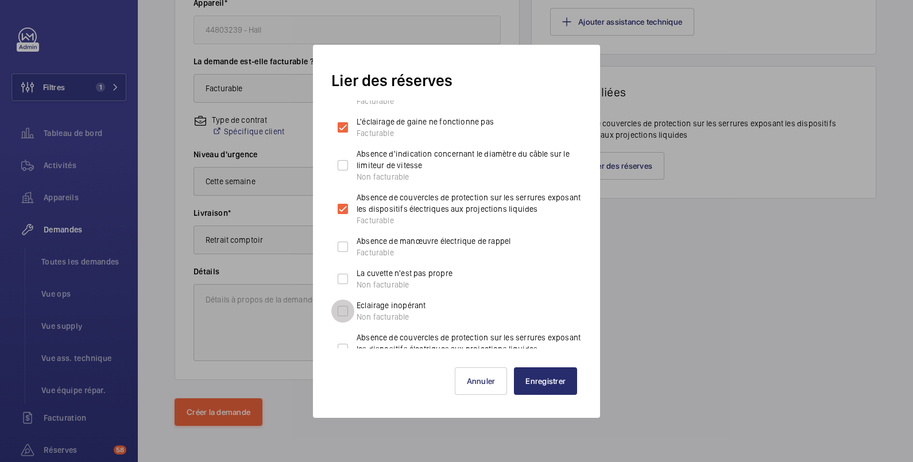
click at [345, 309] on input "Eclairage inopérant Non facturable" at bounding box center [342, 311] width 23 height 23
checkbox input "true"
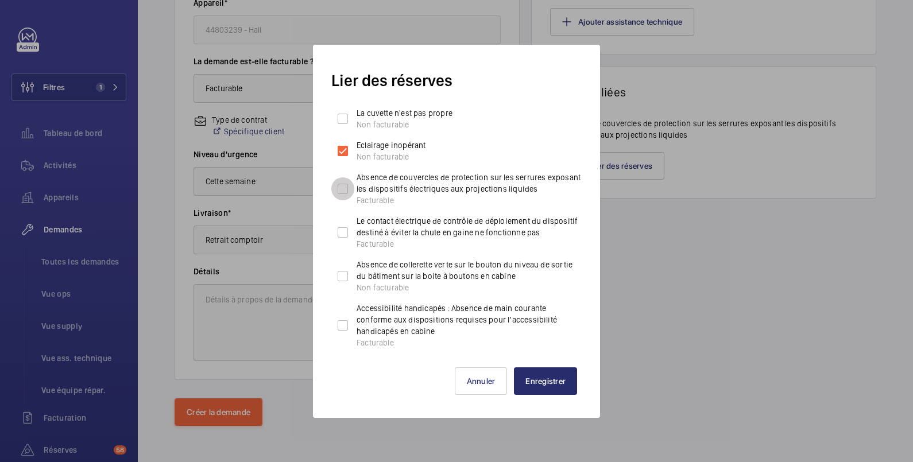
click at [342, 177] on input "Absence de couvercles de protection sur les serrures exposant les dispositifs é…" at bounding box center [342, 188] width 23 height 23
checkbox input "true"
click at [348, 277] on input "Absence de collerette verte sur le bouton du niveau de sortie du bâtiment sur l…" at bounding box center [342, 276] width 23 height 23
checkbox input "true"
click at [551, 383] on button "Enregistrer" at bounding box center [545, 381] width 63 height 28
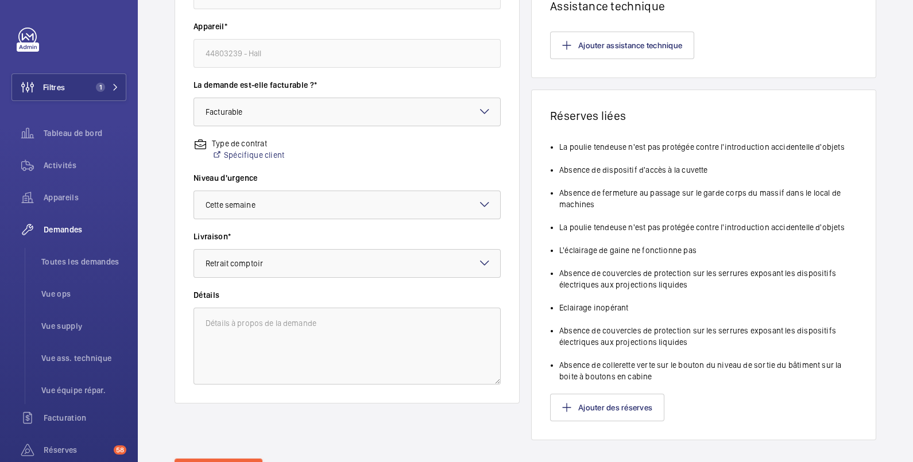
scroll to position [357, 0]
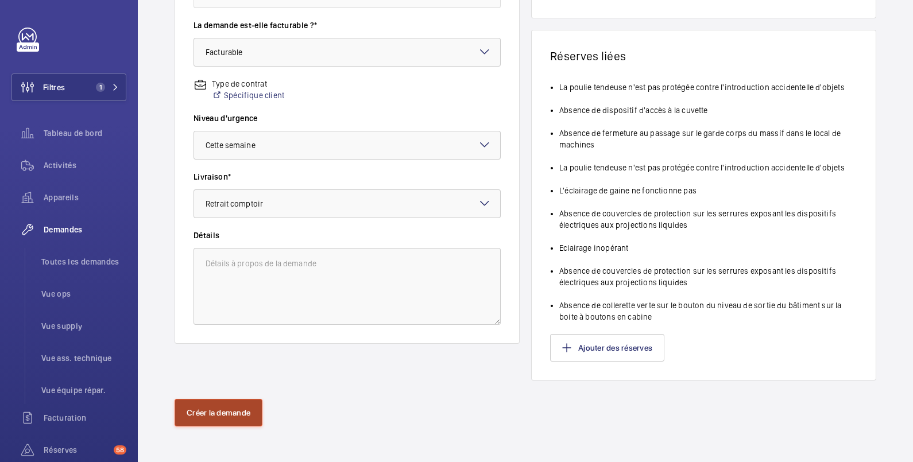
click at [227, 413] on button "Créer la demande" at bounding box center [219, 413] width 88 height 28
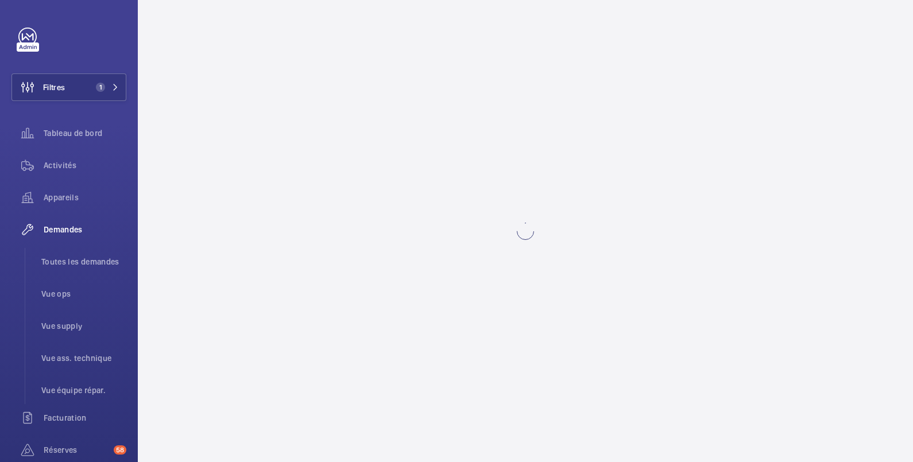
scroll to position [0, 0]
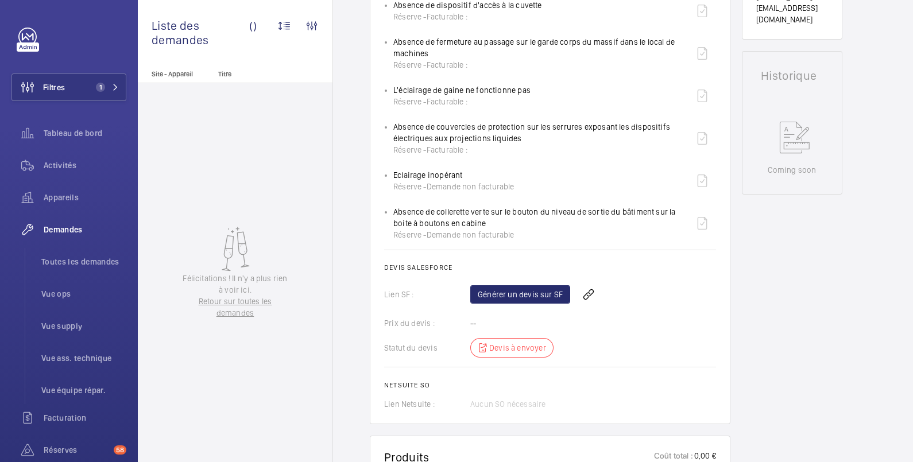
scroll to position [765, 0]
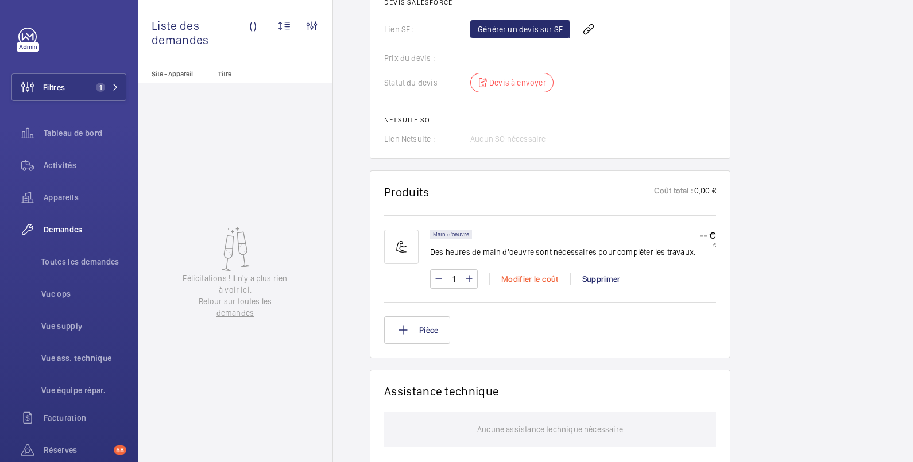
click at [526, 281] on div "Modifier le coût" at bounding box center [529, 278] width 81 height 11
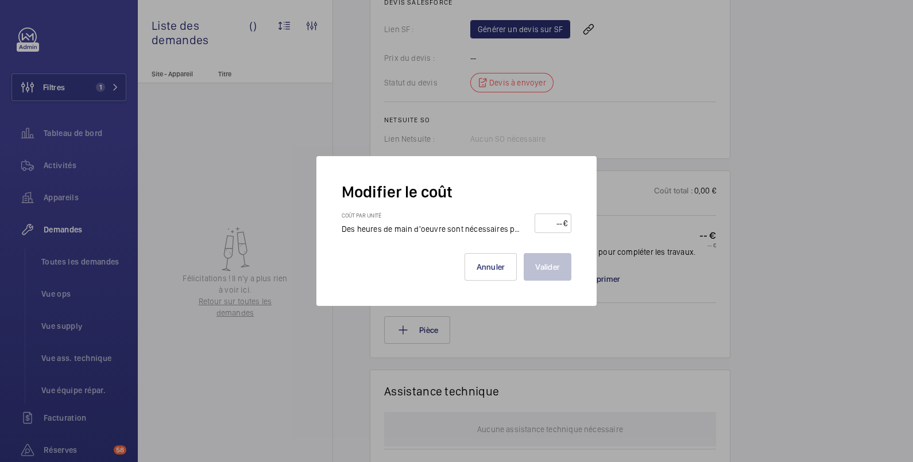
click at [550, 218] on input "number" at bounding box center [551, 223] width 24 height 18
type input "1"
click at [564, 268] on button "Valider" at bounding box center [548, 267] width 48 height 28
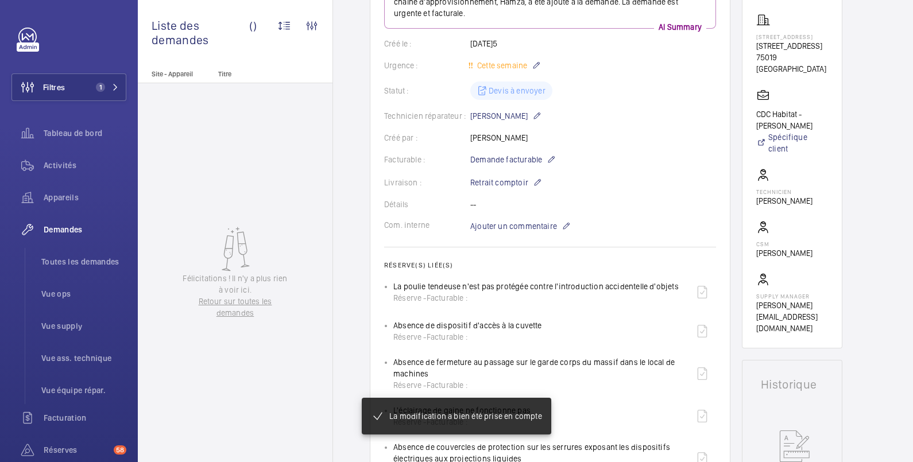
scroll to position [574, 0]
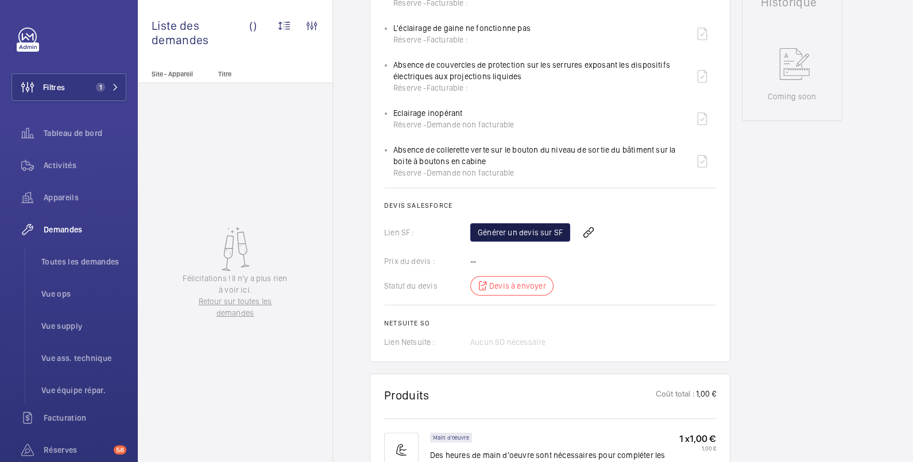
click at [541, 230] on link "Générer un devis sur SF" at bounding box center [520, 232] width 100 height 18
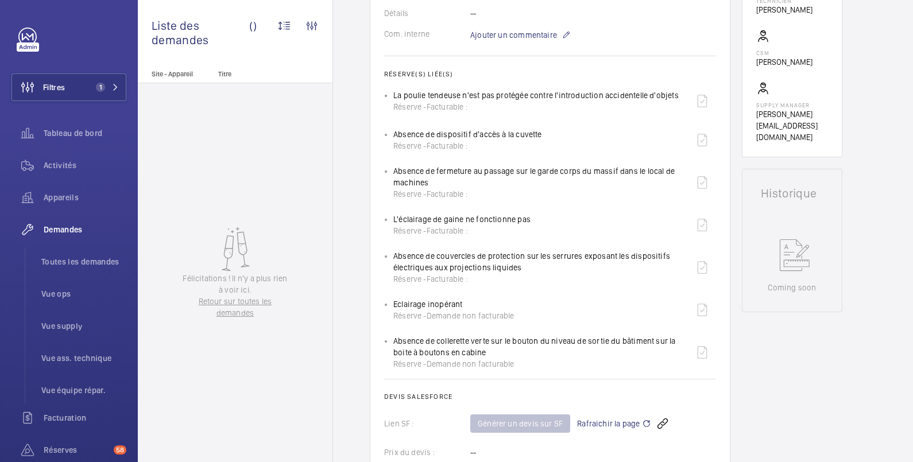
drag, startPoint x: 393, startPoint y: 93, endPoint x: 678, endPoint y: 92, distance: 284.2
click at [678, 92] on div "La poulie tendeuse n'est pas protégée contre l'introduction accidentelle d'obje…" at bounding box center [554, 101] width 323 height 28
copy p "La poulie tendeuse n'est pas protégée contre l'introduction accidentelle d'obje…"
drag, startPoint x: 394, startPoint y: 134, endPoint x: 539, endPoint y: 137, distance: 144.1
click at [539, 137] on div "Absence de dispositif d'accès à la cuvette Réserve - Facturable :" at bounding box center [467, 140] width 149 height 23
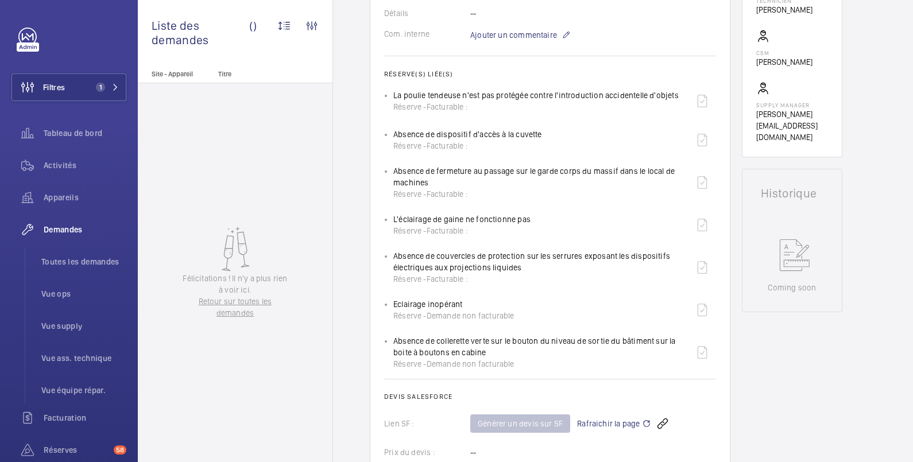
copy p "Absence de dispositif d'accès à la cuvette"
click at [396, 175] on div "Absence de fermeture au passage sur le garde corps du massif dans le local de m…" at bounding box center [540, 182] width 295 height 34
drag, startPoint x: 436, startPoint y: 182, endPoint x: 389, endPoint y: 172, distance: 48.1
click at [389, 172] on ul "La poulie tendeuse n'est pas protégée contre l'introduction accidentelle d'obje…" at bounding box center [550, 228] width 332 height 283
copy p "Absence de fermeture au passage sur le garde corps du massif dans le local de m…"
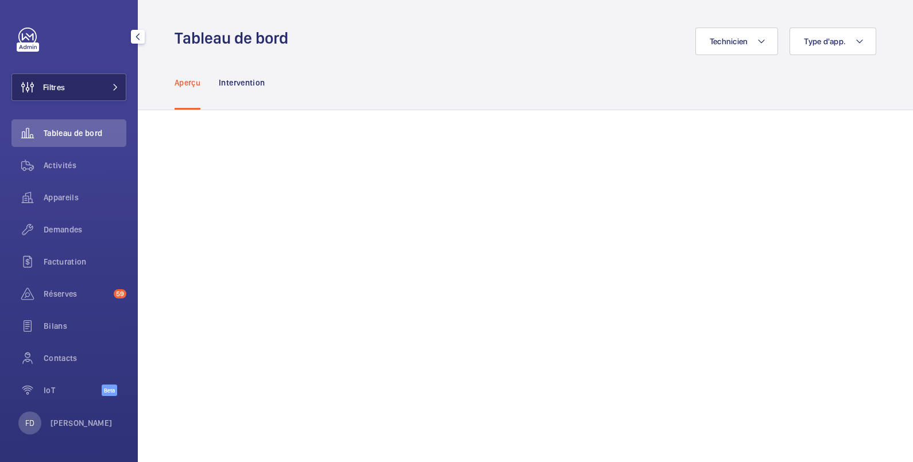
click at [76, 80] on button "Filtres" at bounding box center [68, 87] width 115 height 28
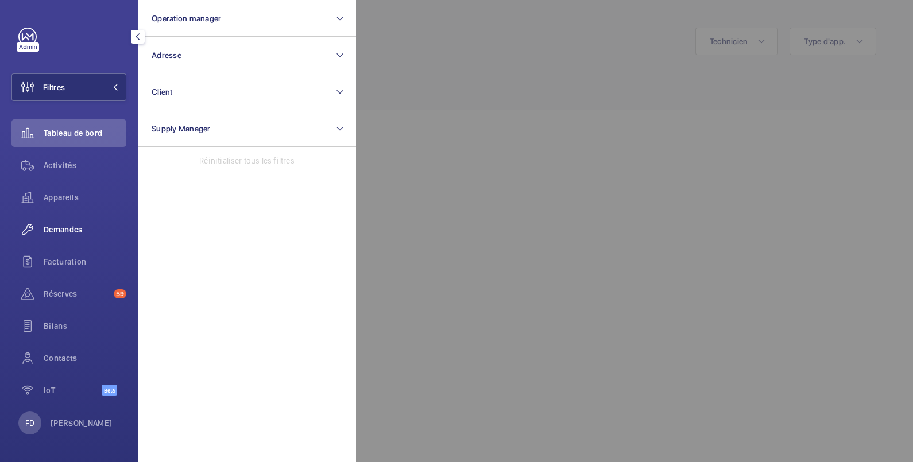
click at [80, 230] on span "Demandes" at bounding box center [85, 229] width 83 height 11
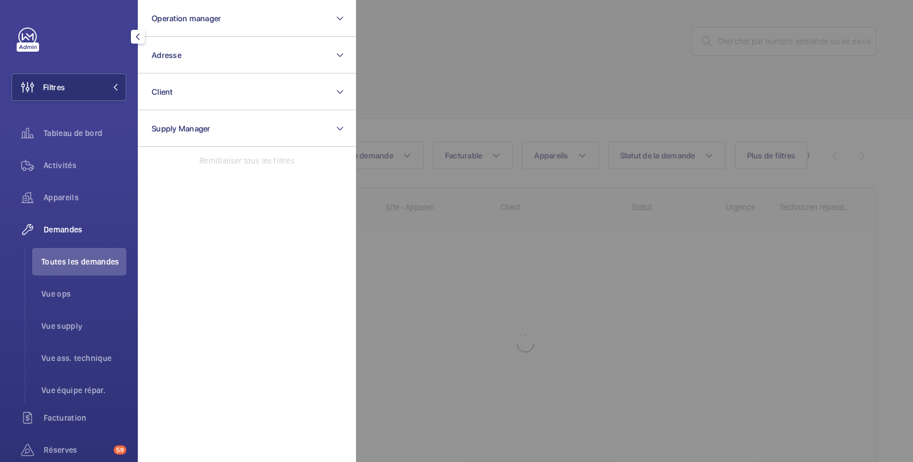
click at [506, 41] on div at bounding box center [812, 231] width 913 height 462
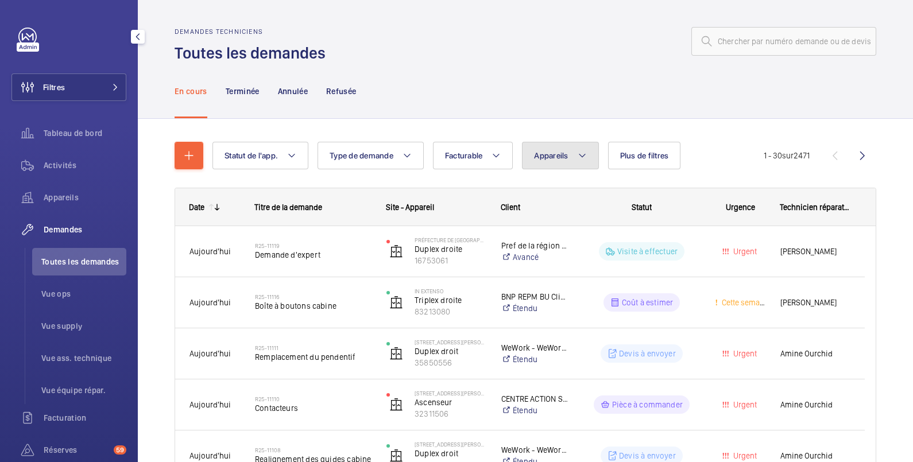
click at [576, 161] on button "Appareils" at bounding box center [560, 156] width 76 height 28
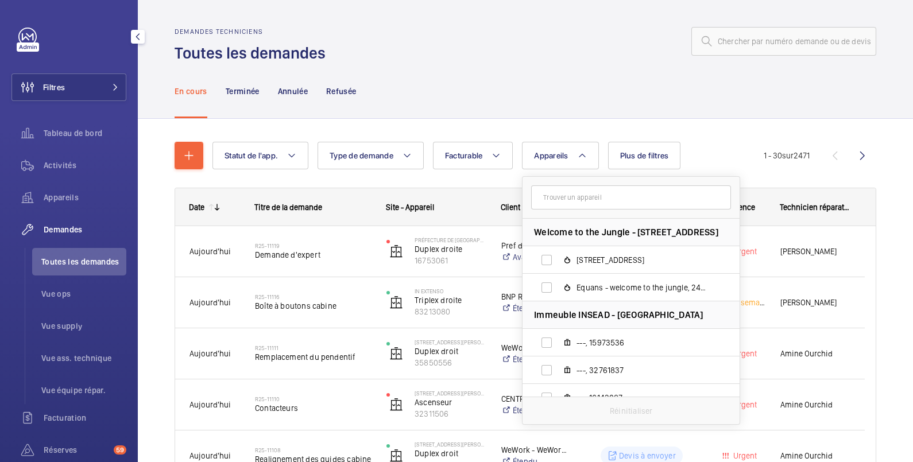
click at [545, 202] on input "text" at bounding box center [631, 197] width 200 height 24
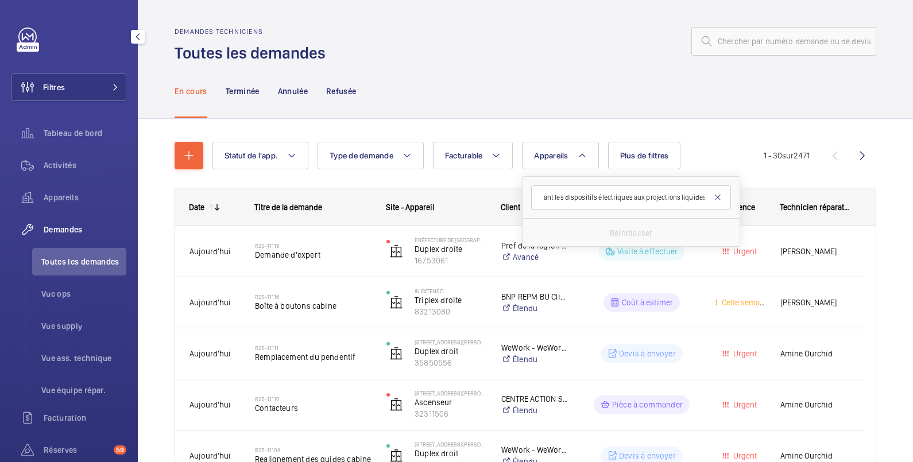
type input "Absence de couvercles de protection sur les serrures exposant les dispositifs é…"
click at [721, 198] on mat-icon at bounding box center [717, 197] width 9 height 9
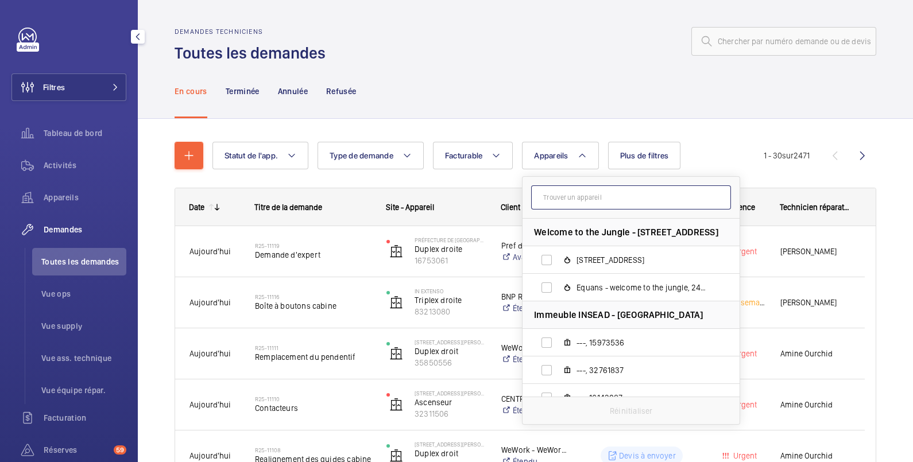
click at [574, 199] on input "text" at bounding box center [631, 197] width 200 height 24
paste input "44803239"
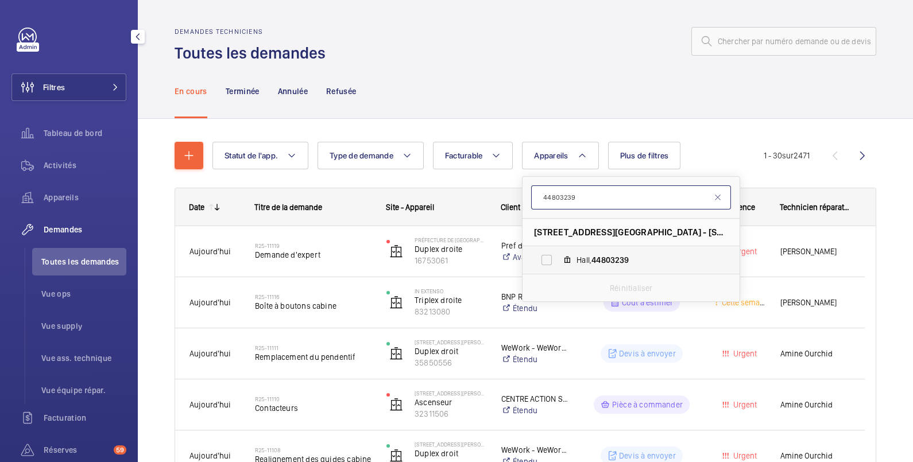
type input "44803239"
click at [551, 264] on label "Hall, 44803239" at bounding box center [622, 260] width 199 height 28
click at [551, 264] on input "Hall, 44803239" at bounding box center [546, 260] width 23 height 23
checkbox input "true"
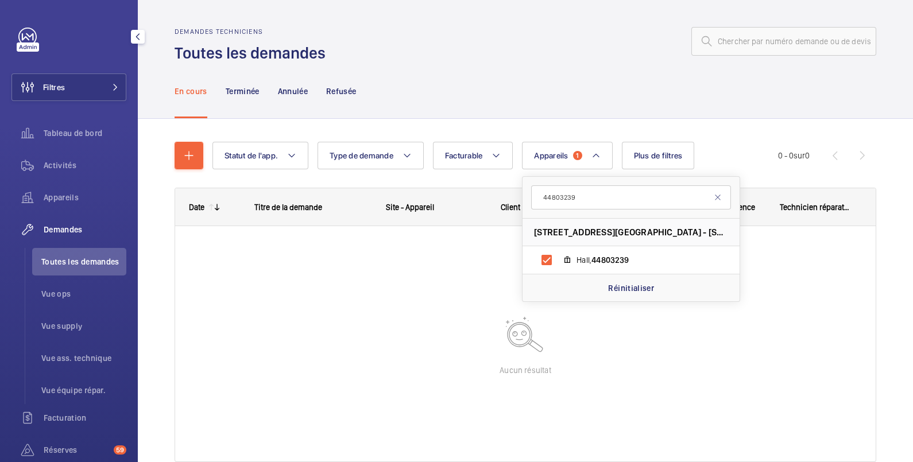
click at [583, 106] on div "En cours Terminée Annulée Refusée" at bounding box center [526, 91] width 702 height 55
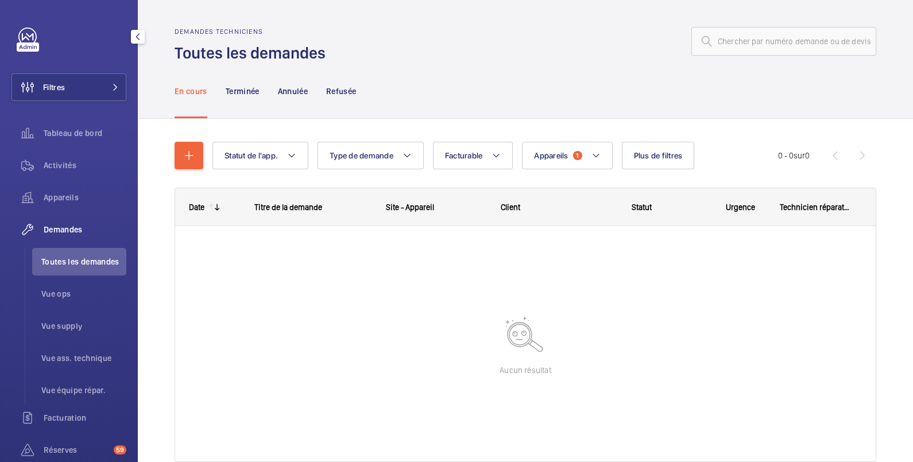
drag, startPoint x: 243, startPoint y: 86, endPoint x: 261, endPoint y: 93, distance: 19.1
click at [243, 90] on p "Terminée" at bounding box center [243, 91] width 34 height 11
click at [288, 91] on p "Annulée" at bounding box center [293, 91] width 30 height 11
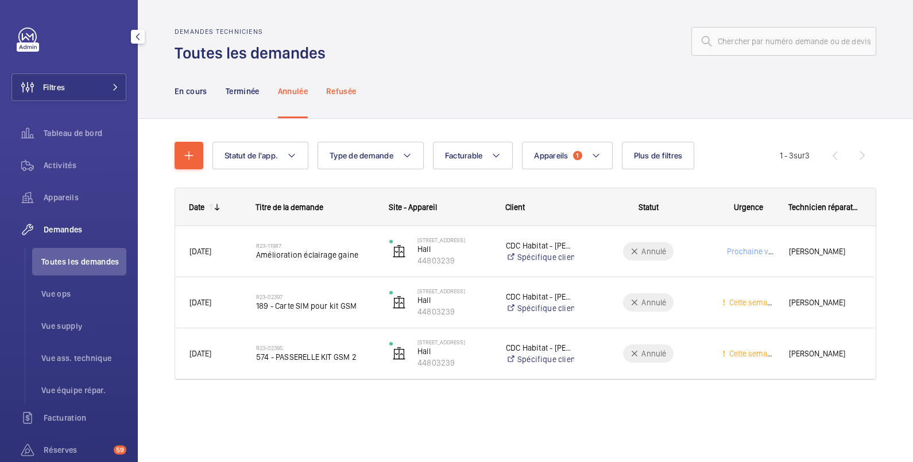
click at [350, 91] on p "Refusée" at bounding box center [341, 91] width 30 height 11
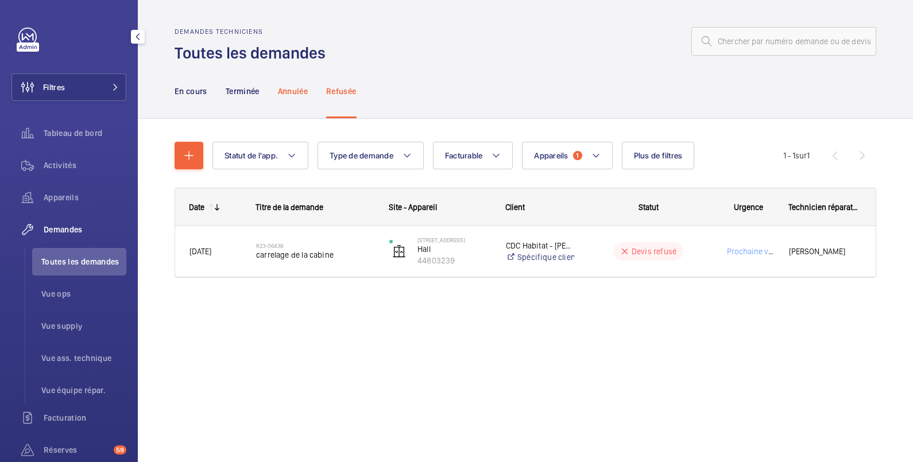
click at [300, 92] on p "Annulée" at bounding box center [293, 91] width 30 height 11
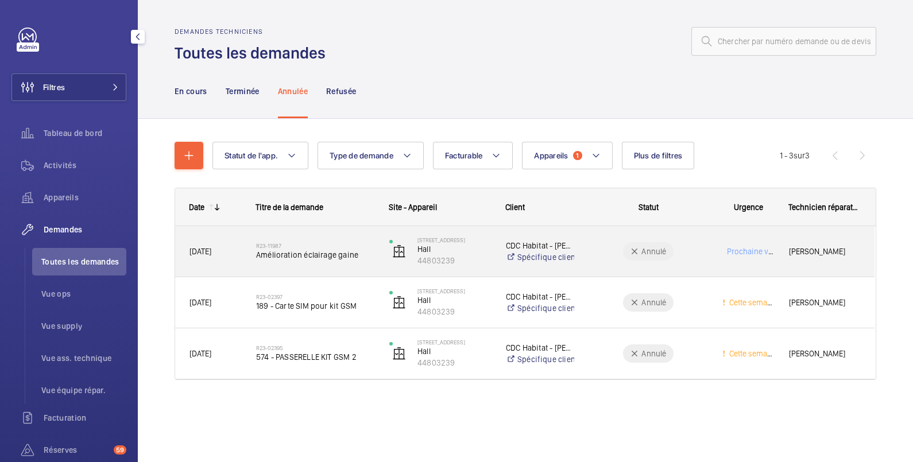
click at [692, 247] on wm-front-pills-cell "Annulé" at bounding box center [648, 251] width 118 height 18
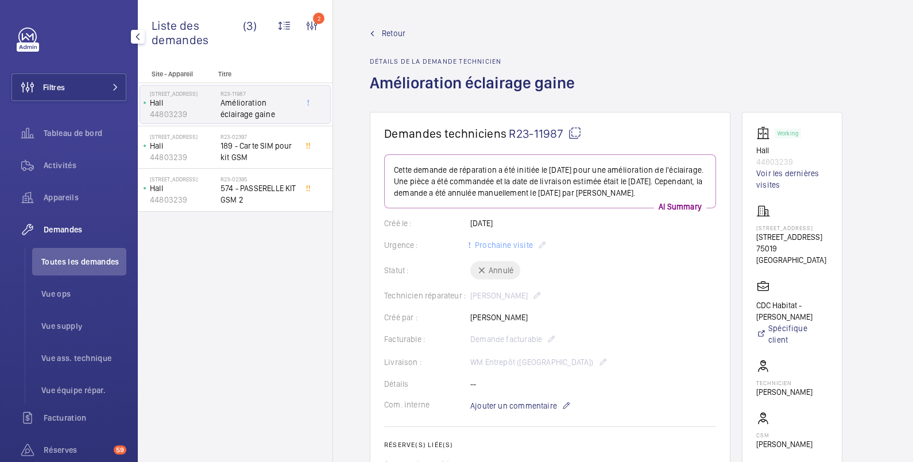
click at [395, 33] on span "Retour" at bounding box center [394, 33] width 24 height 11
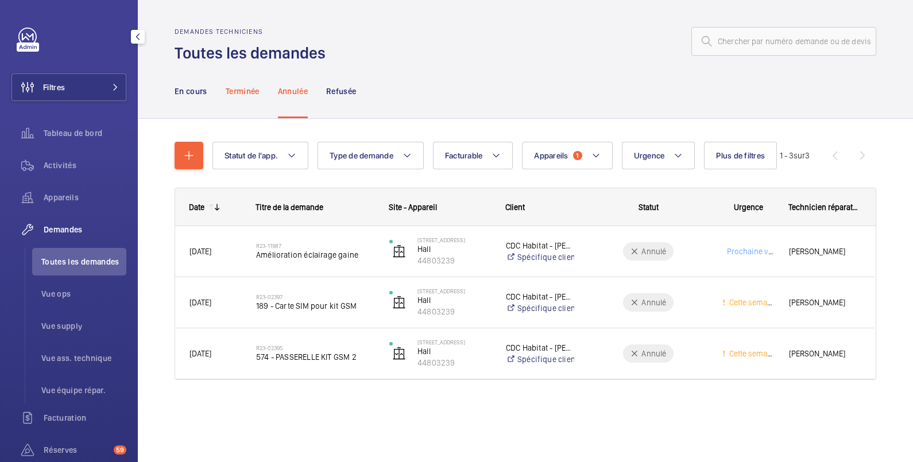
click at [249, 86] on p "Terminée" at bounding box center [243, 91] width 34 height 11
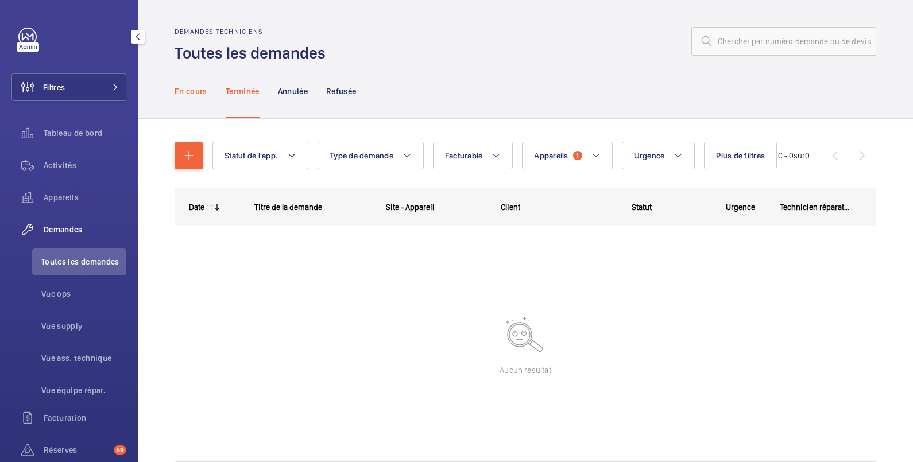
click at [191, 92] on p "En cours" at bounding box center [191, 91] width 33 height 11
click at [61, 165] on span "Activités" at bounding box center [85, 165] width 83 height 11
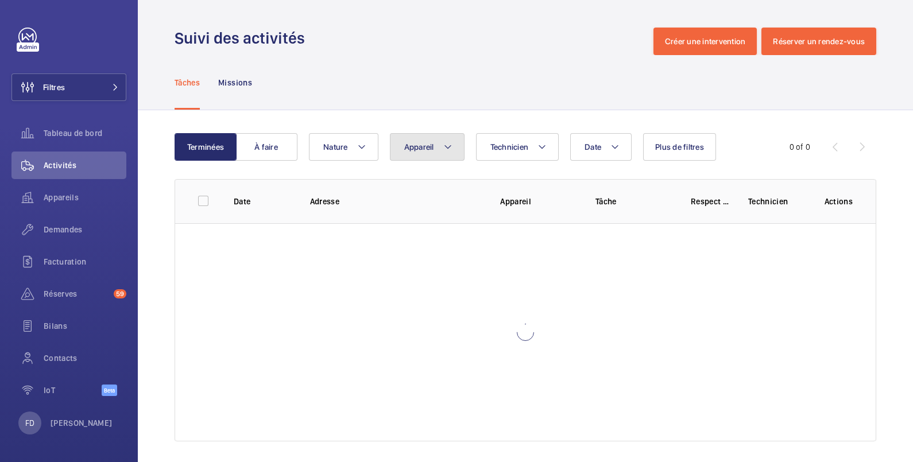
click at [439, 150] on button "Appareil" at bounding box center [427, 147] width 75 height 28
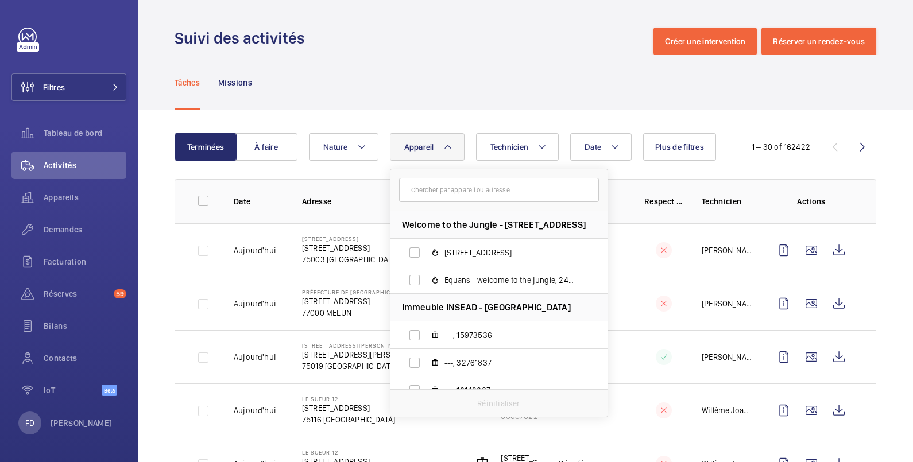
click at [425, 185] on input "text" at bounding box center [499, 190] width 200 height 24
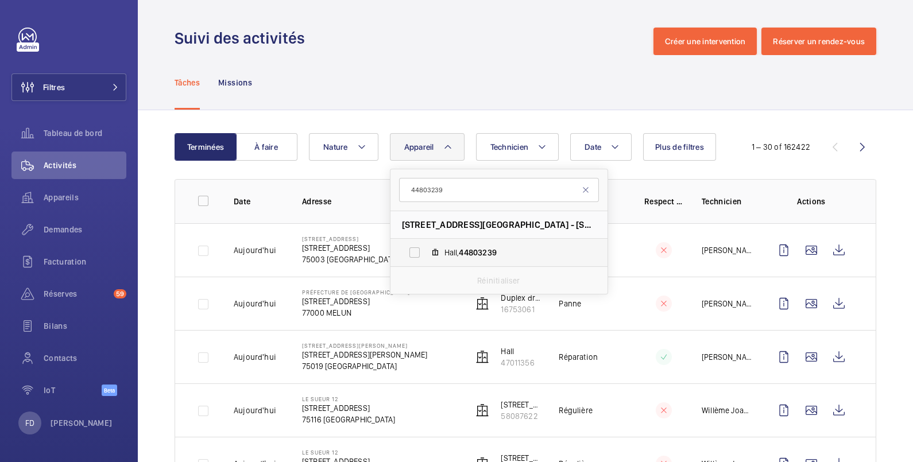
type input "44803239"
click at [419, 256] on label "Hall, 44803239" at bounding box center [489, 253] width 199 height 28
click at [419, 256] on input "Hall, 44803239" at bounding box center [414, 252] width 23 height 23
checkbox input "true"
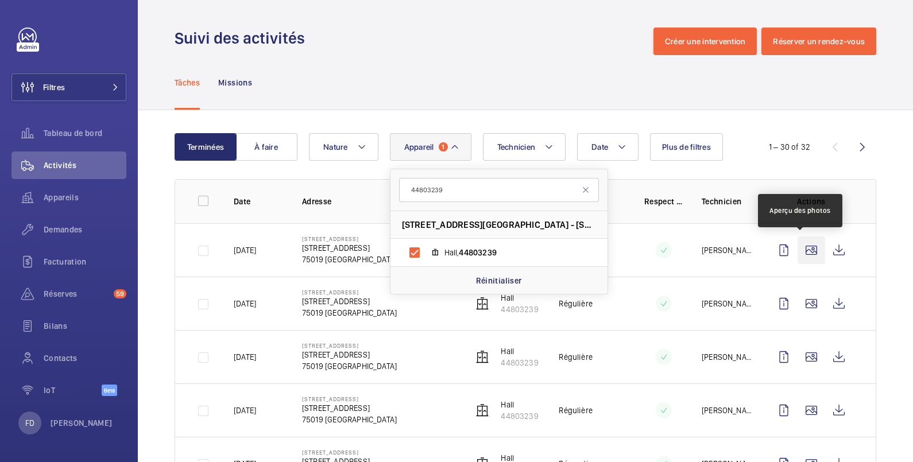
click at [798, 247] on wm-front-icon-button at bounding box center [812, 251] width 28 height 28
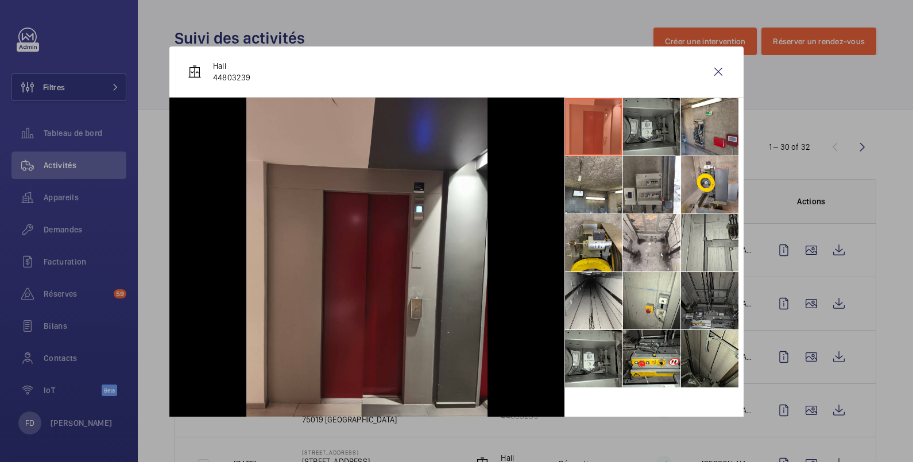
click at [635, 138] on li at bounding box center [651, 126] width 57 height 57
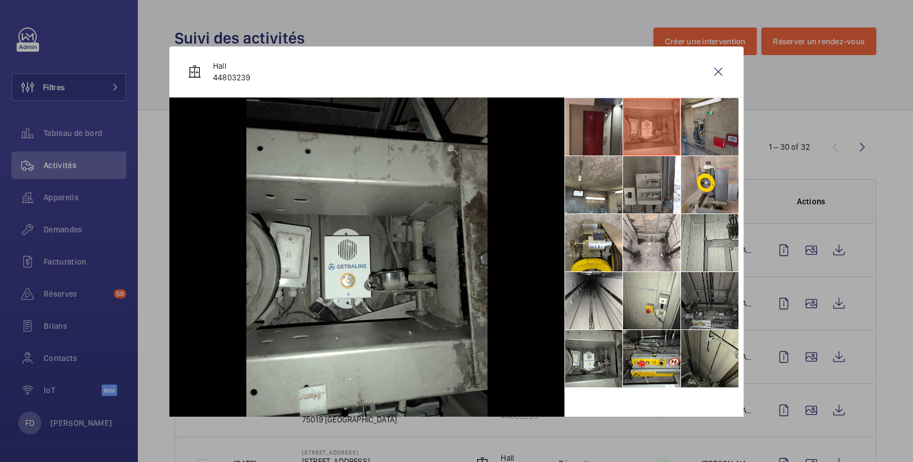
click at [698, 137] on li at bounding box center [709, 126] width 57 height 57
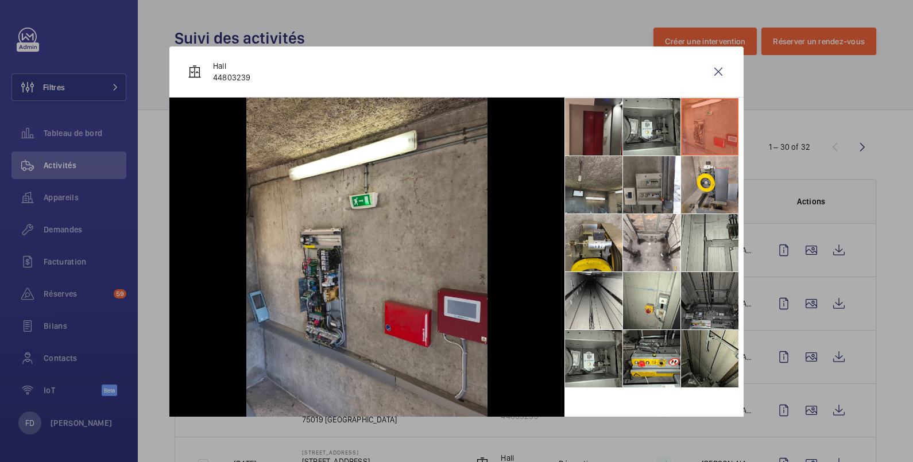
click at [589, 188] on li at bounding box center [593, 184] width 57 height 57
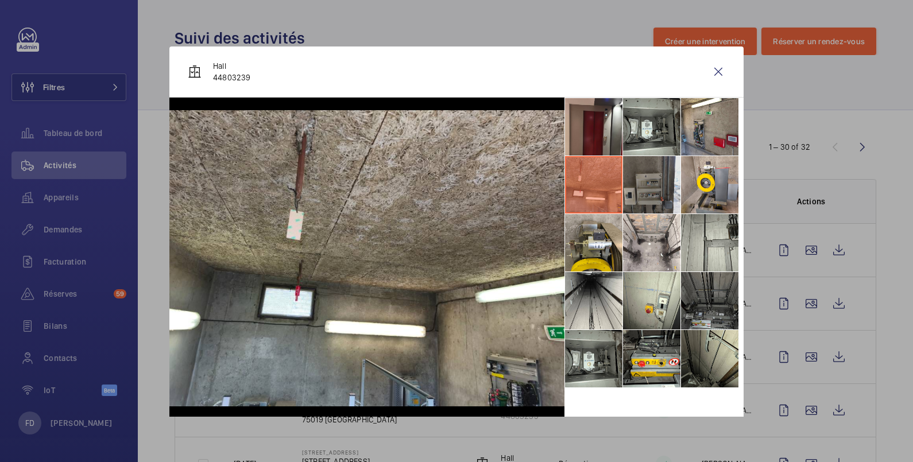
click at [641, 187] on li at bounding box center [651, 184] width 57 height 57
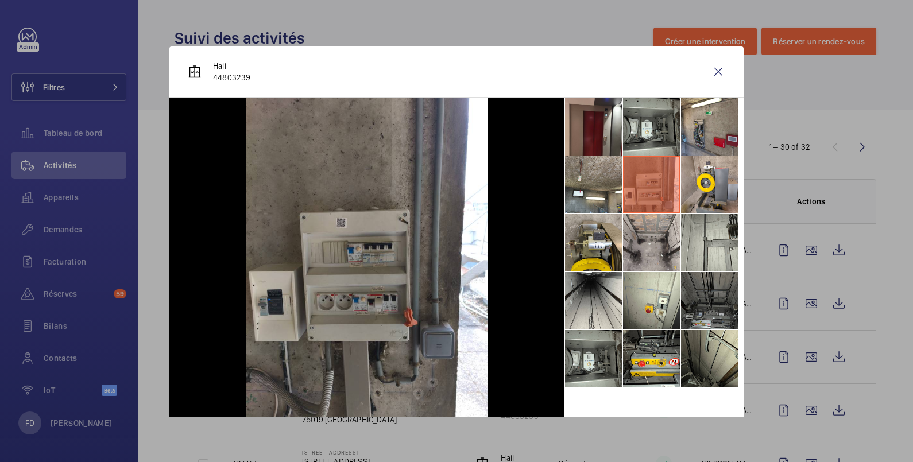
click at [652, 243] on li at bounding box center [651, 242] width 57 height 57
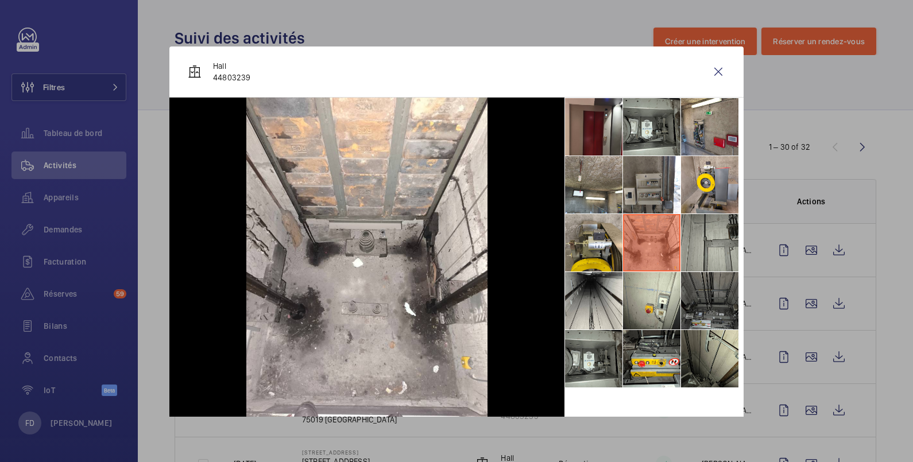
click at [698, 238] on li at bounding box center [709, 242] width 57 height 57
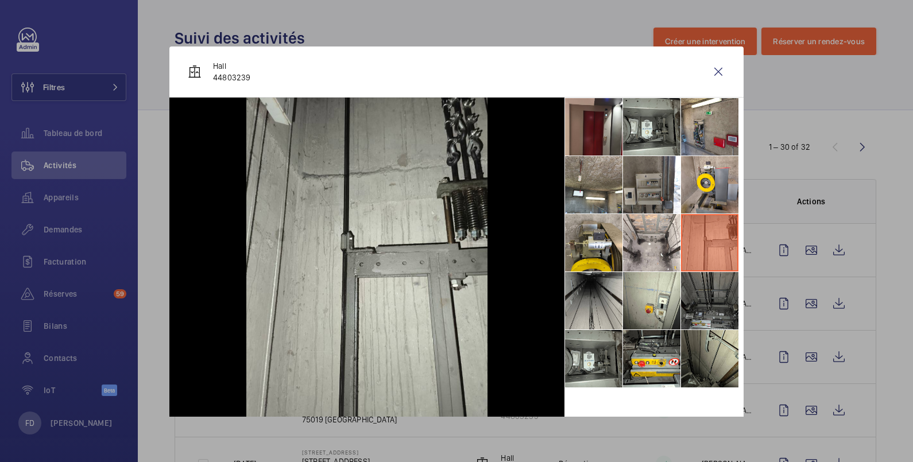
click at [583, 299] on li at bounding box center [593, 300] width 57 height 57
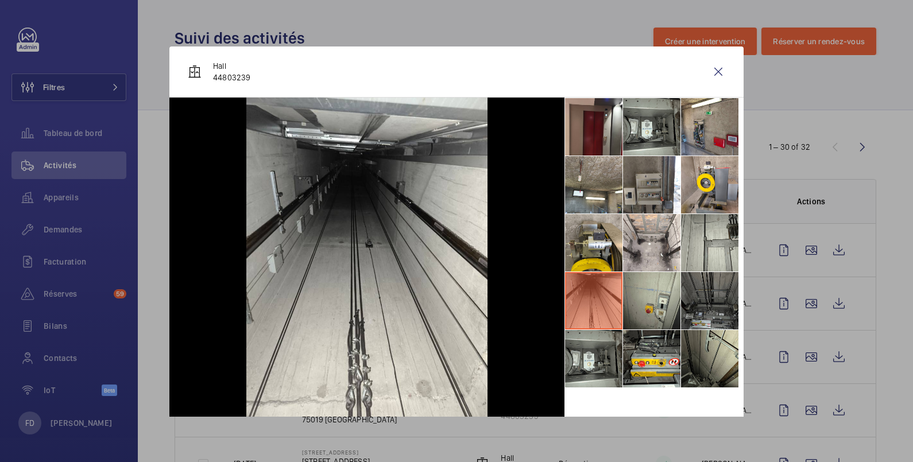
click at [644, 302] on li at bounding box center [651, 300] width 57 height 57
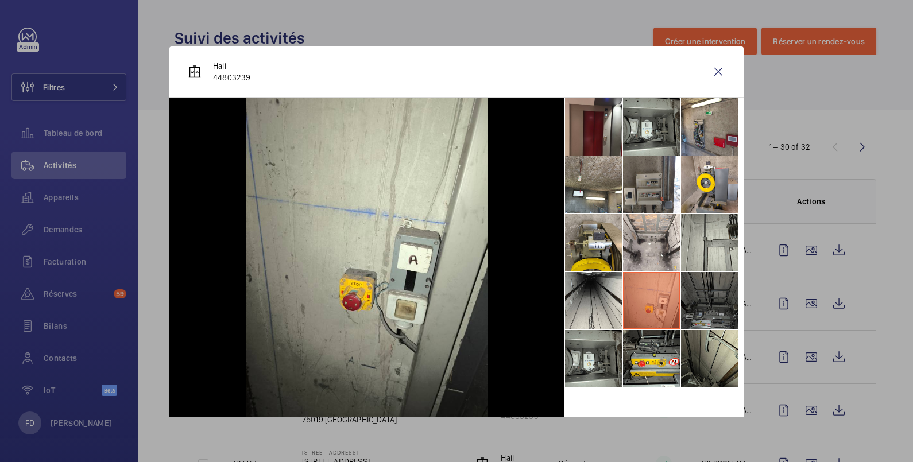
click at [697, 301] on li at bounding box center [709, 300] width 57 height 57
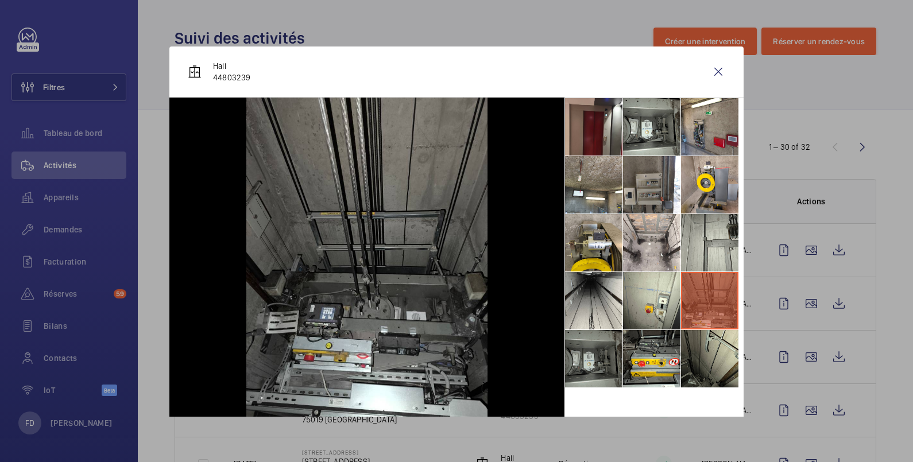
drag, startPoint x: 575, startPoint y: 354, endPoint x: 591, endPoint y: 354, distance: 16.1
click at [577, 354] on li at bounding box center [593, 358] width 57 height 57
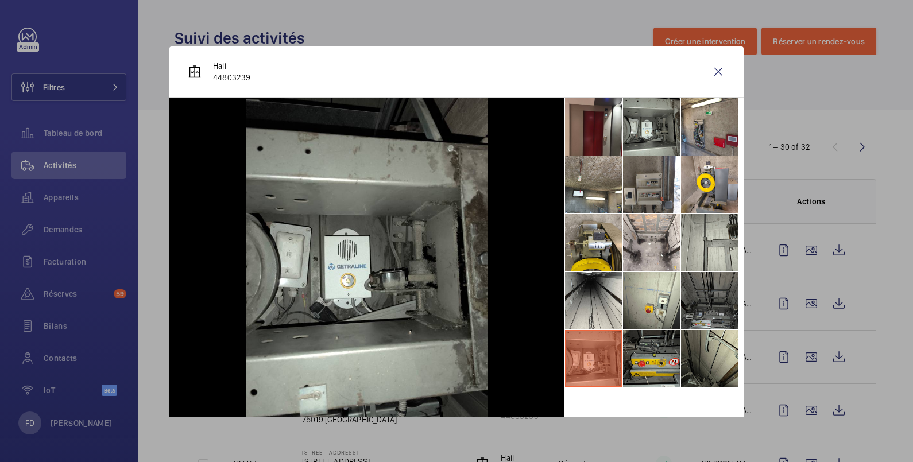
click at [645, 353] on li at bounding box center [651, 358] width 57 height 57
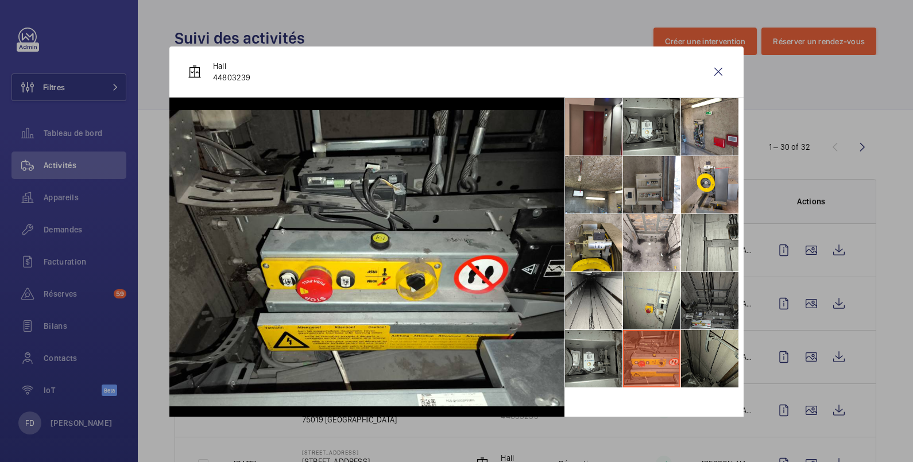
click at [702, 347] on li at bounding box center [709, 358] width 57 height 57
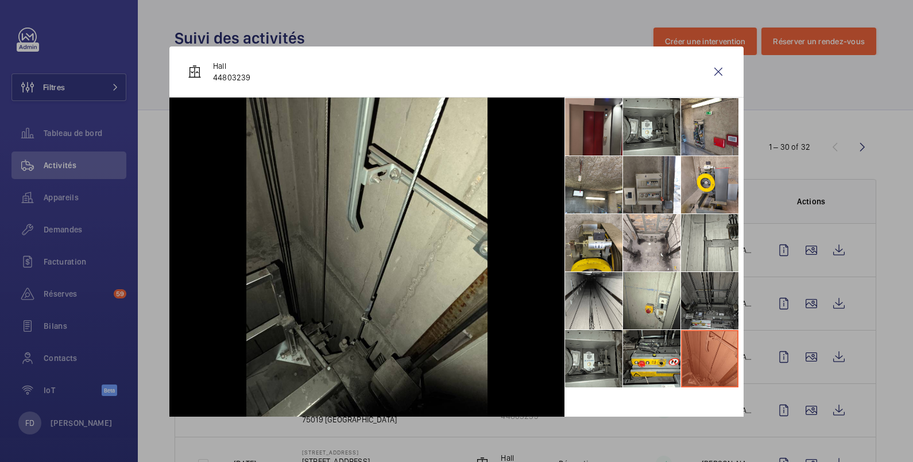
scroll to position [3, 0]
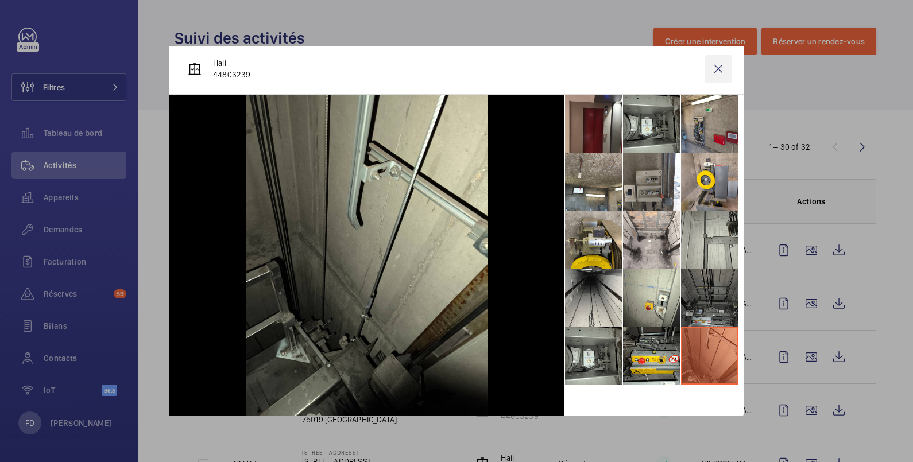
click at [711, 64] on wm-front-icon-button at bounding box center [719, 69] width 28 height 28
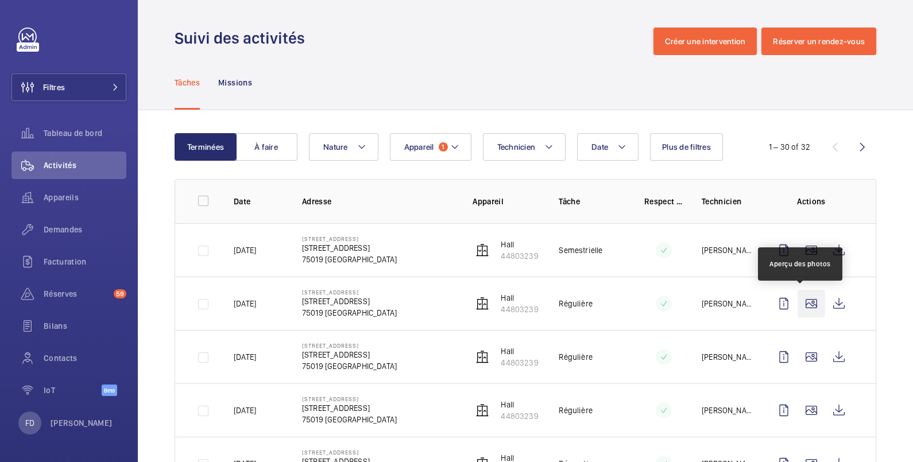
click at [801, 301] on wm-front-icon-button at bounding box center [812, 304] width 28 height 28
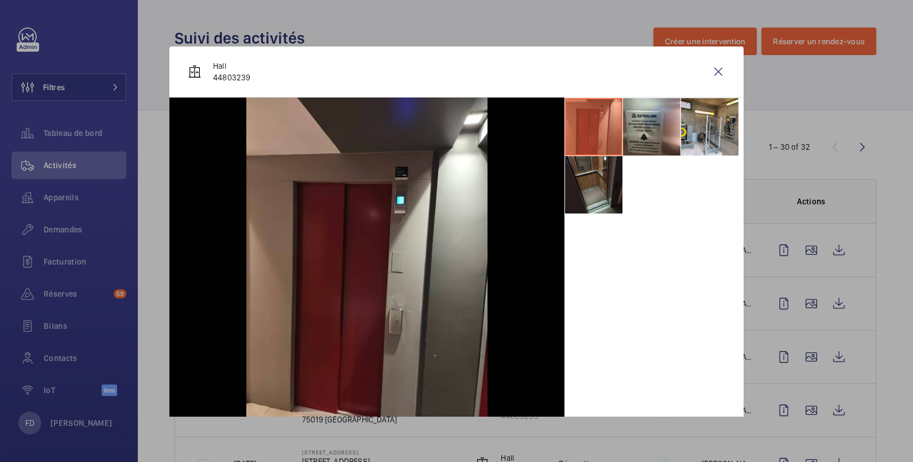
click at [590, 178] on li at bounding box center [593, 184] width 57 height 57
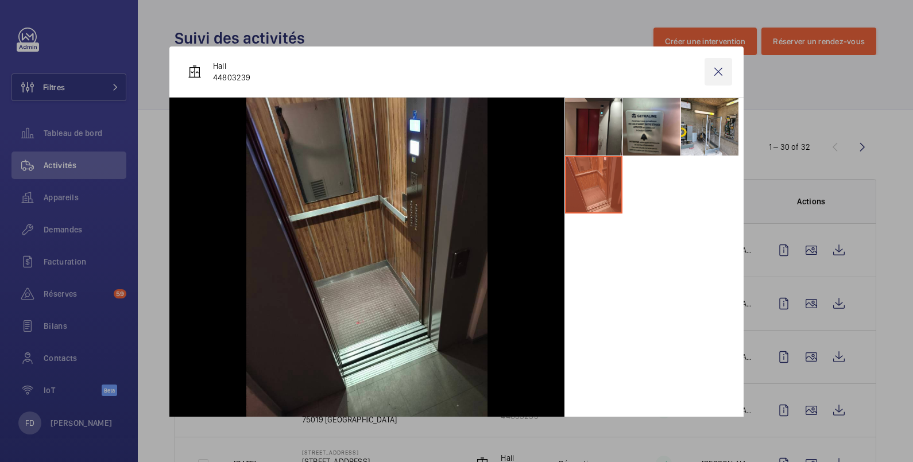
click at [711, 67] on wm-front-icon-button at bounding box center [719, 72] width 28 height 28
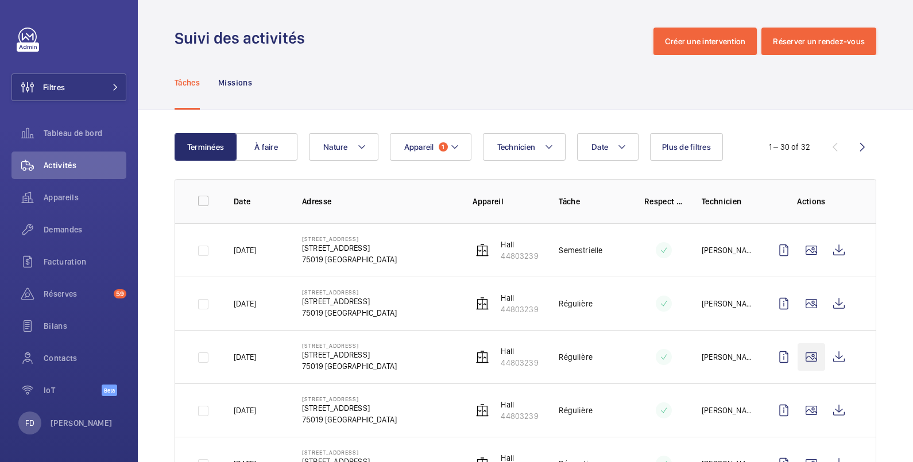
click at [803, 342] on td at bounding box center [814, 356] width 124 height 53
click at [799, 351] on wm-front-icon-button at bounding box center [812, 357] width 28 height 28
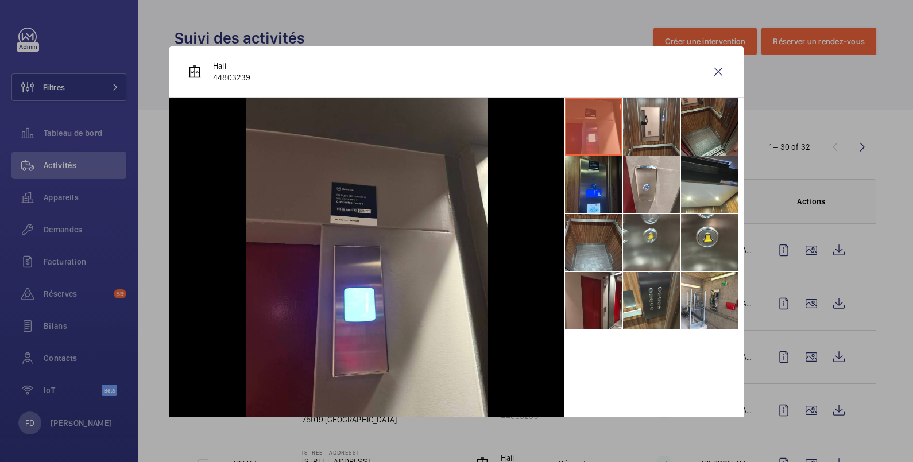
click at [591, 224] on li at bounding box center [593, 242] width 57 height 57
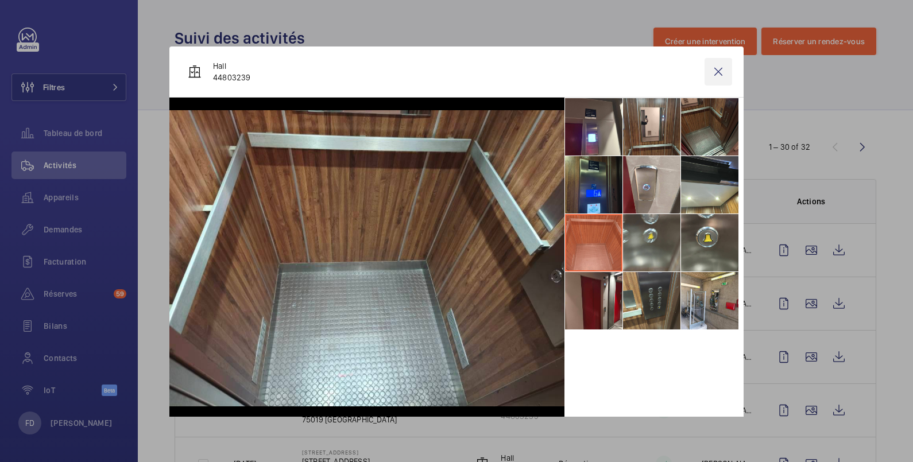
click at [706, 68] on wm-front-icon-button at bounding box center [719, 72] width 28 height 28
